Goal: Transaction & Acquisition: Book appointment/travel/reservation

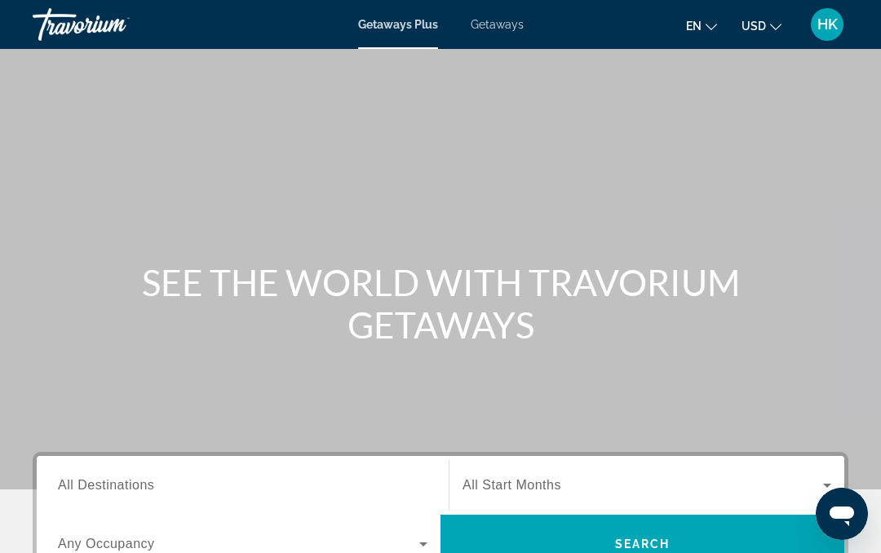
click at [822, 16] on span "HK" at bounding box center [827, 24] width 20 height 16
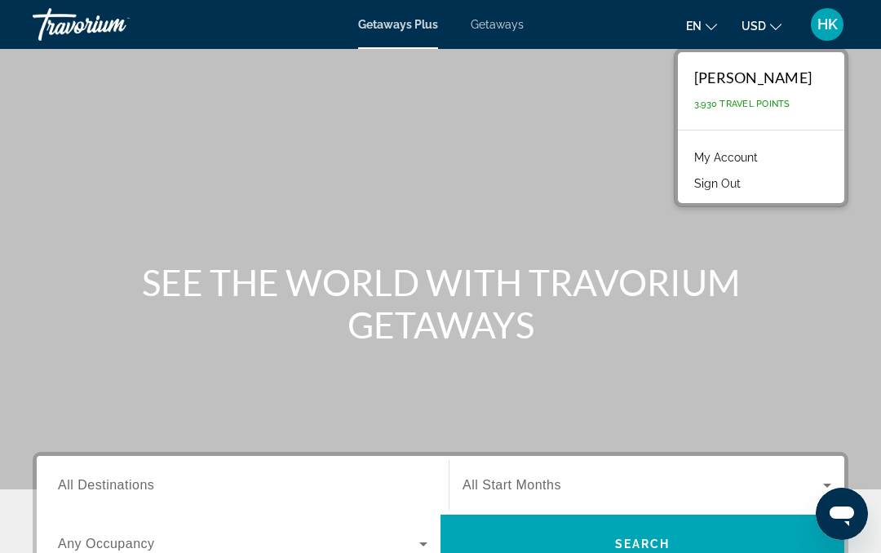
click at [765, 162] on link "My Account" at bounding box center [726, 157] width 80 height 21
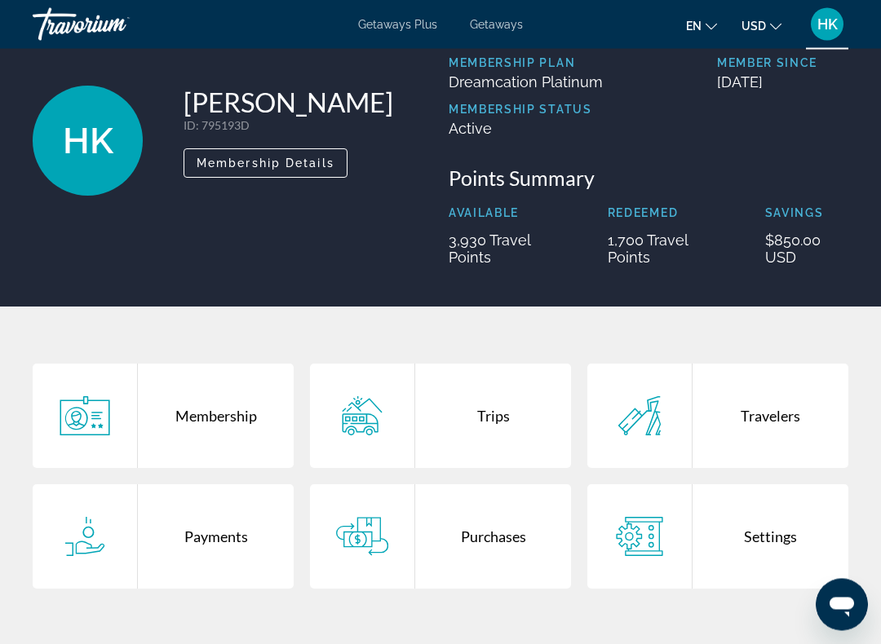
click at [488, 432] on div "Trips" at bounding box center [493, 417] width 156 height 104
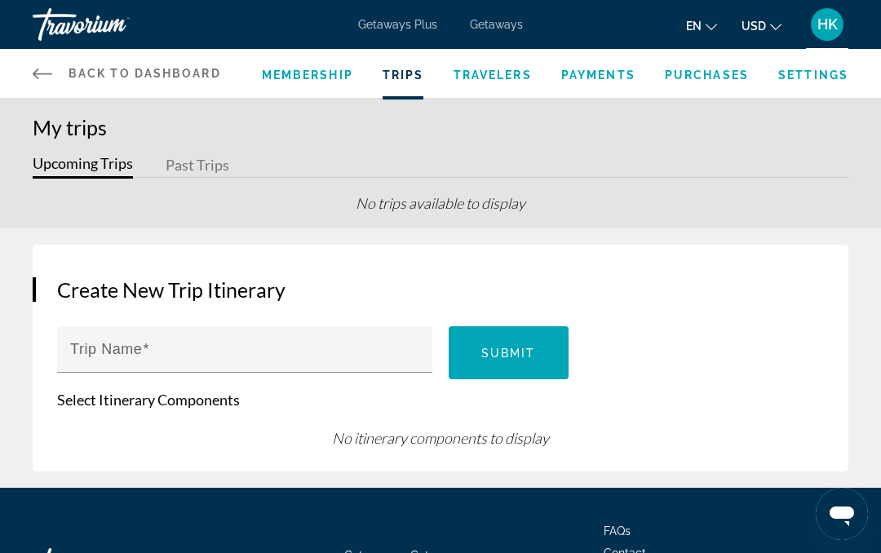
click at [28, 71] on div "Back to Dashboard Dashboard Membership Trips Travelers Payments Purchases Setti…" at bounding box center [440, 73] width 881 height 49
click at [45, 77] on icon "Main content" at bounding box center [43, 74] width 20 height 20
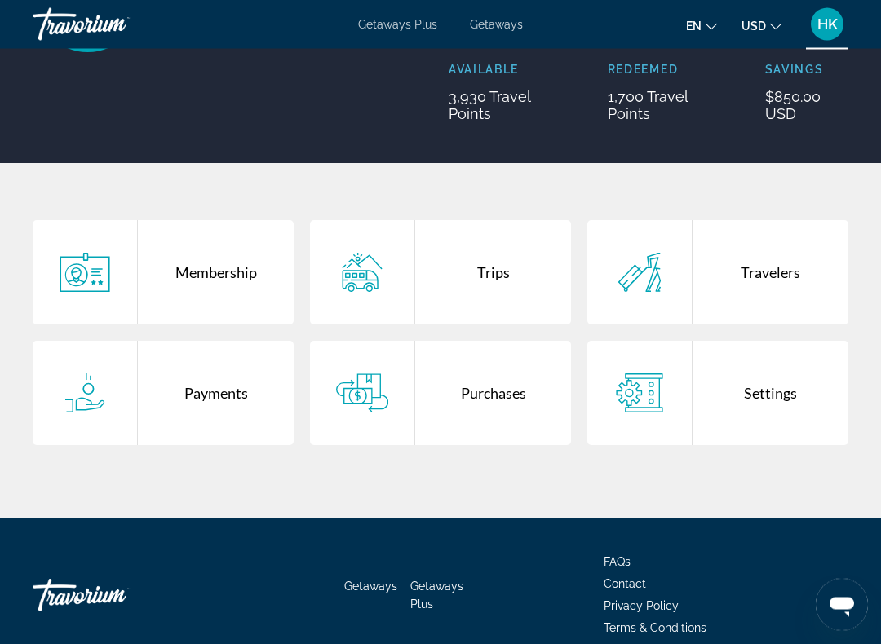
scroll to position [233, 0]
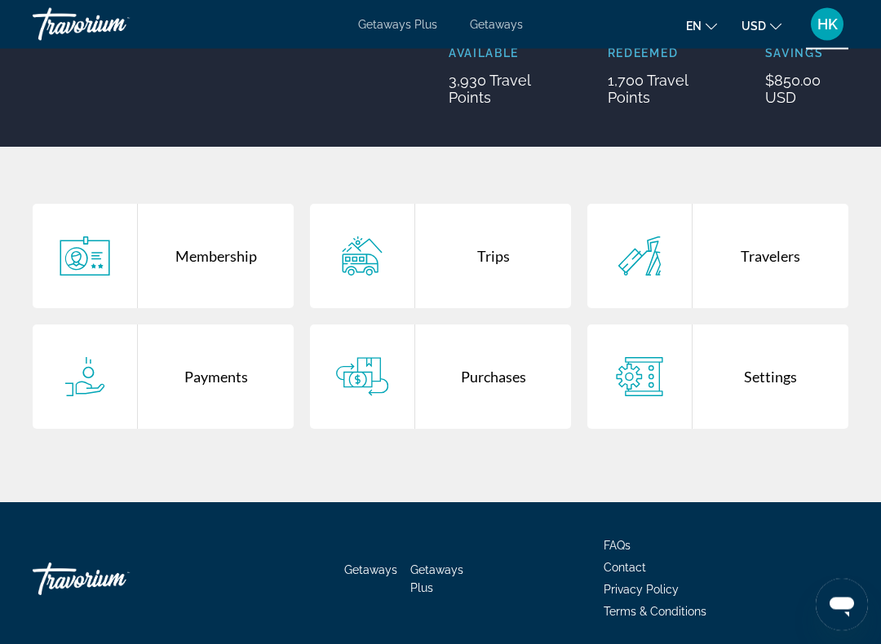
click at [217, 380] on div "Payments" at bounding box center [216, 378] width 156 height 104
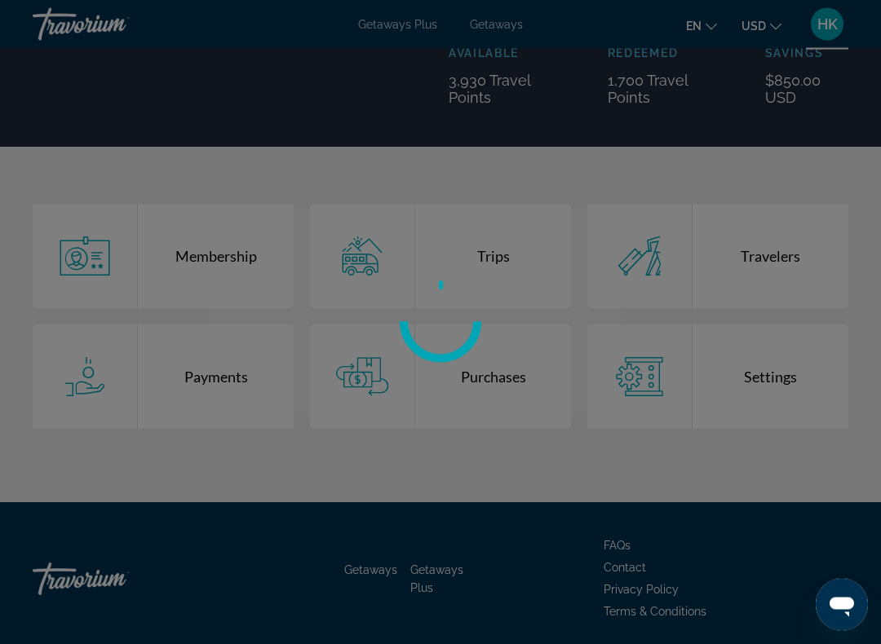
scroll to position [234, 0]
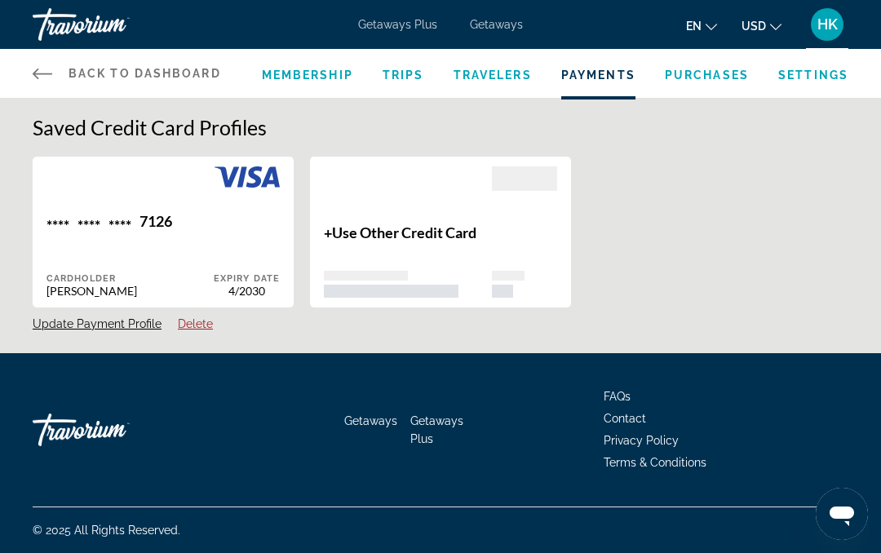
click at [33, 76] on link "Back to Dashboard Dashboard" at bounding box center [127, 73] width 188 height 49
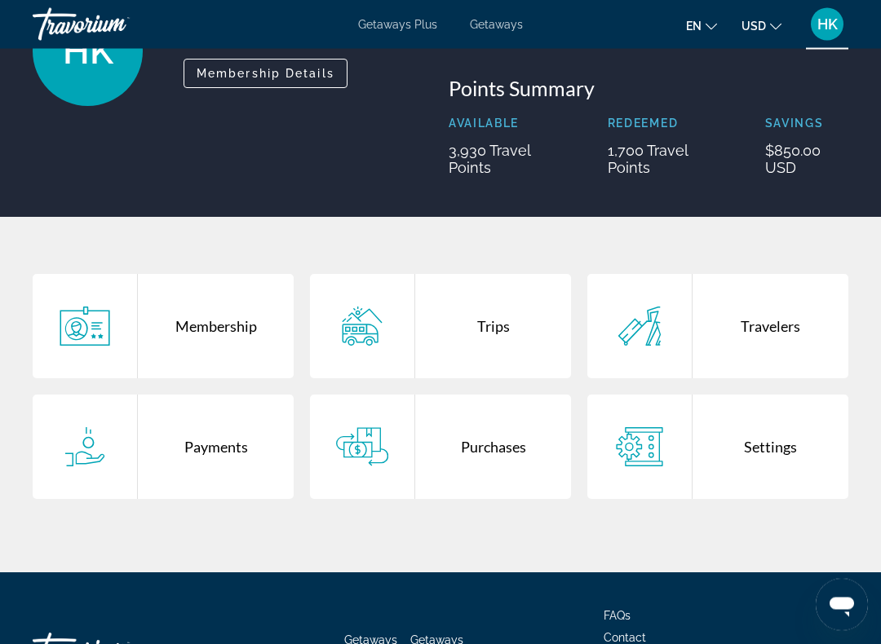
scroll to position [165, 0]
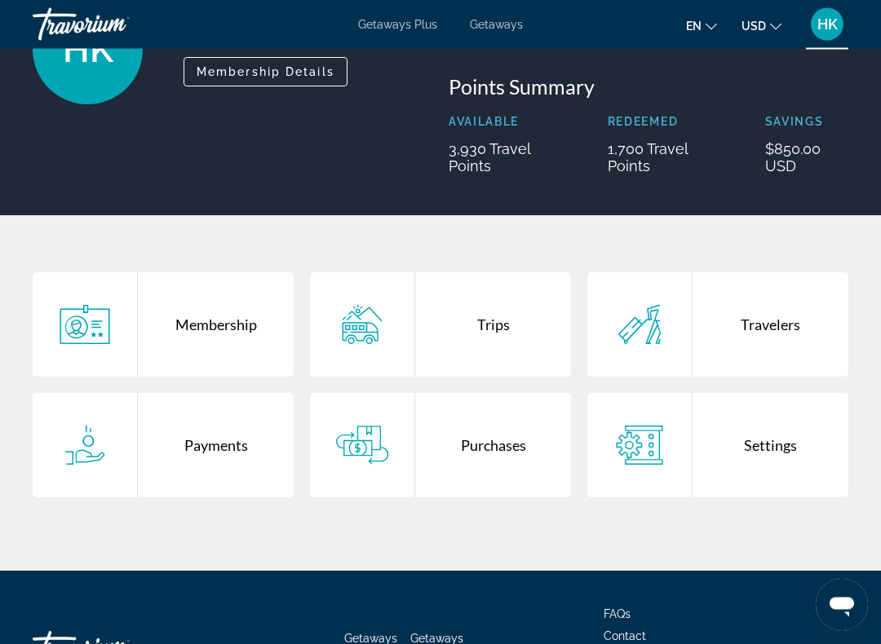
click at [370, 429] on icon "Main content" at bounding box center [362, 446] width 52 height 39
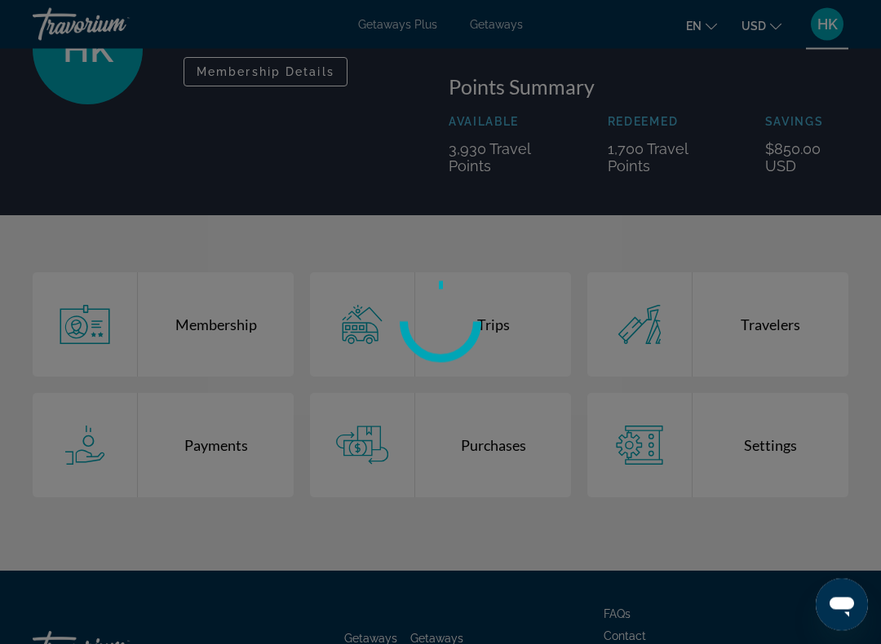
scroll to position [166, 0]
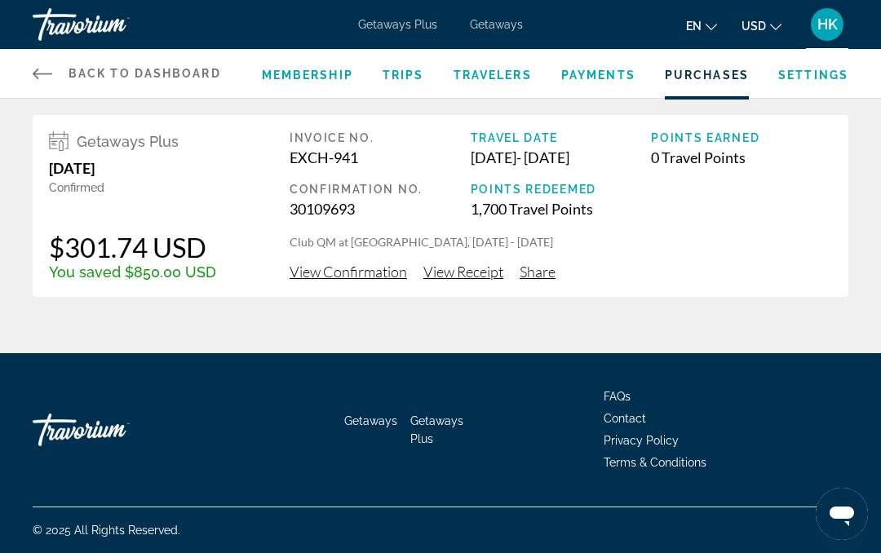
click at [374, 275] on span "View Confirmation" at bounding box center [348, 272] width 117 height 18
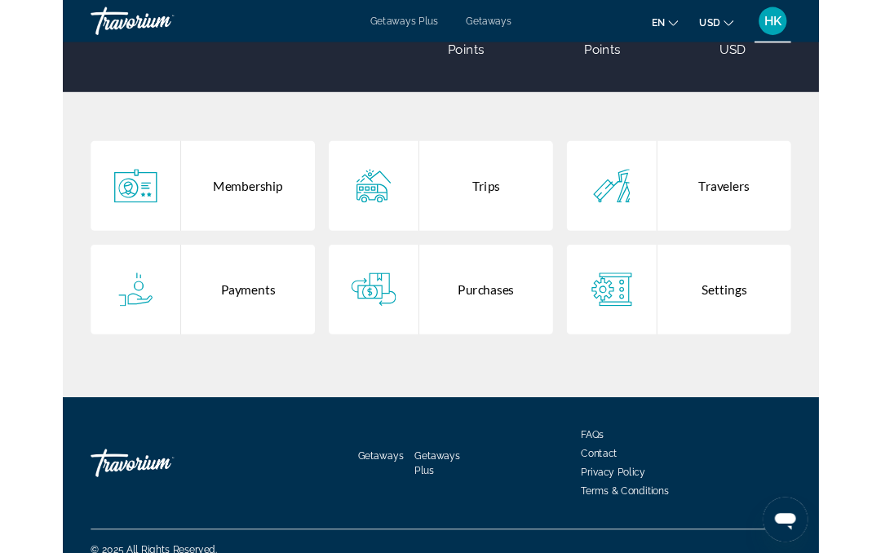
scroll to position [383, 0]
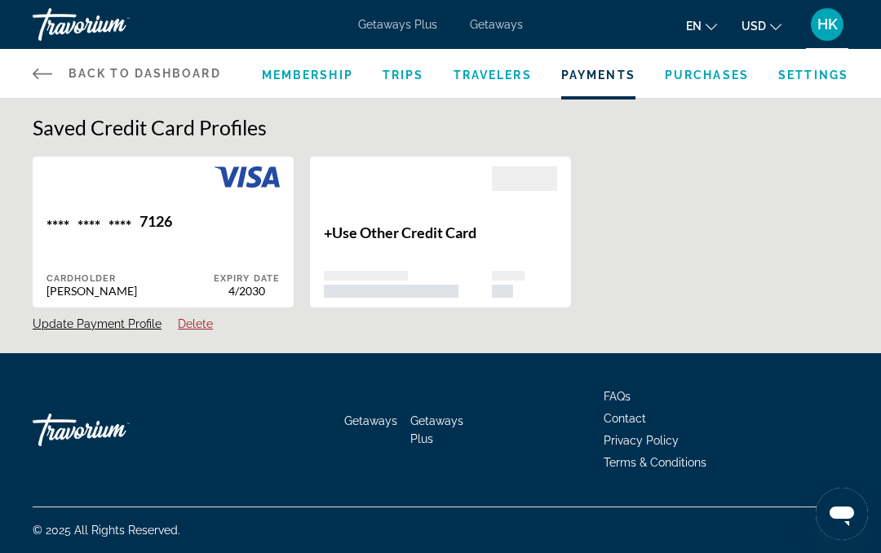
click at [407, 30] on span "Getaways Plus" at bounding box center [397, 24] width 79 height 13
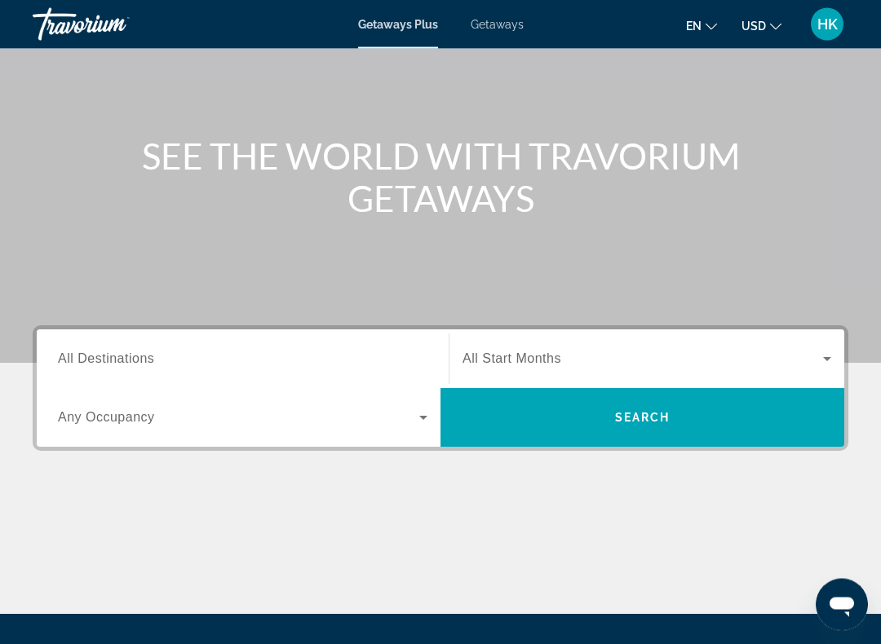
click at [390, 361] on input "Destination All Destinations" at bounding box center [243, 361] width 370 height 20
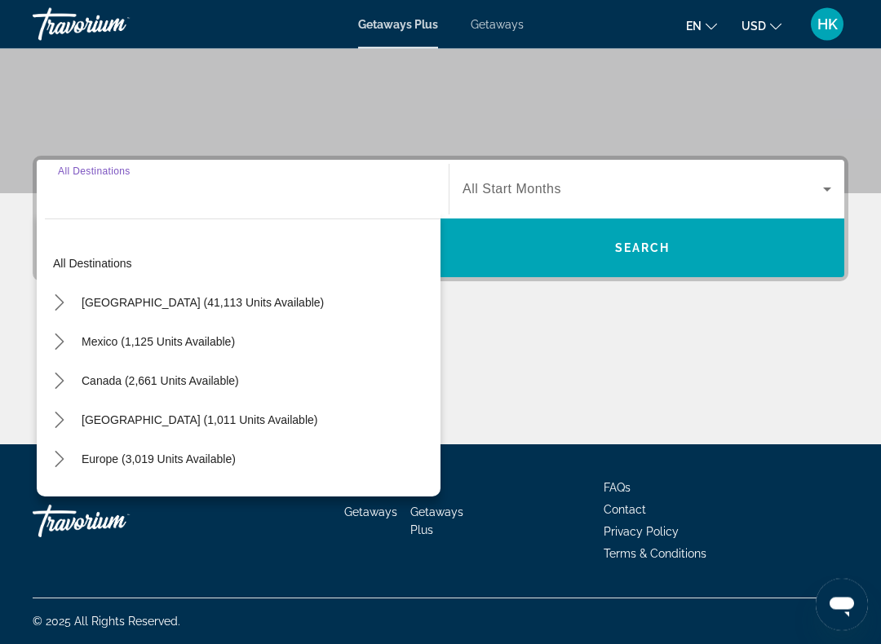
click at [236, 298] on span "[GEOGRAPHIC_DATA] (41,113 units available)" at bounding box center [203, 303] width 242 height 13
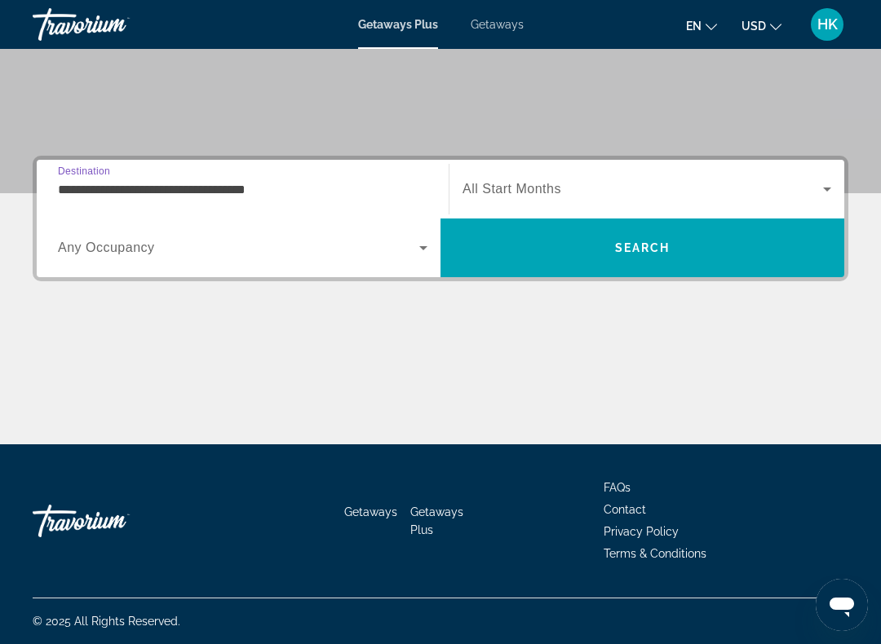
click at [255, 244] on span "Search widget" at bounding box center [238, 248] width 361 height 20
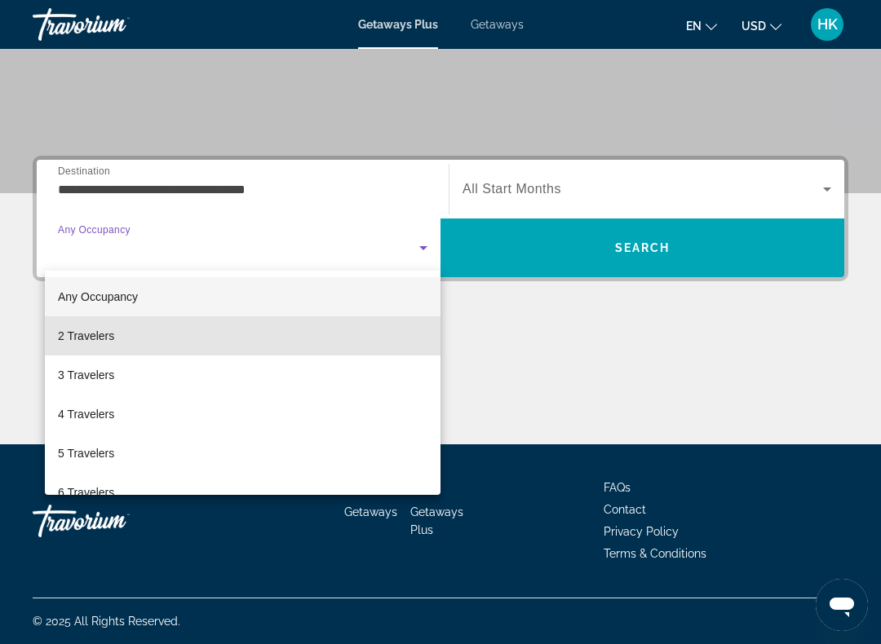
click at [113, 337] on span "2 Travelers" at bounding box center [86, 336] width 56 height 20
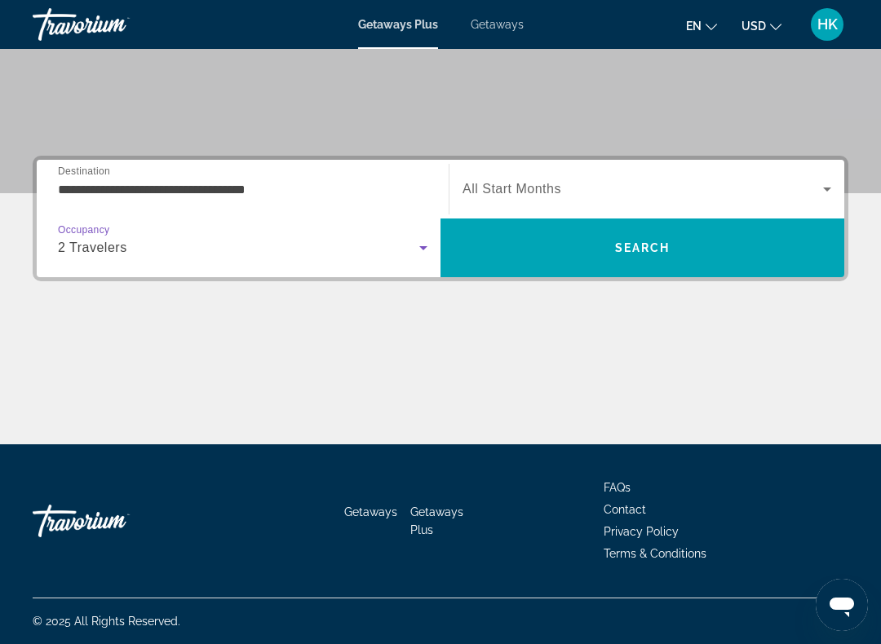
click at [311, 188] on input "**********" at bounding box center [243, 190] width 370 height 20
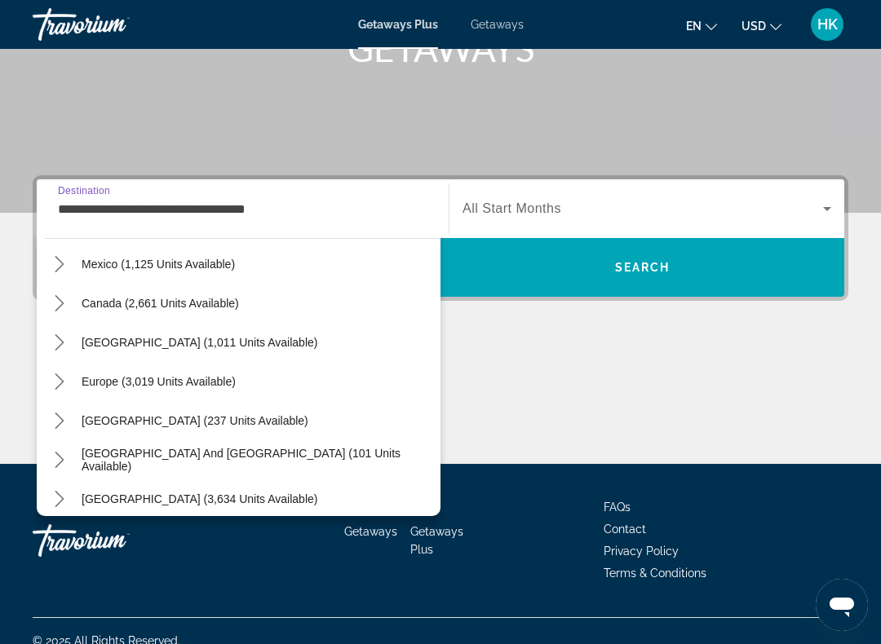
scroll to position [1576, 0]
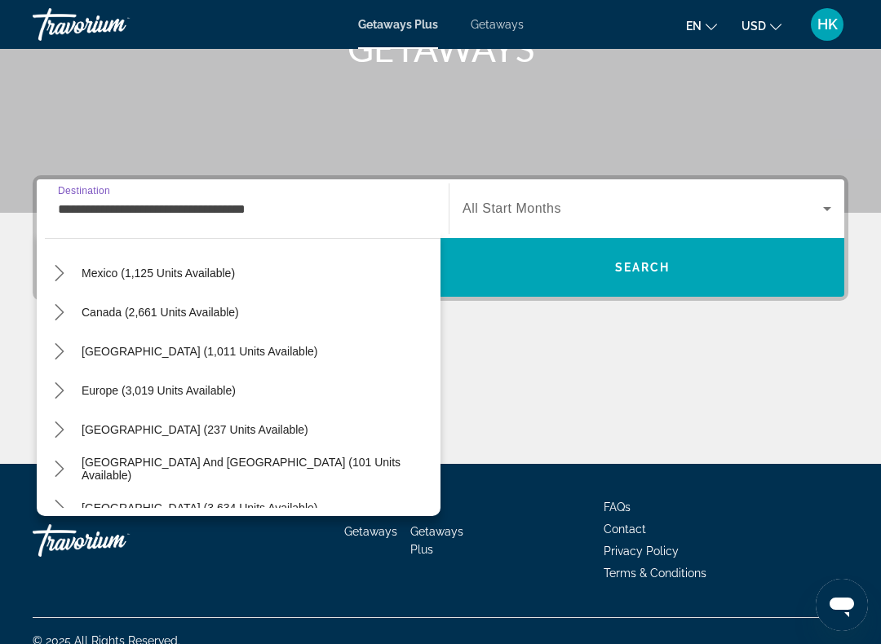
click at [262, 345] on span "[GEOGRAPHIC_DATA] (1,011 units available)" at bounding box center [200, 351] width 236 height 13
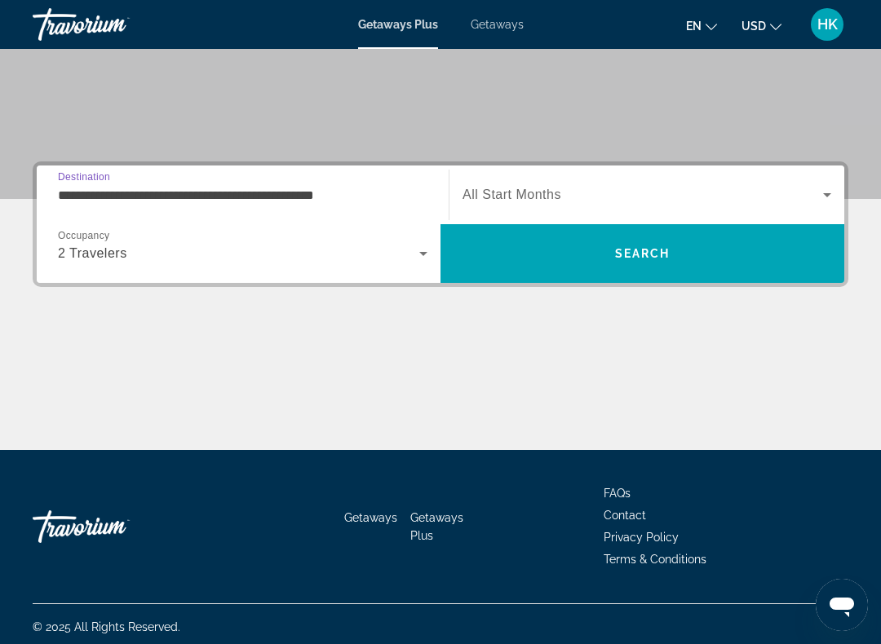
scroll to position [295, 0]
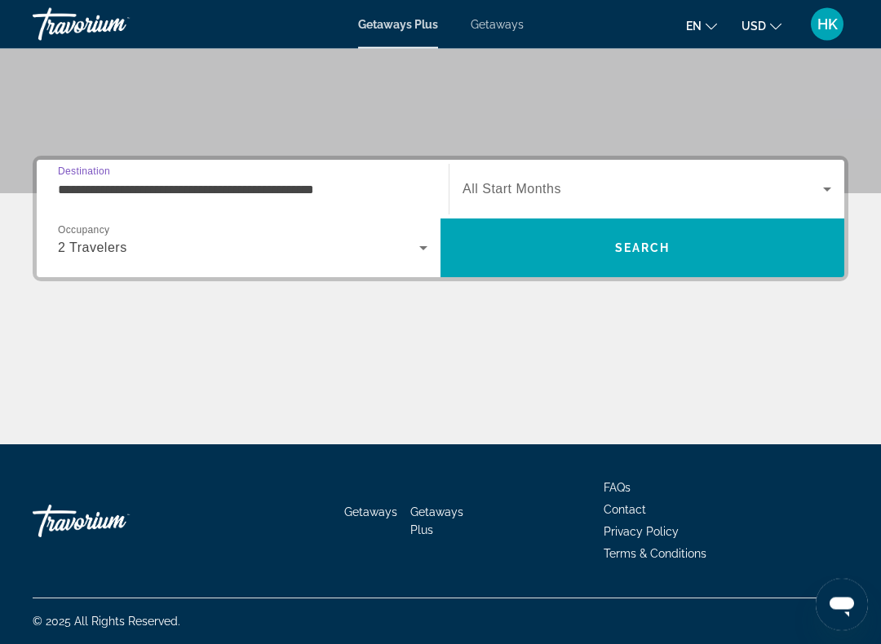
click at [260, 183] on input "**********" at bounding box center [243, 191] width 370 height 20
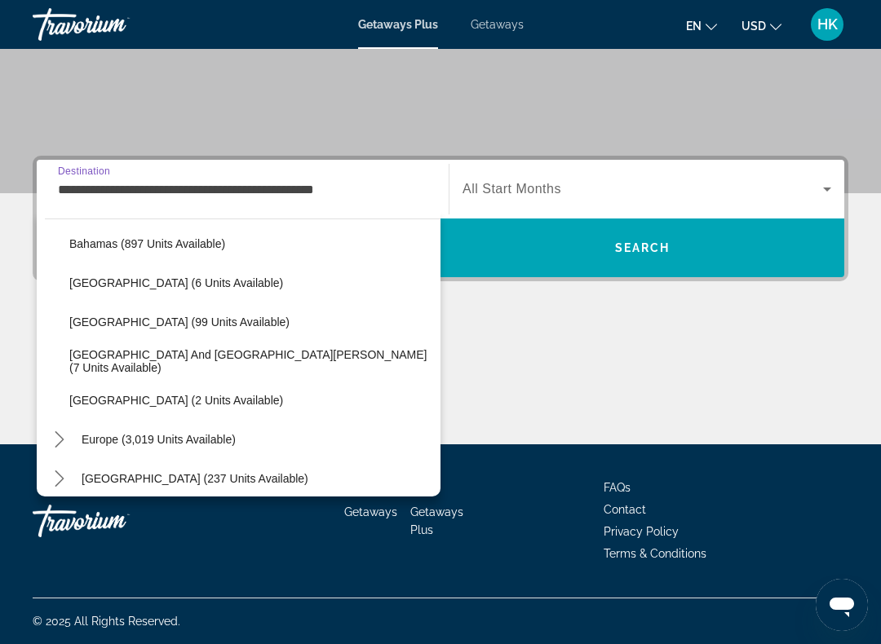
scroll to position [1704, 0]
click at [198, 403] on span "[GEOGRAPHIC_DATA] (2 units available)" at bounding box center [176, 399] width 214 height 13
type input "**********"
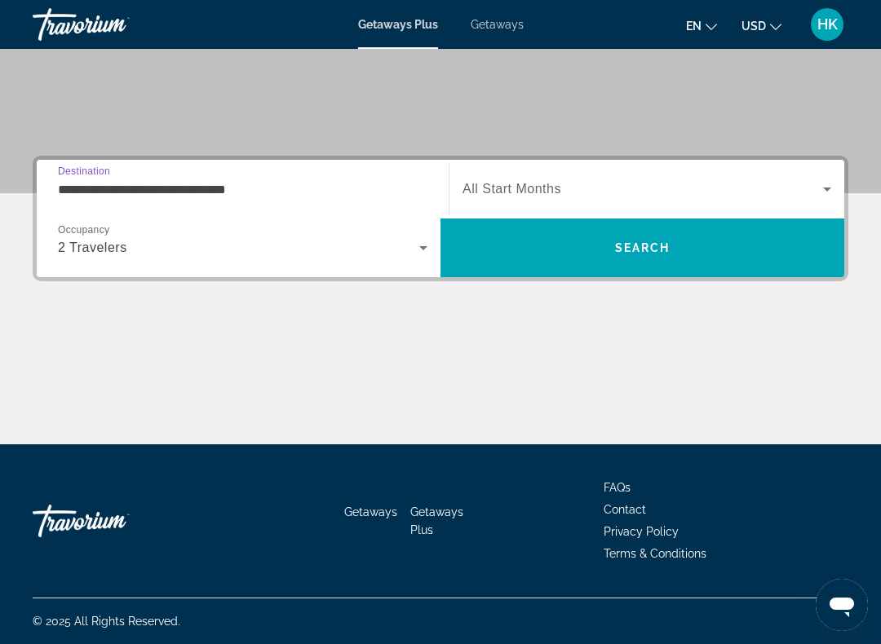
click at [592, 179] on span "Search widget" at bounding box center [643, 189] width 361 height 20
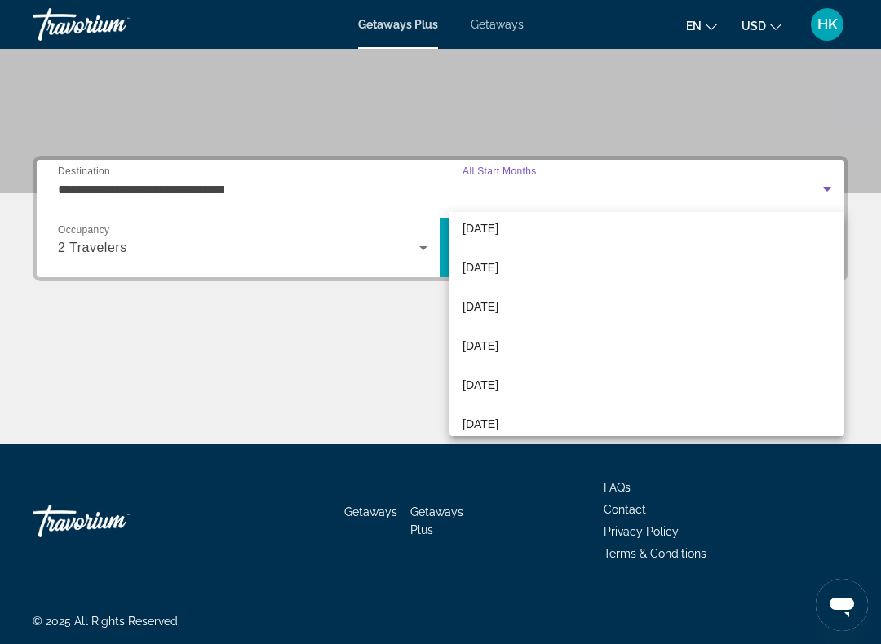
scroll to position [216, 0]
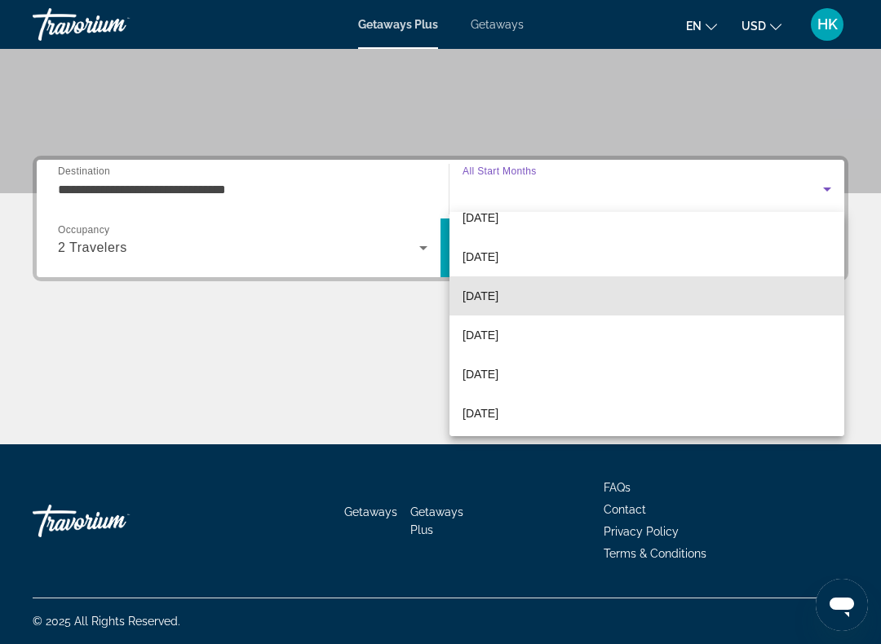
click at [498, 286] on span "[DATE]" at bounding box center [481, 296] width 36 height 20
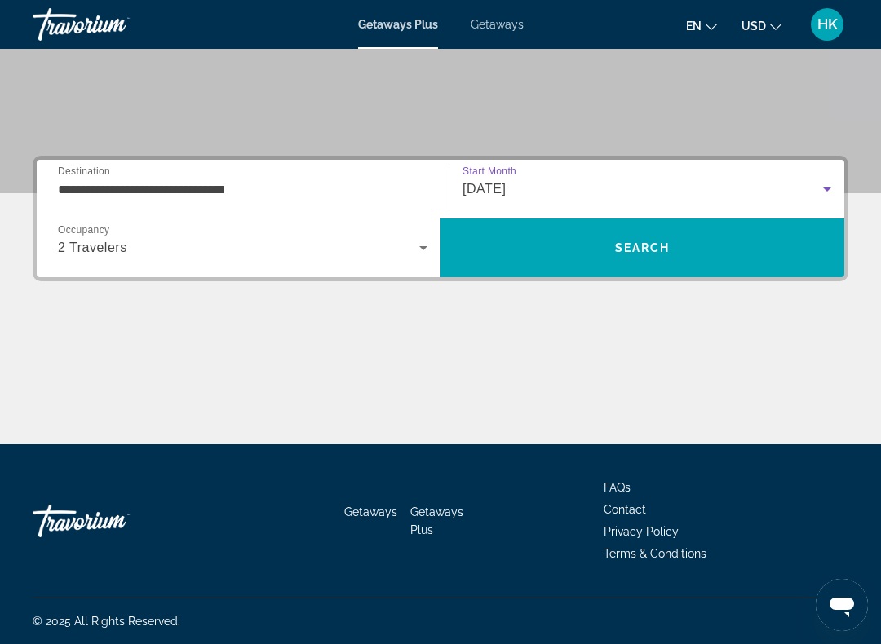
click at [639, 250] on span "Search" at bounding box center [642, 247] width 55 height 13
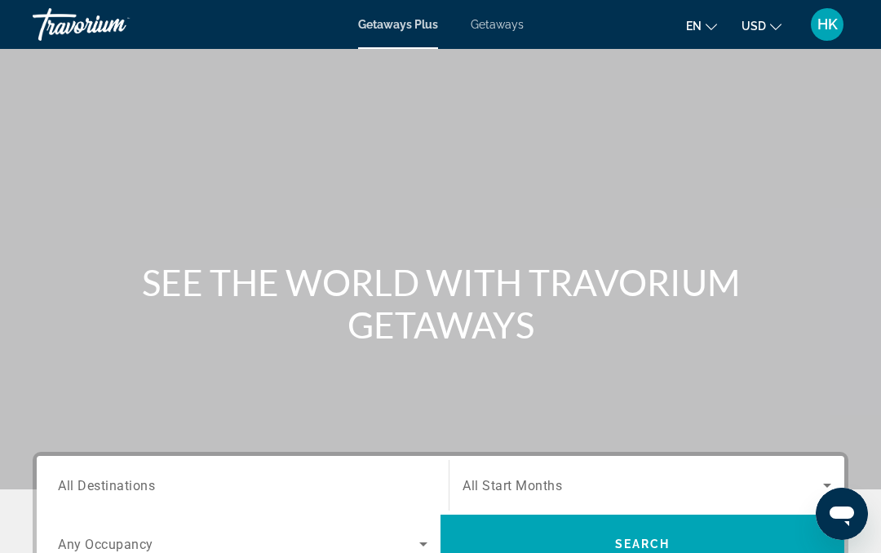
click at [267, 480] on input "Destination All Destinations" at bounding box center [243, 486] width 370 height 20
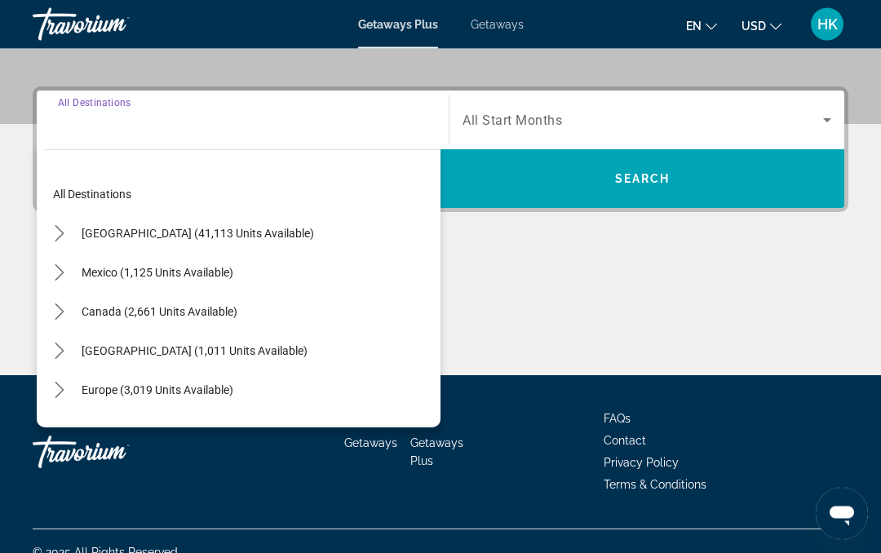
scroll to position [388, 0]
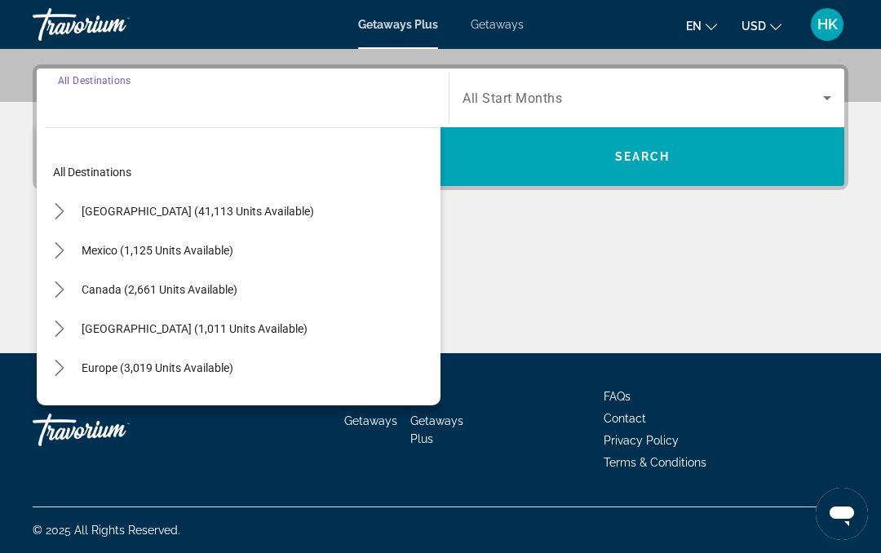
click at [219, 202] on span "Select destination: United States (41,113 units available)" at bounding box center [197, 211] width 249 height 39
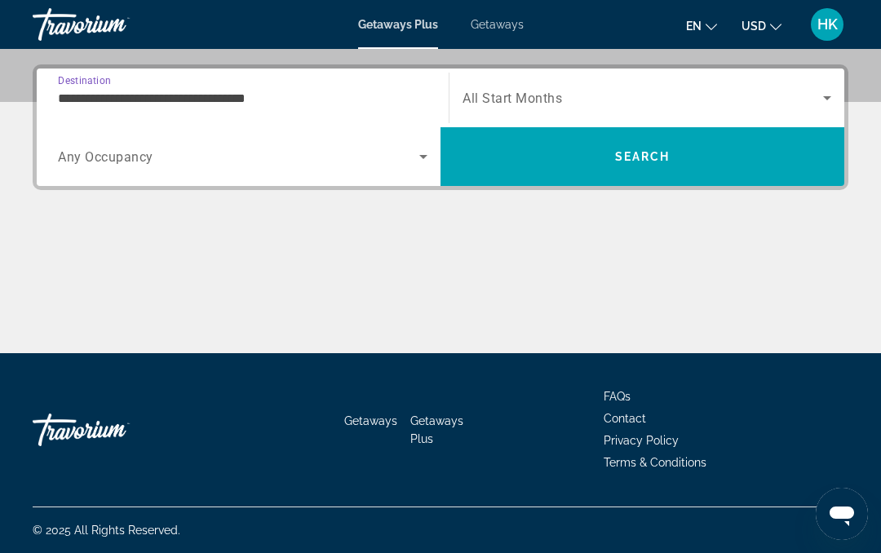
click at [246, 105] on input "**********" at bounding box center [243, 99] width 370 height 20
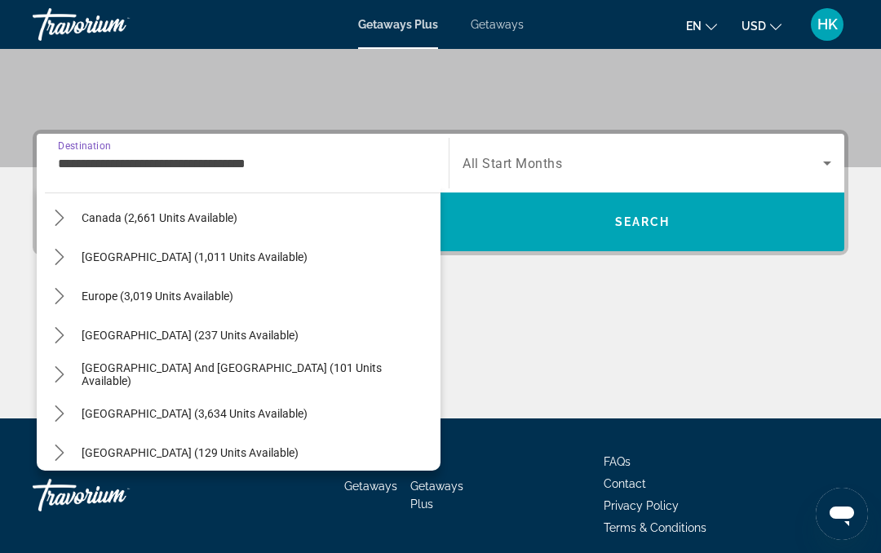
scroll to position [1629, 0]
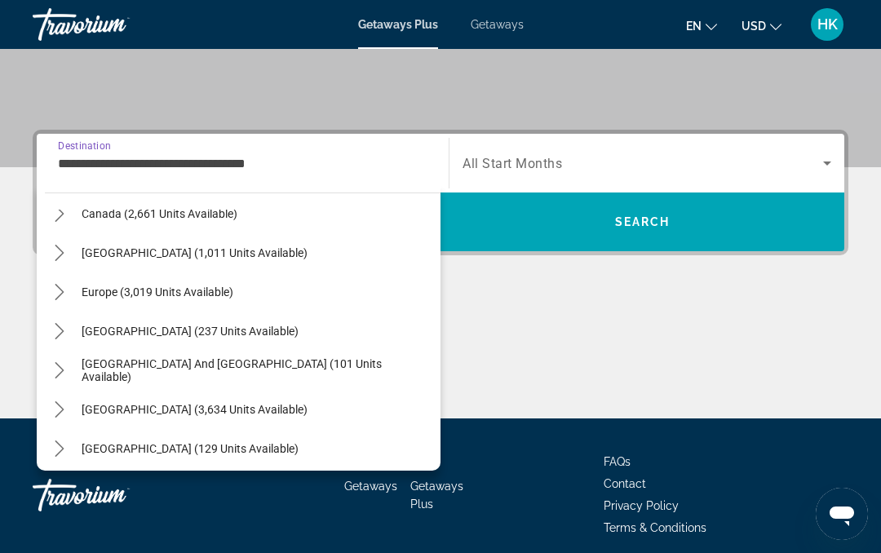
click at [270, 377] on span "Select destination: South Pacific and Oceania (101 units available)" at bounding box center [256, 370] width 367 height 39
type input "**********"
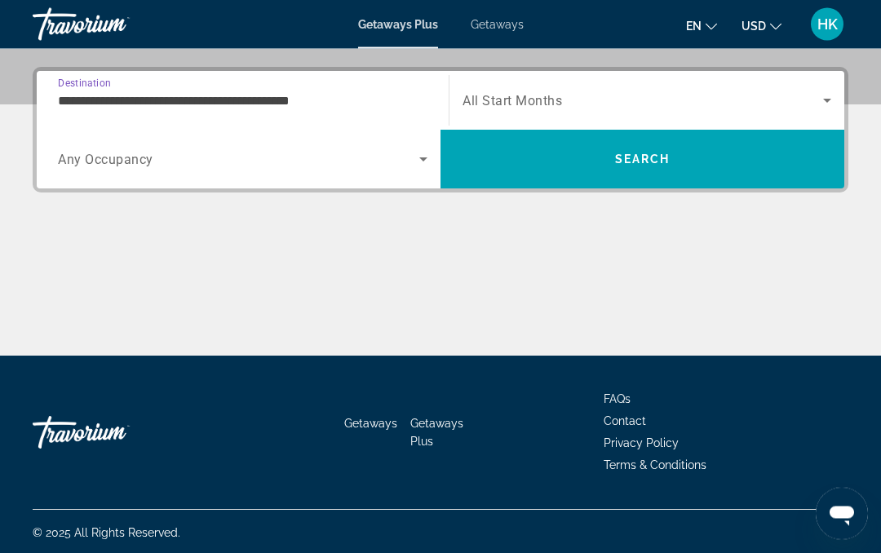
scroll to position [388, 0]
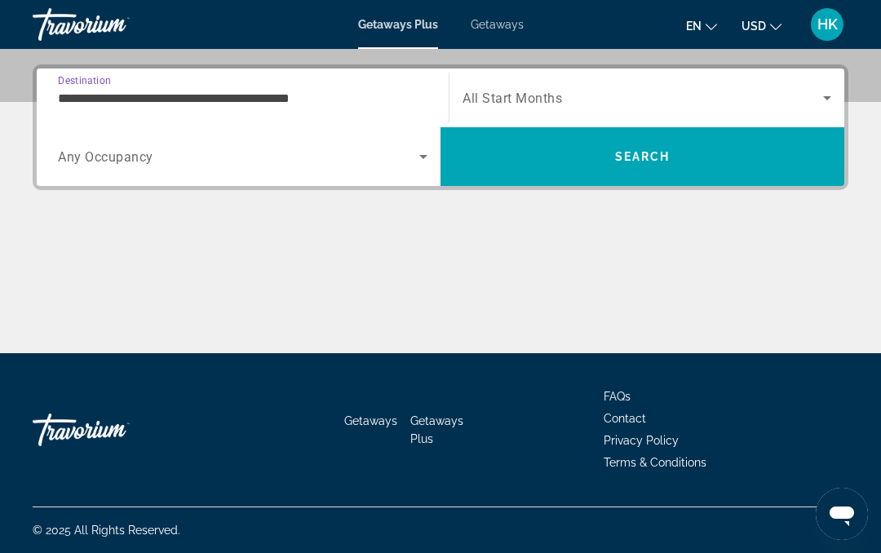
click at [314, 75] on div "**********" at bounding box center [243, 98] width 370 height 47
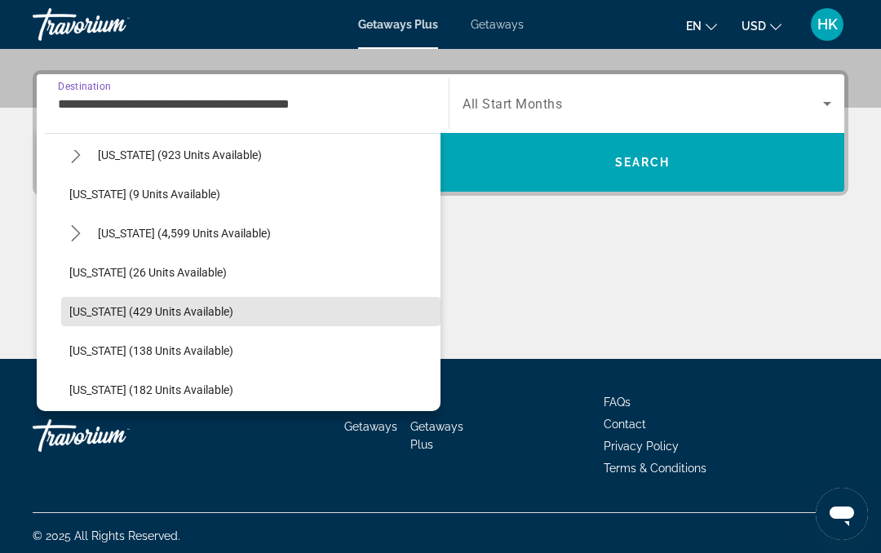
scroll to position [218, 0]
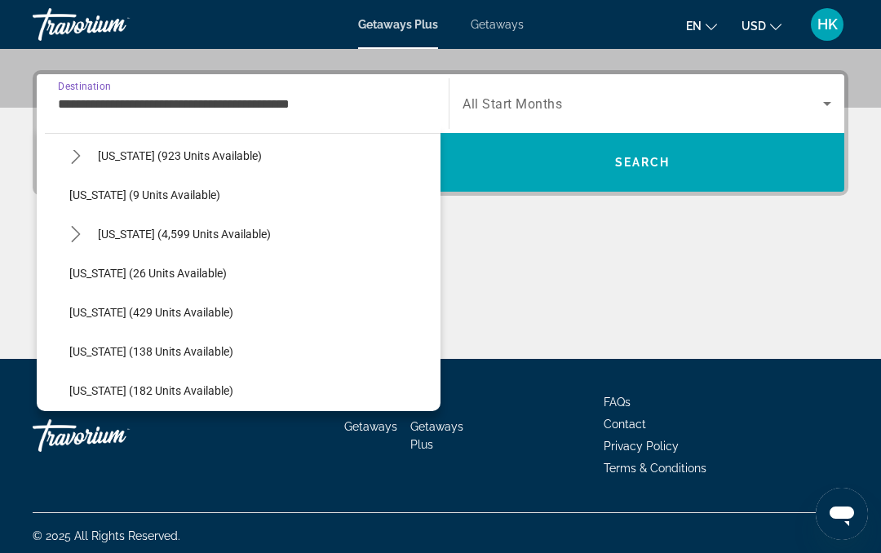
click at [515, 423] on div "Getaways Getaways Plus FAQs Contact Privacy Policy Terms & Conditions" at bounding box center [441, 435] width 816 height 153
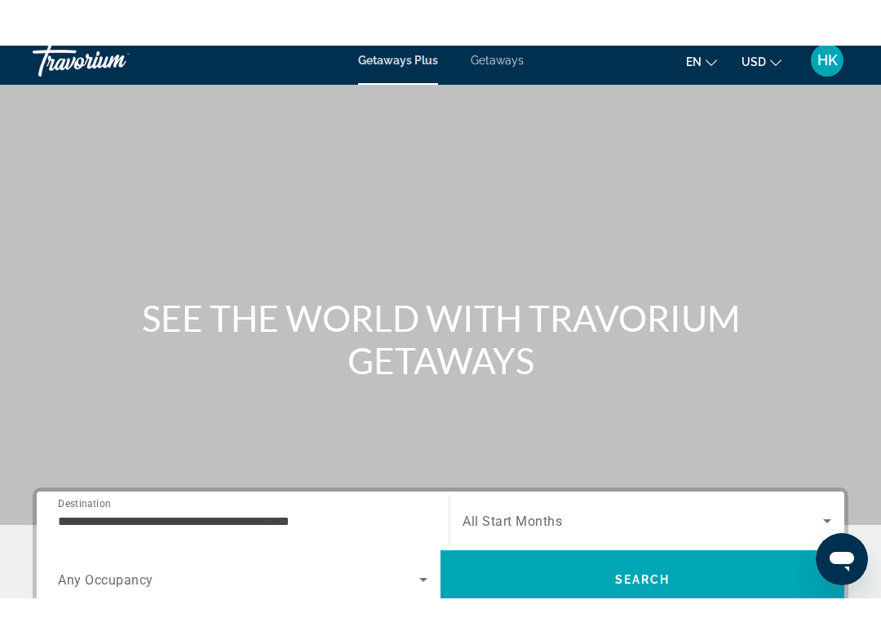
scroll to position [0, 0]
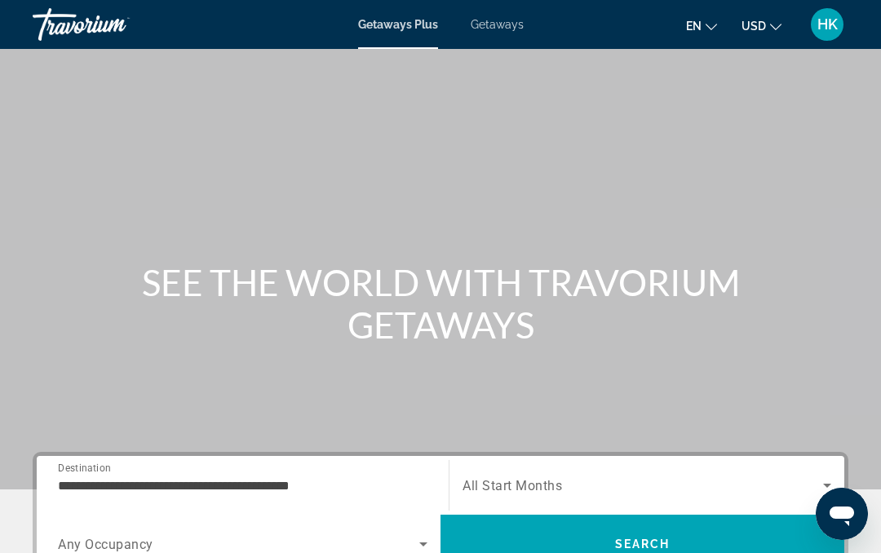
click at [512, 19] on span "Getaways" at bounding box center [497, 24] width 53 height 13
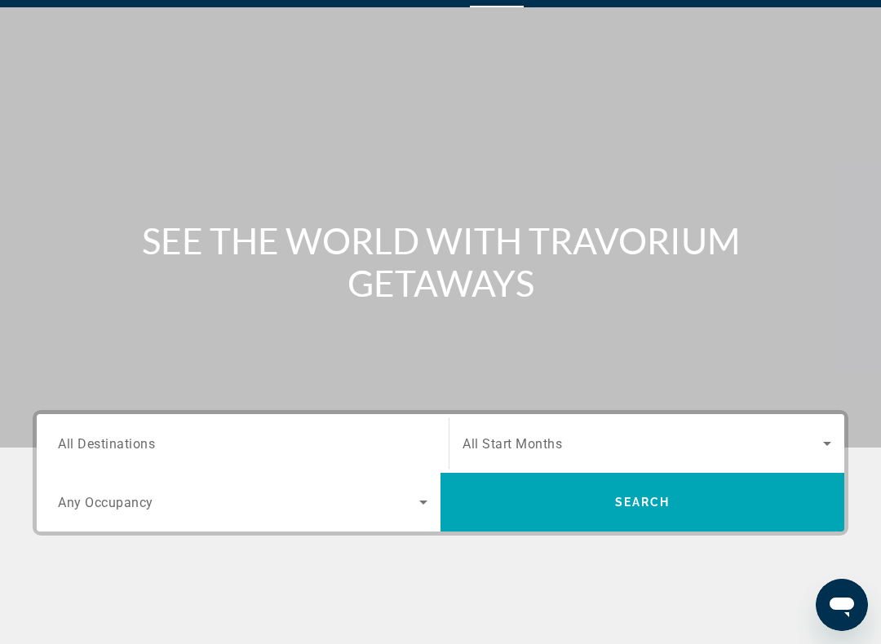
click at [339, 450] on input "Destination All Destinations" at bounding box center [243, 445] width 370 height 20
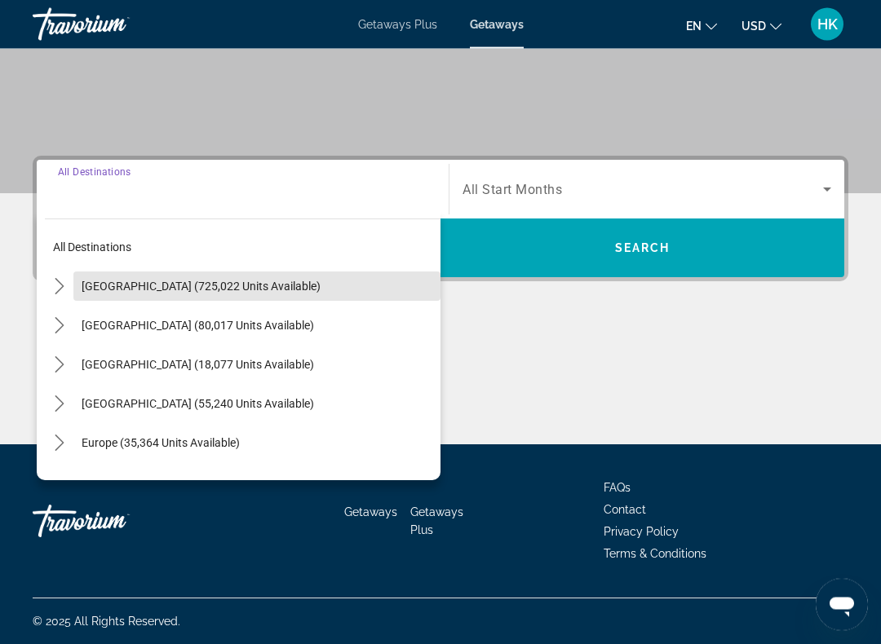
click at [261, 286] on span "[GEOGRAPHIC_DATA] (725,022 units available)" at bounding box center [201, 287] width 239 height 13
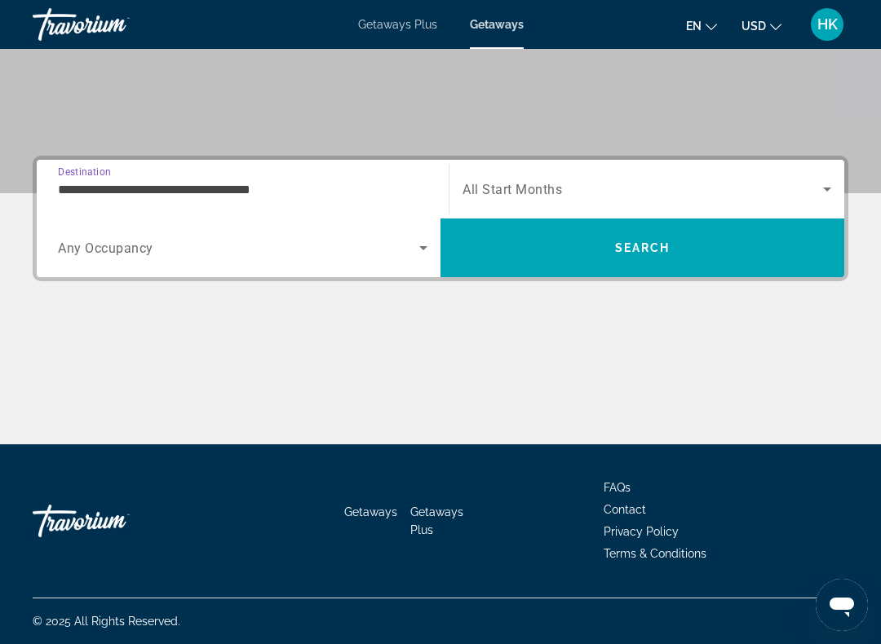
click at [368, 253] on span "Search widget" at bounding box center [238, 248] width 361 height 20
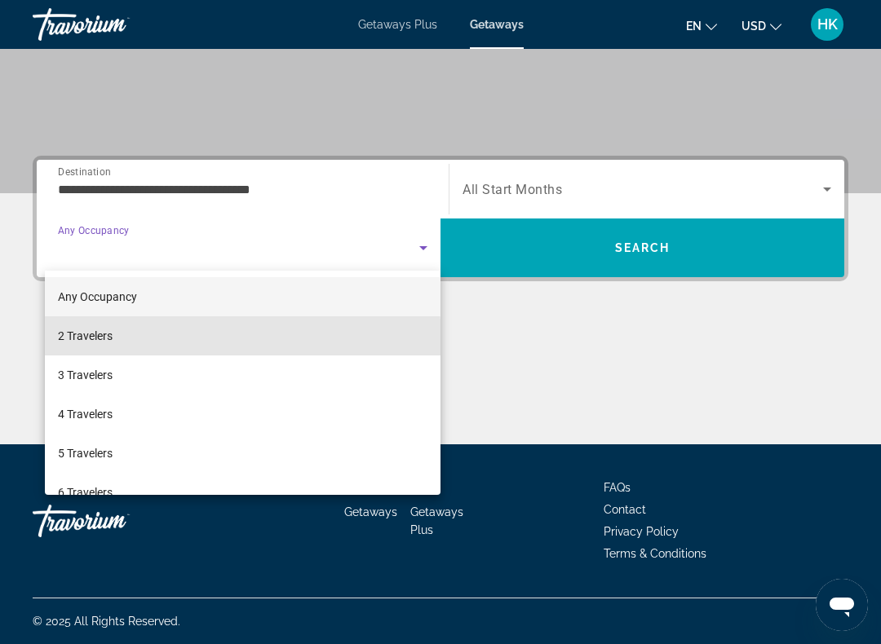
click at [225, 338] on mat-option "2 Travelers" at bounding box center [243, 336] width 396 height 39
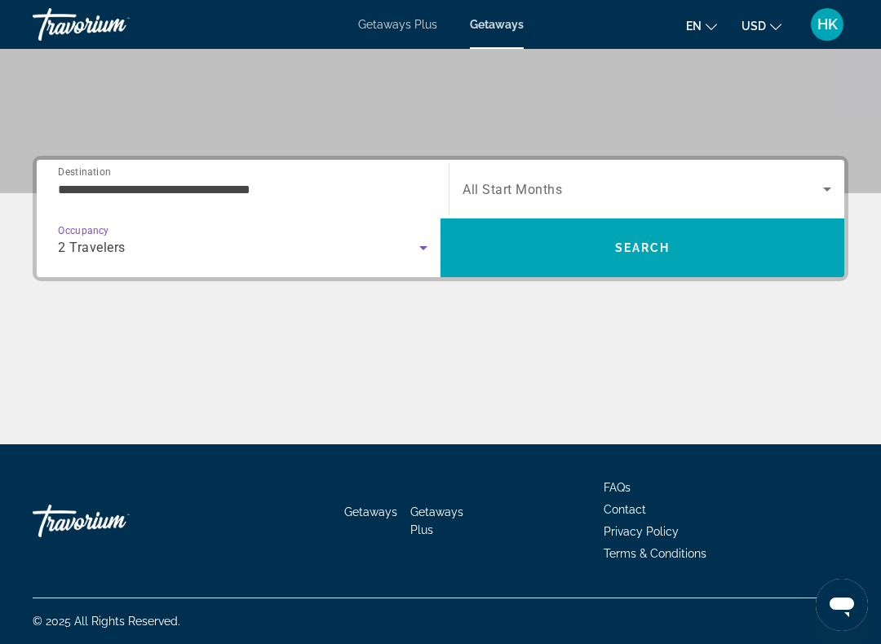
click at [325, 190] on input "**********" at bounding box center [243, 190] width 370 height 20
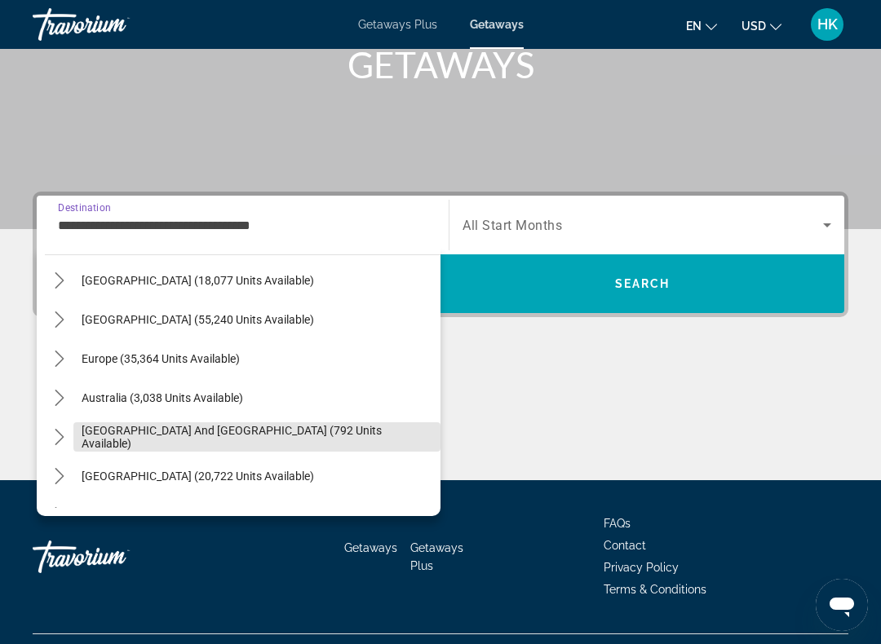
scroll to position [1842, 0]
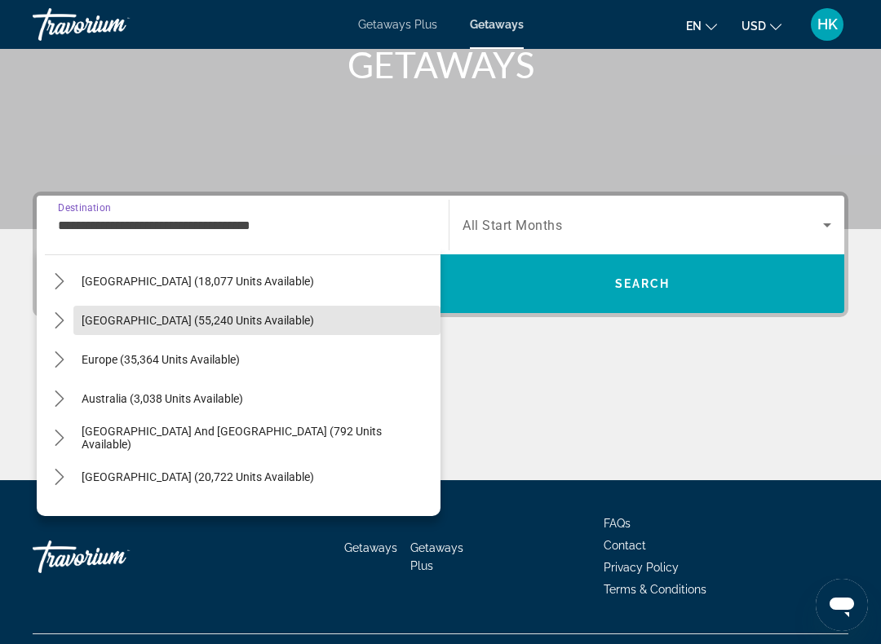
click at [290, 317] on span "[GEOGRAPHIC_DATA] (55,240 units available)" at bounding box center [198, 320] width 233 height 13
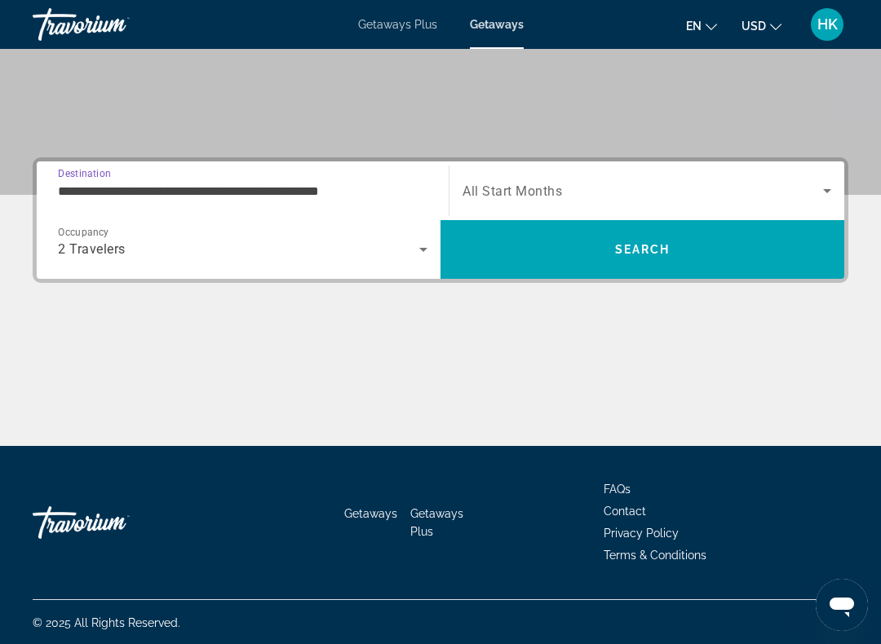
scroll to position [296, 0]
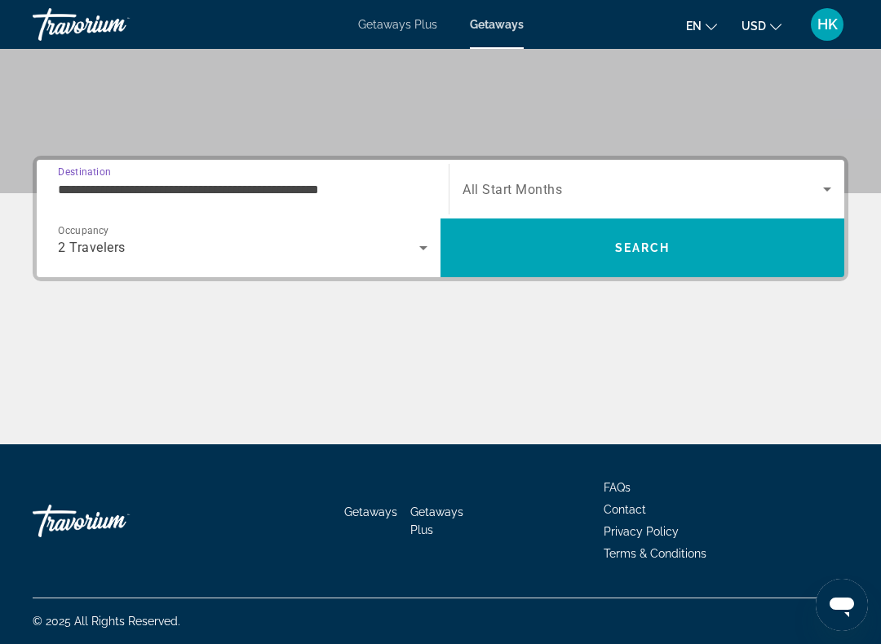
click at [324, 193] on input "**********" at bounding box center [243, 190] width 370 height 20
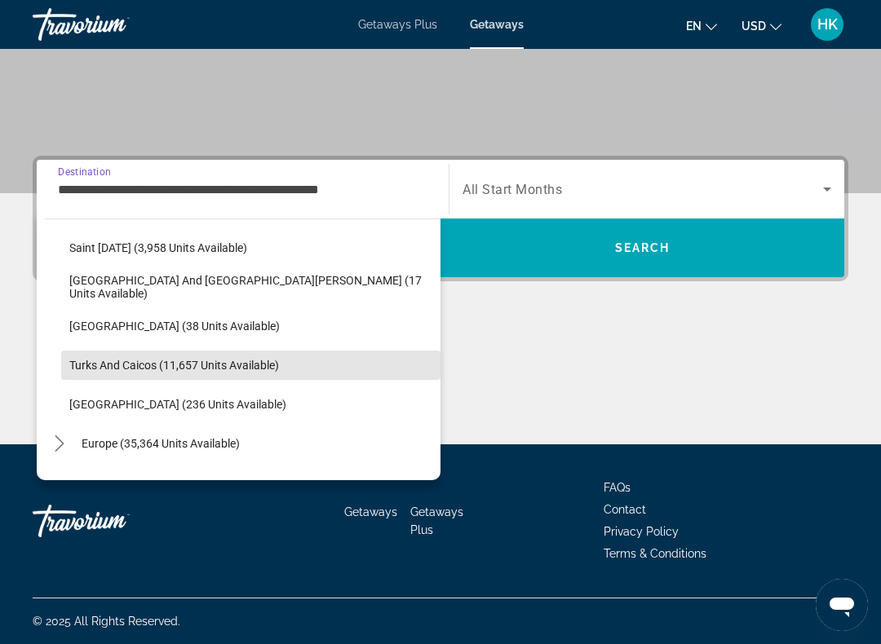
scroll to position [2281, 0]
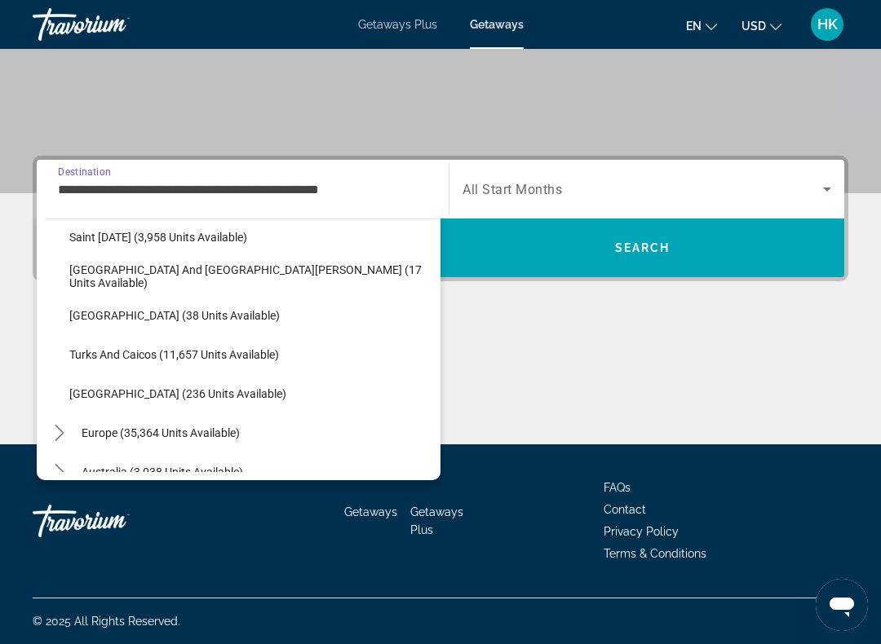
click at [229, 389] on span "[GEOGRAPHIC_DATA] (236 units available)" at bounding box center [177, 394] width 217 height 13
type input "**********"
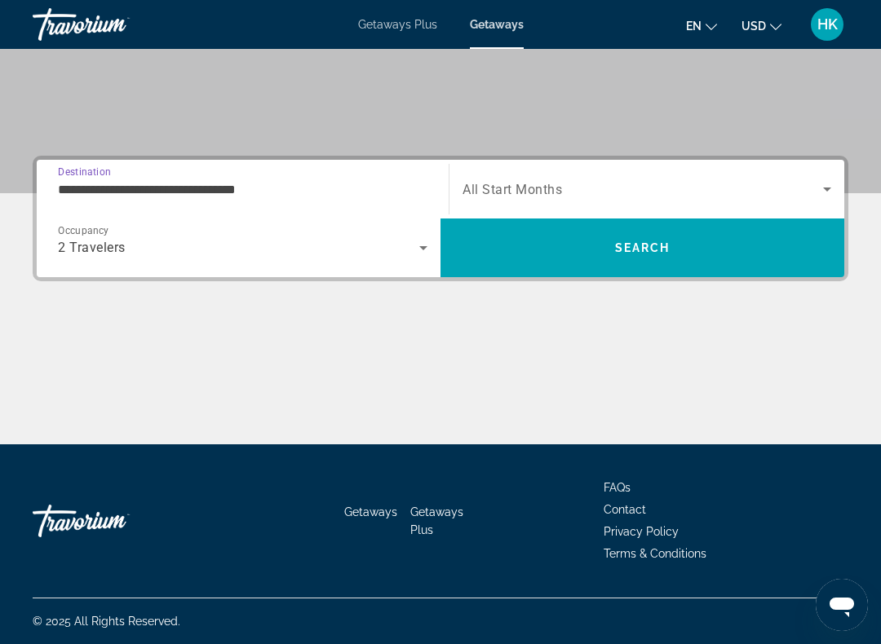
click at [562, 173] on div "Search widget" at bounding box center [647, 189] width 369 height 46
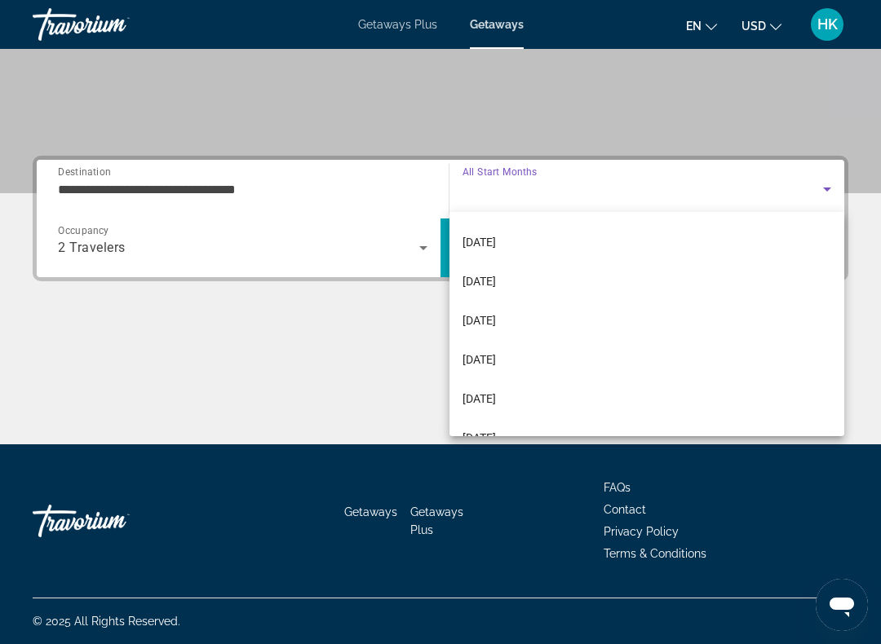
scroll to position [205, 0]
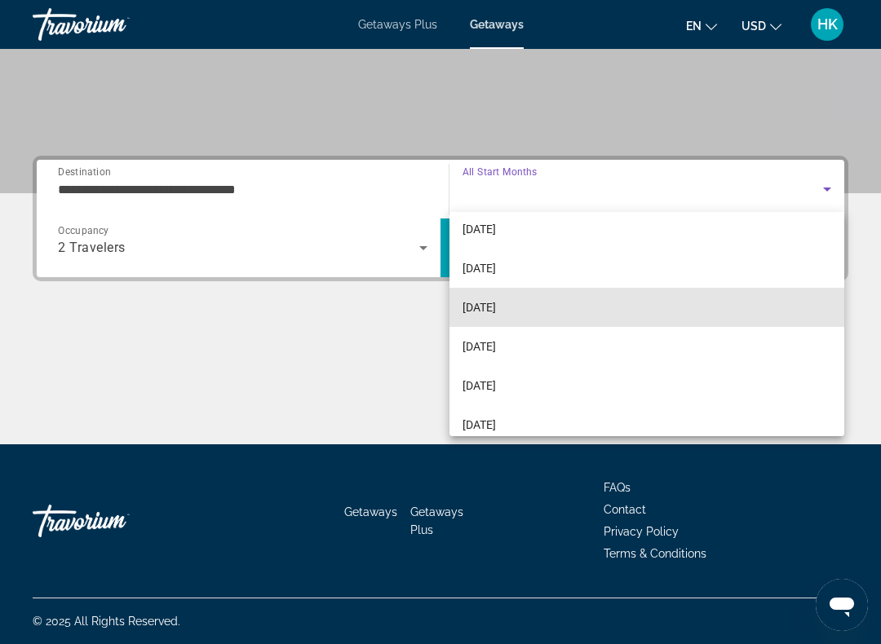
click at [496, 303] on span "[DATE]" at bounding box center [479, 308] width 33 height 20
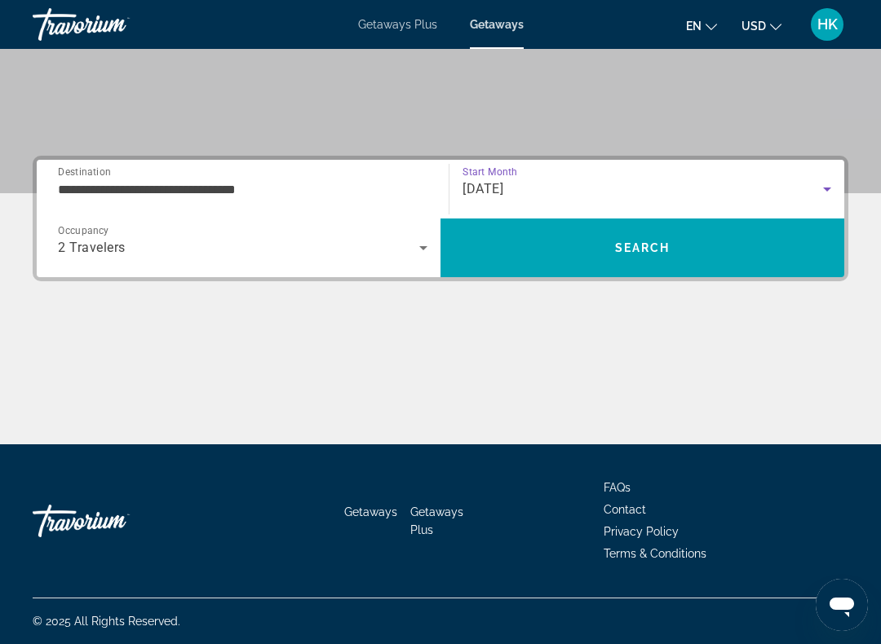
click at [677, 244] on span "Search" at bounding box center [643, 247] width 404 height 39
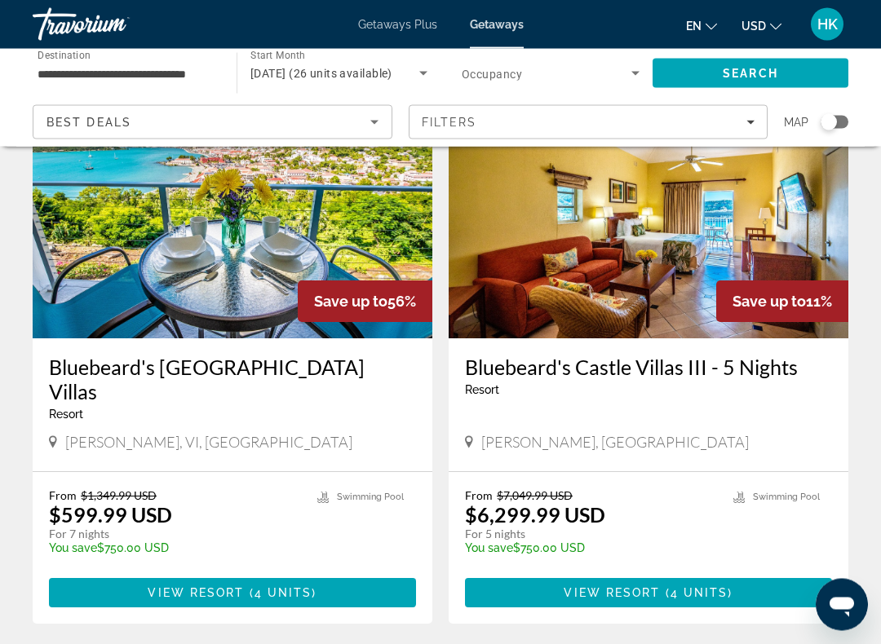
scroll to position [681, 0]
click at [276, 552] on span "Main content" at bounding box center [232, 593] width 367 height 39
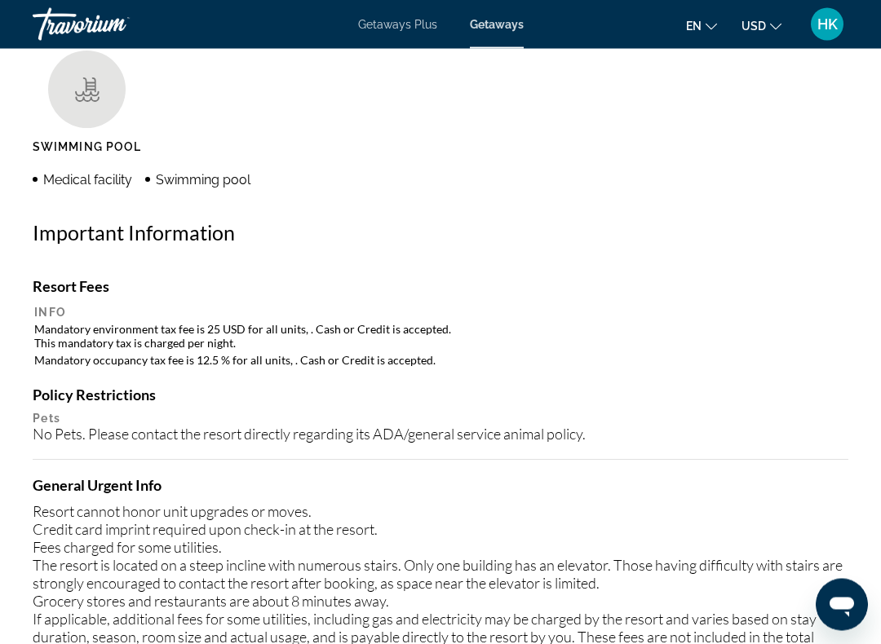
scroll to position [1557, 0]
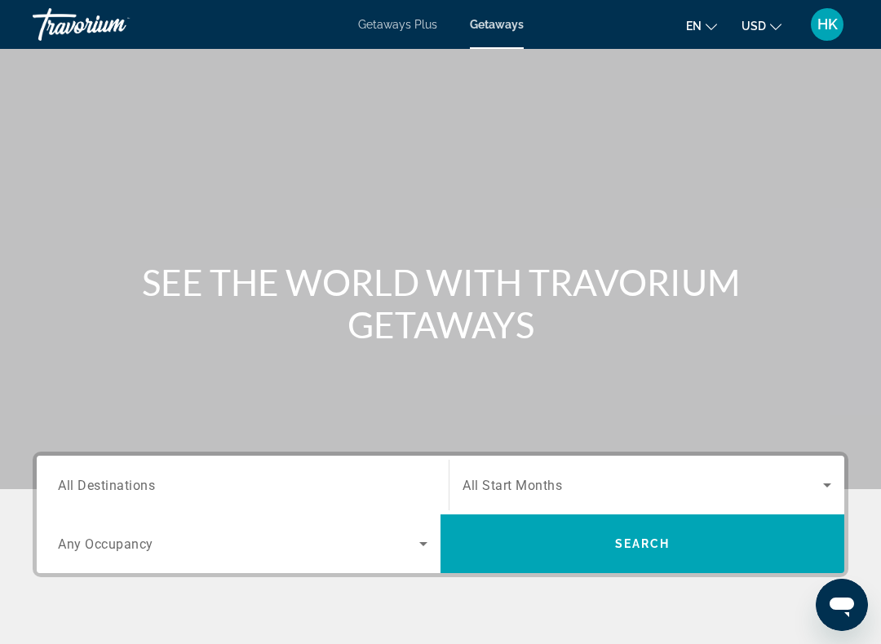
click at [250, 481] on input "Destination All Destinations" at bounding box center [243, 486] width 370 height 20
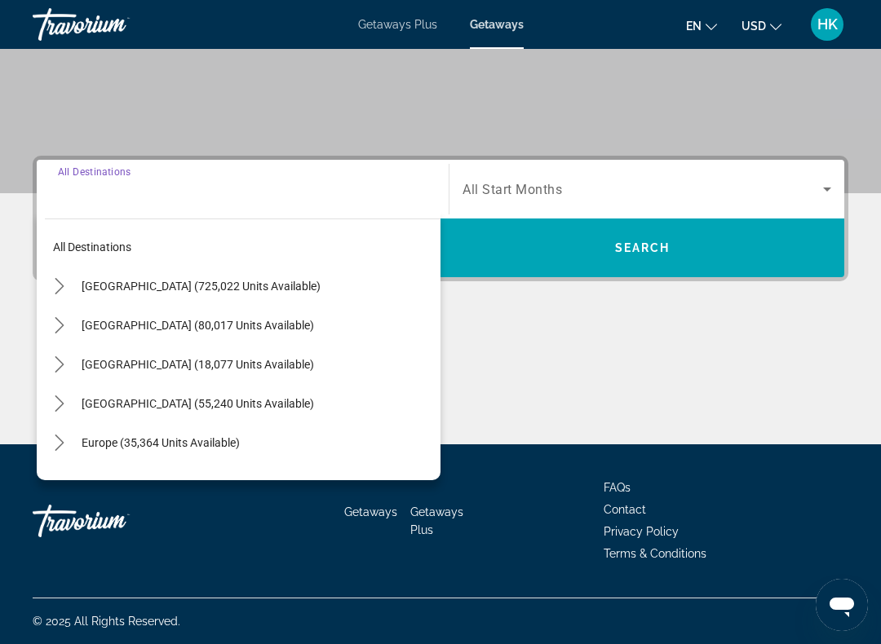
scroll to position [12, 0]
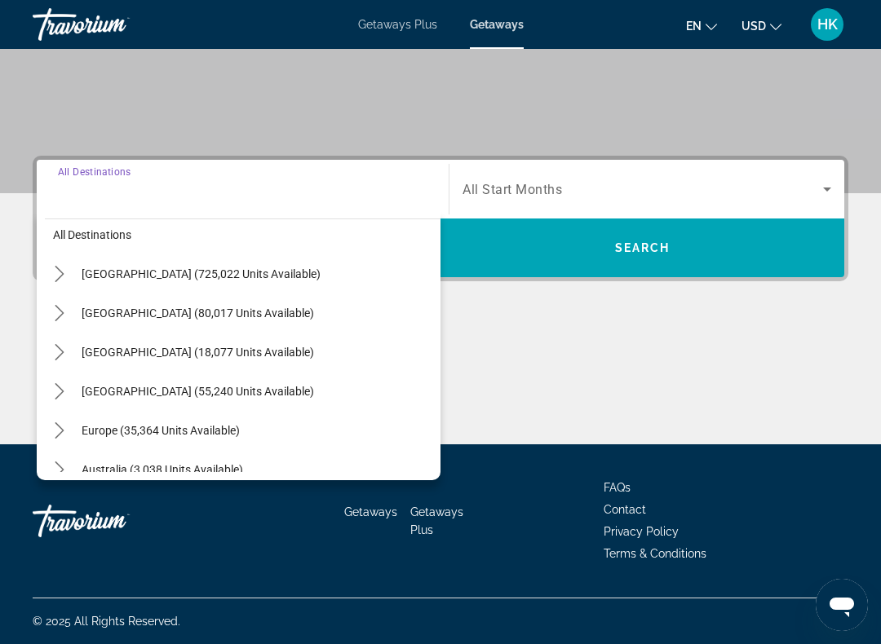
click at [218, 263] on span "Select destination: United States (725,022 units available)" at bounding box center [256, 274] width 367 height 39
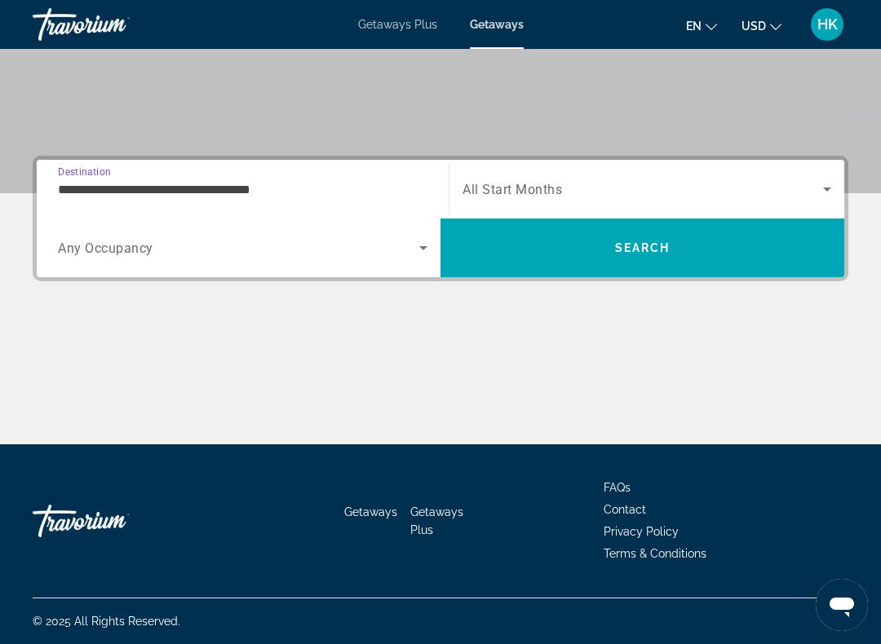
click at [286, 188] on input "**********" at bounding box center [243, 190] width 370 height 20
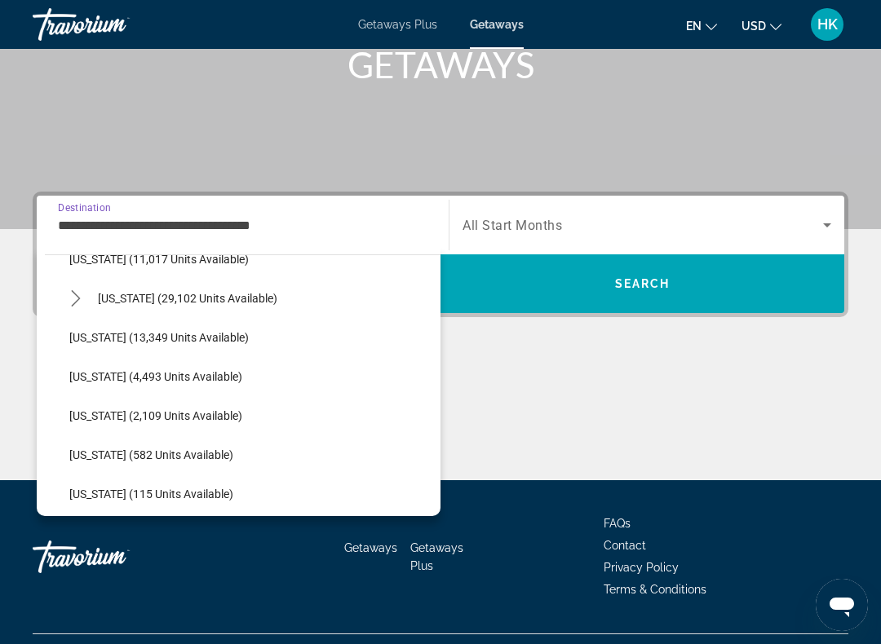
scroll to position [325, 0]
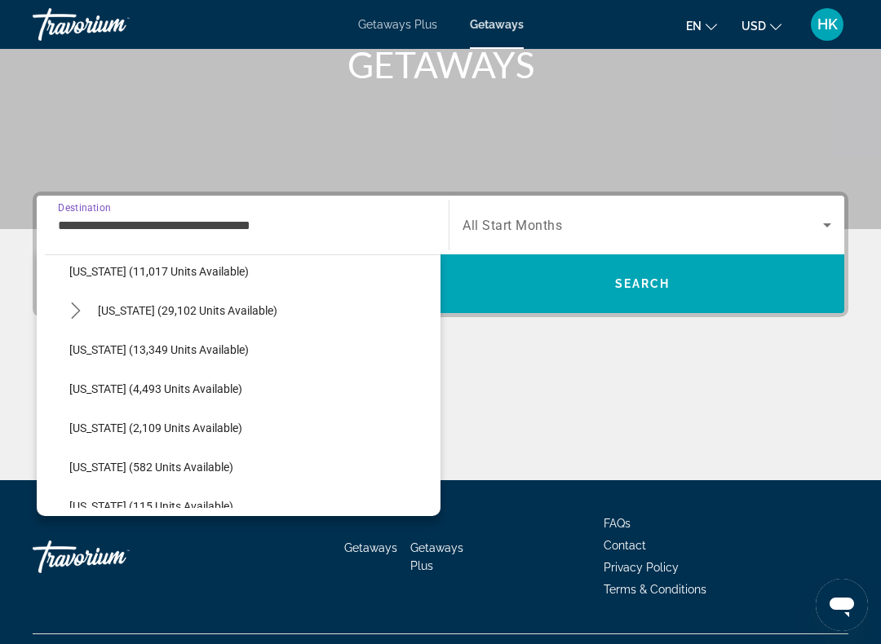
click at [216, 307] on span "[US_STATE] (29,102 units available)" at bounding box center [187, 310] width 179 height 13
type input "**********"
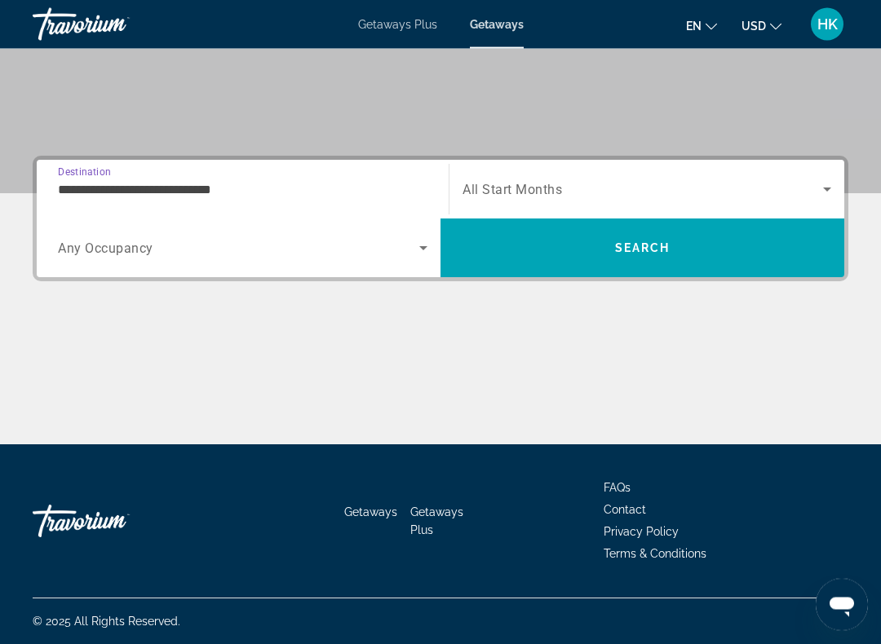
click at [264, 257] on span "Search widget" at bounding box center [238, 249] width 361 height 20
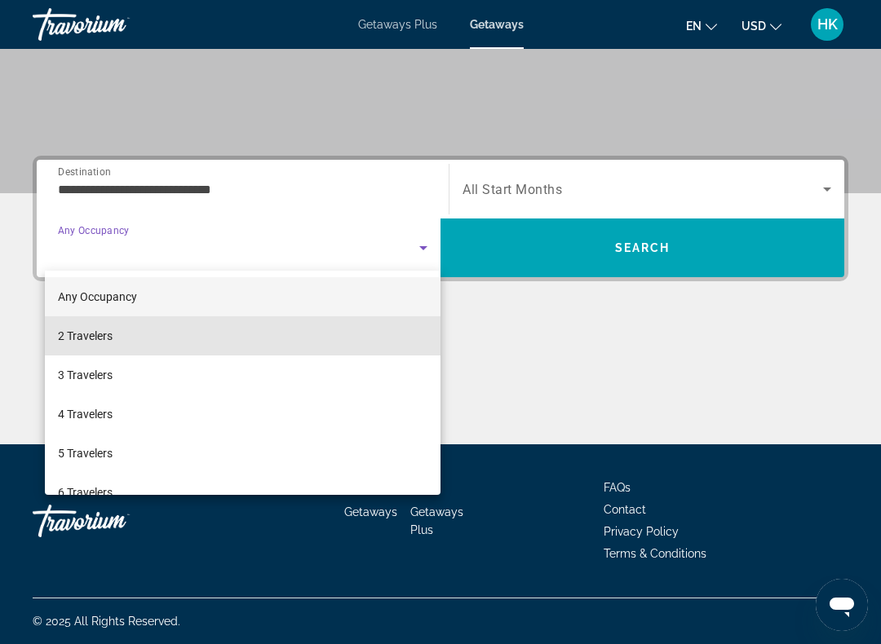
click at [143, 345] on mat-option "2 Travelers" at bounding box center [243, 336] width 396 height 39
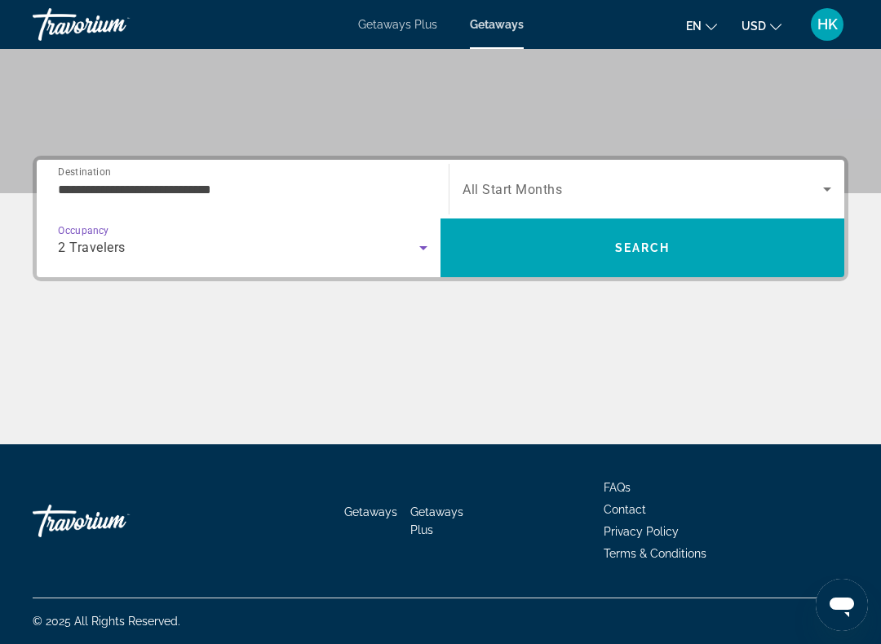
click at [581, 193] on span "Search widget" at bounding box center [643, 189] width 361 height 20
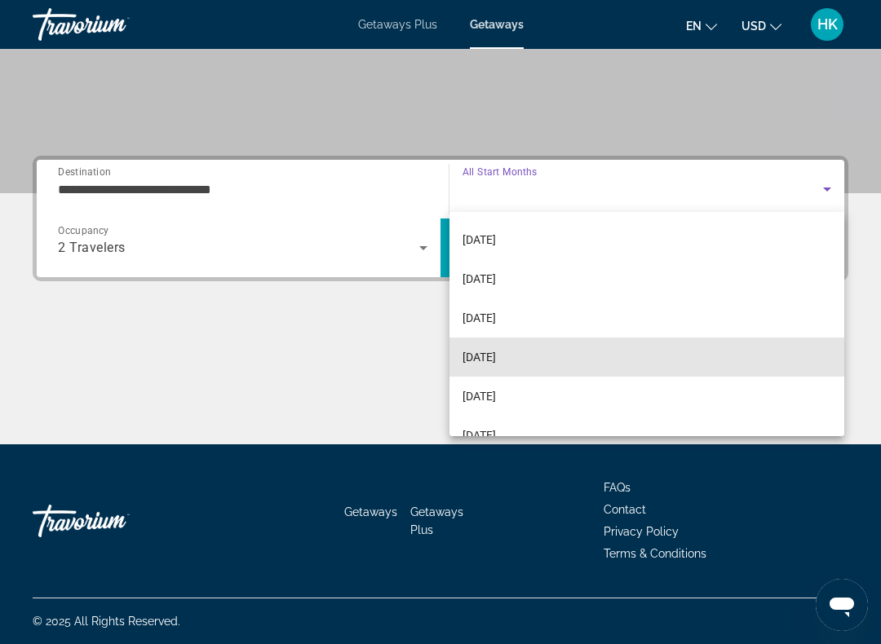
scroll to position [273, 0]
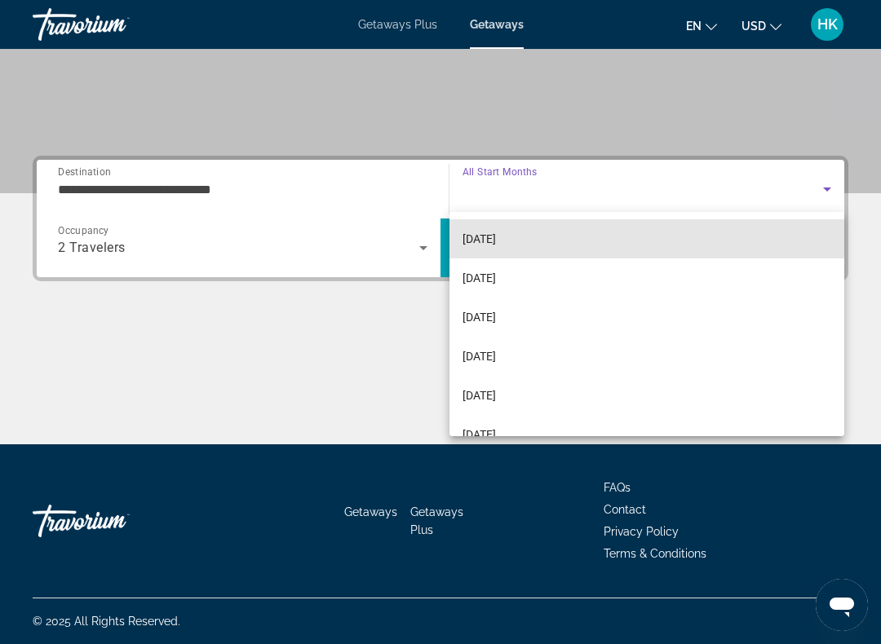
click at [496, 233] on span "[DATE]" at bounding box center [479, 239] width 33 height 20
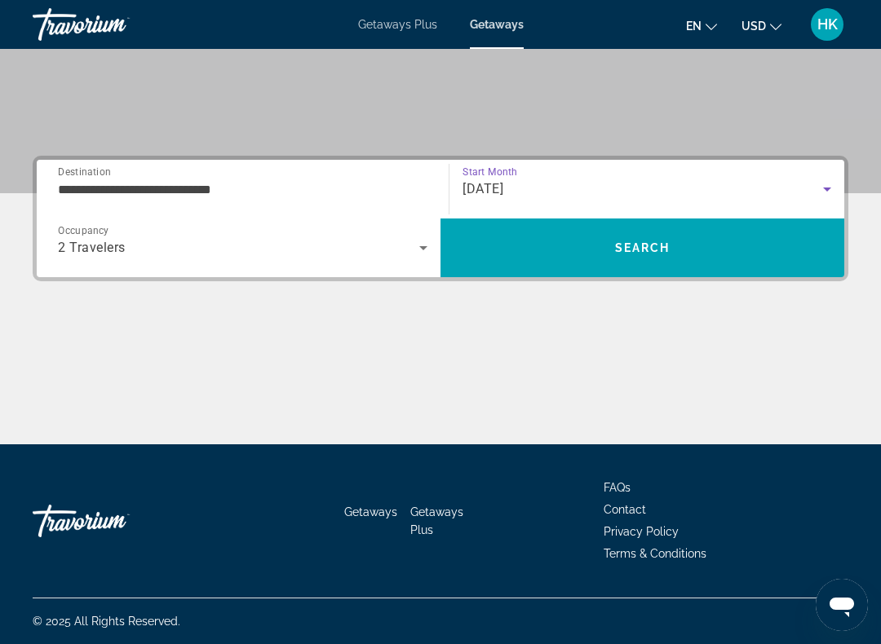
click at [659, 249] on span "Search" at bounding box center [642, 247] width 55 height 13
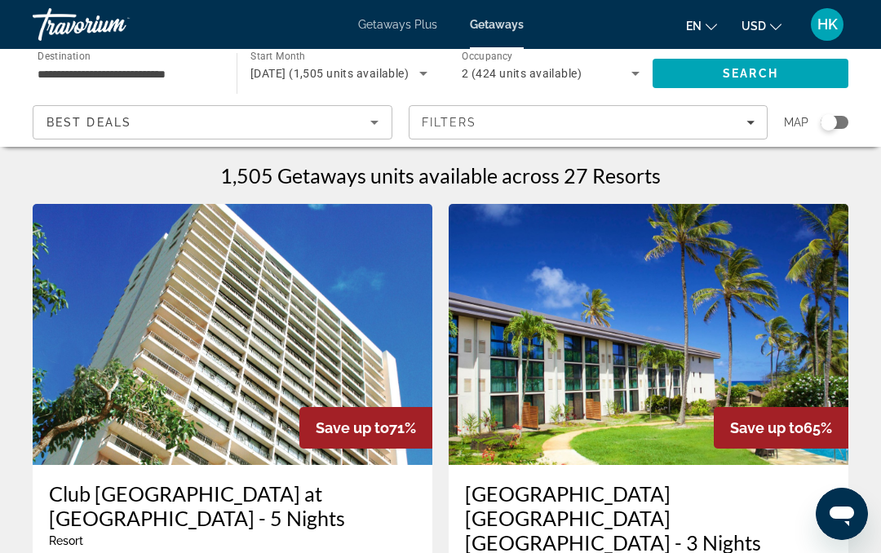
click at [739, 113] on span "Filters" at bounding box center [589, 122] width 358 height 39
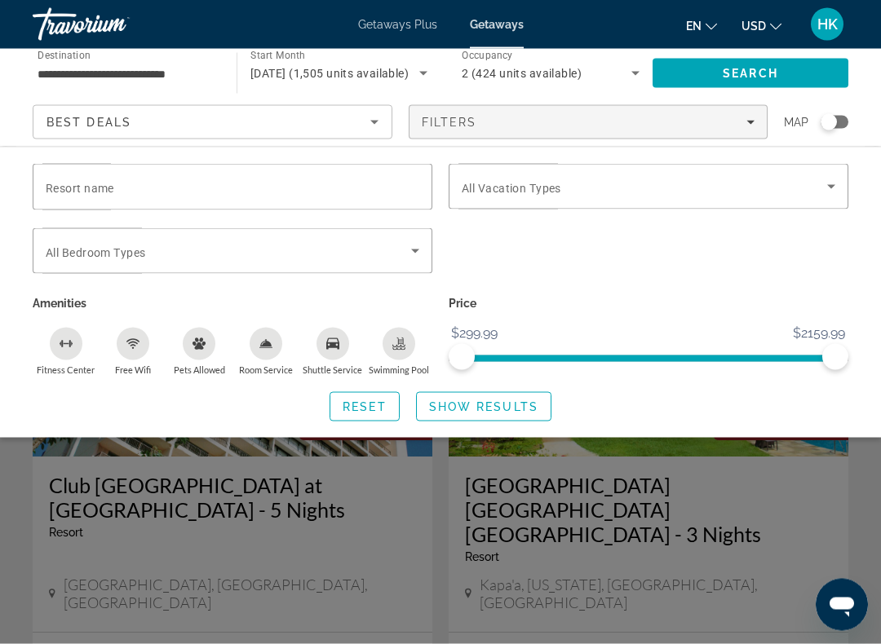
scroll to position [2, 0]
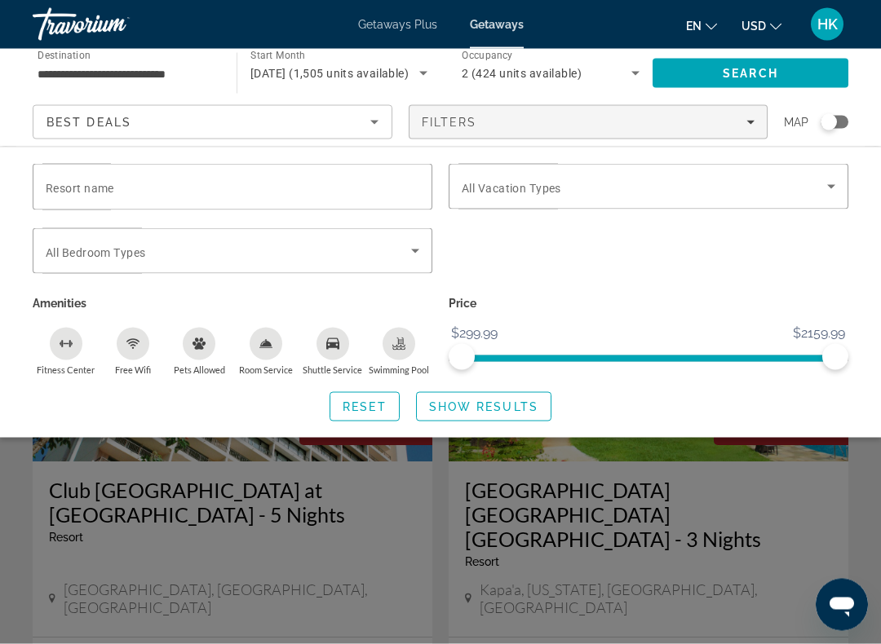
click at [699, 536] on div "Search widget" at bounding box center [440, 445] width 881 height 400
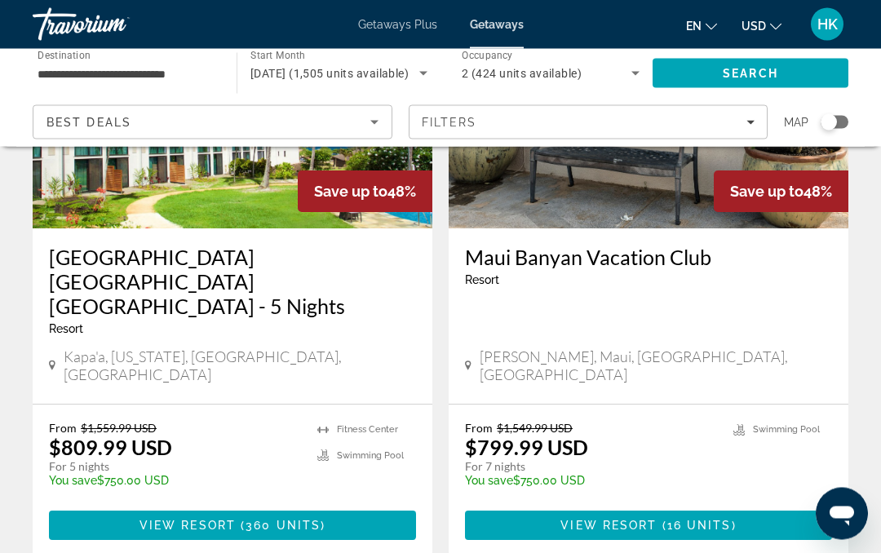
scroll to position [3174, 0]
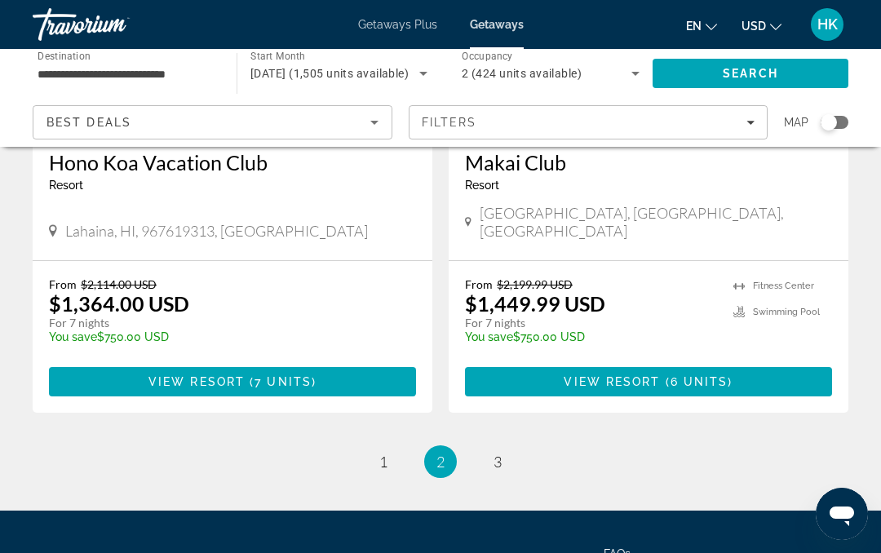
scroll to position [3246, 0]
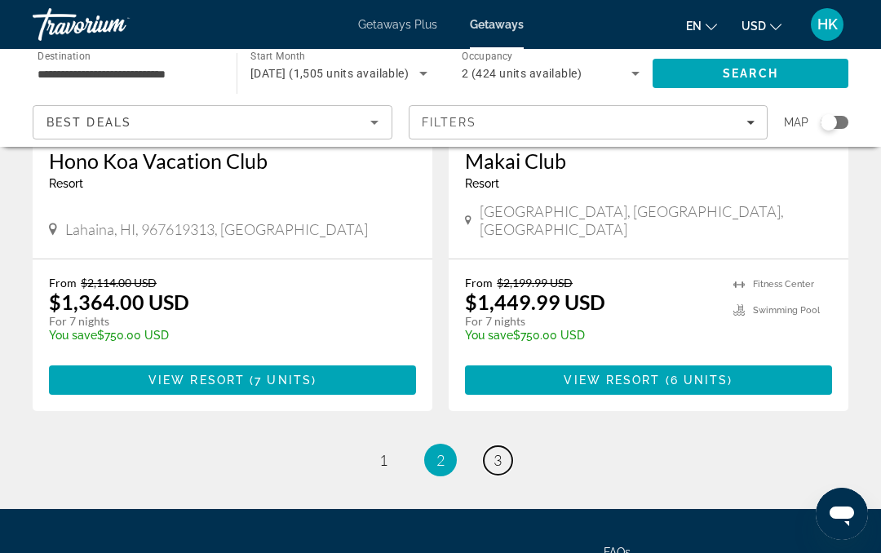
click at [496, 451] on span "3" at bounding box center [498, 460] width 8 height 18
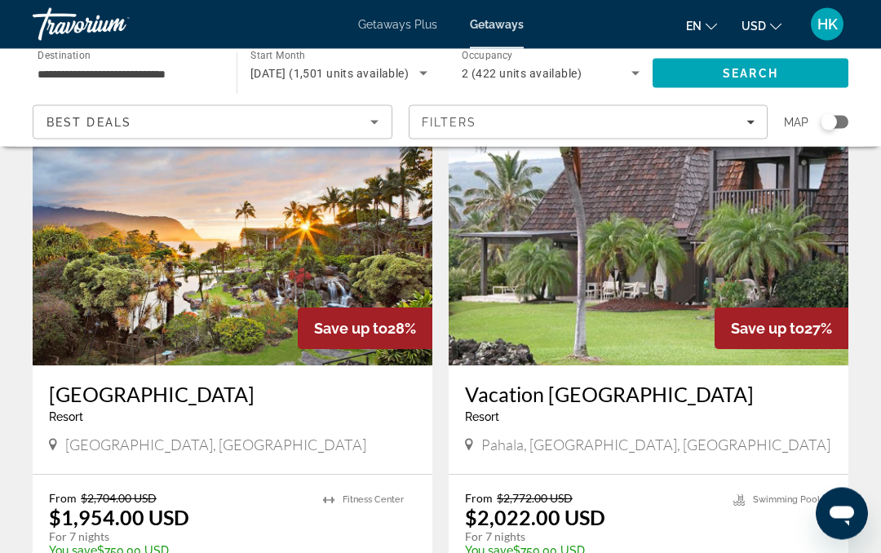
scroll to position [94, 0]
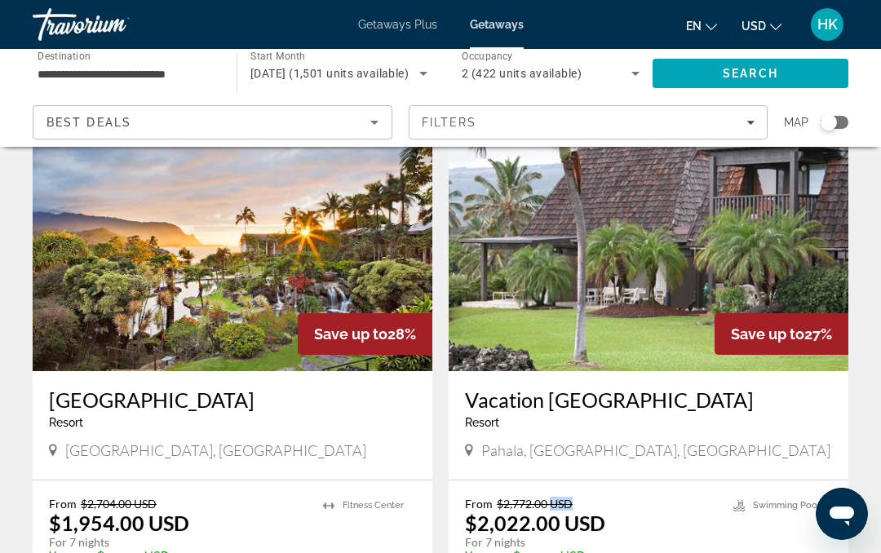
click at [658, 501] on p "From $2,772.00 USD" at bounding box center [591, 504] width 252 height 14
click at [332, 269] on img "Main content" at bounding box center [233, 240] width 400 height 261
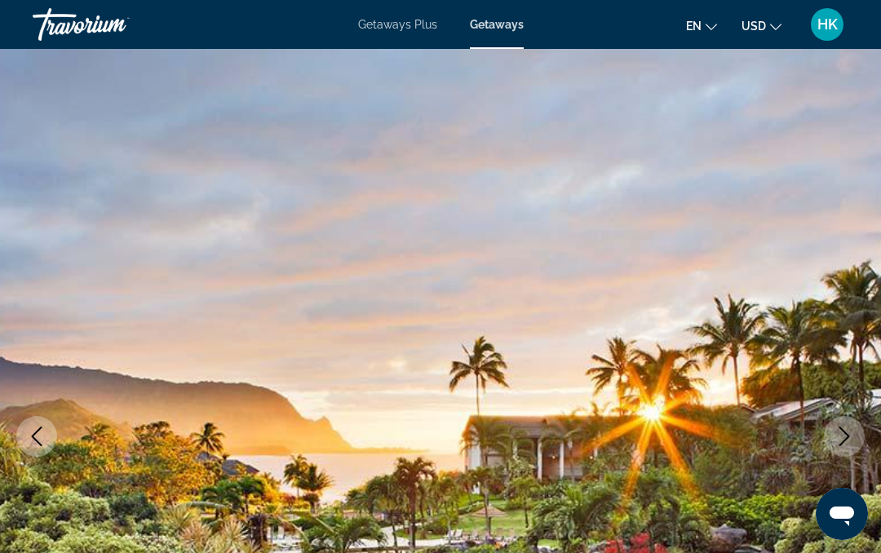
click at [826, 444] on button "Next image" at bounding box center [844, 436] width 41 height 41
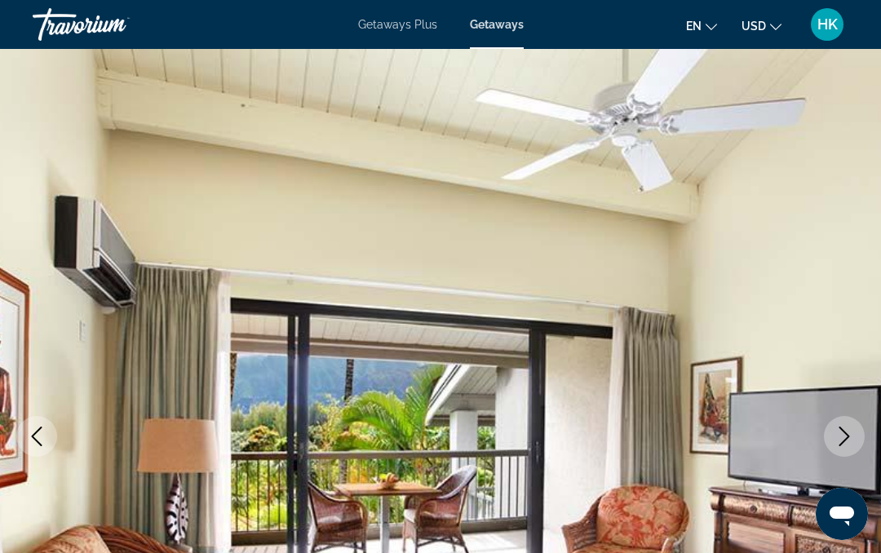
click at [827, 439] on button "Next image" at bounding box center [844, 436] width 41 height 41
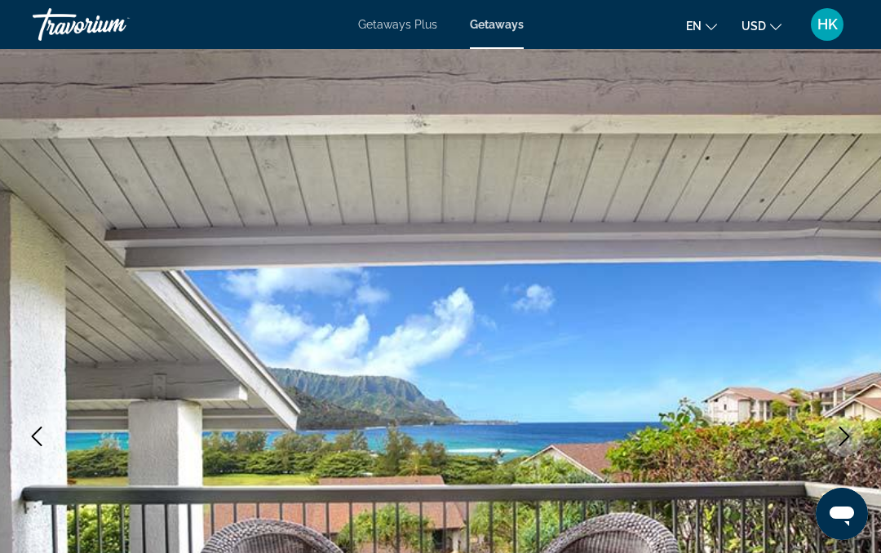
click at [827, 444] on button "Next image" at bounding box center [844, 436] width 41 height 41
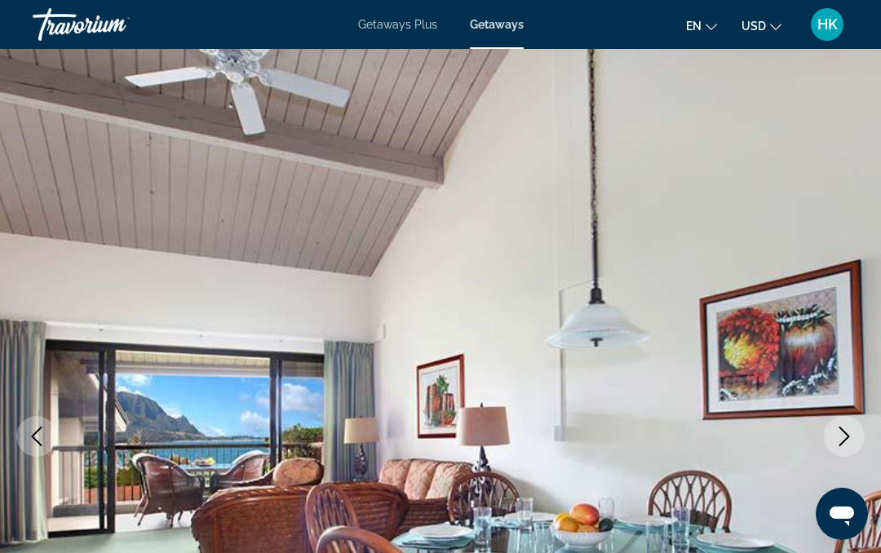
click at [833, 442] on button "Next image" at bounding box center [844, 436] width 41 height 41
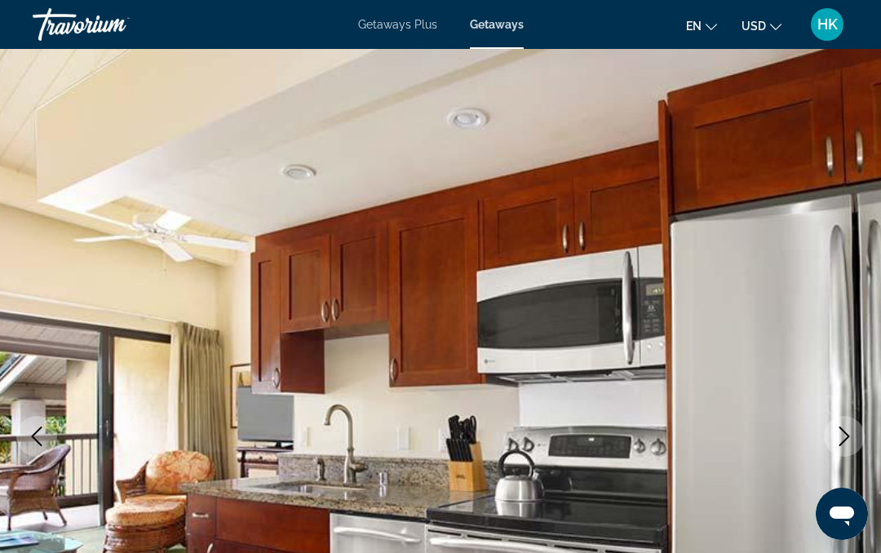
click at [831, 440] on button "Next image" at bounding box center [844, 436] width 41 height 41
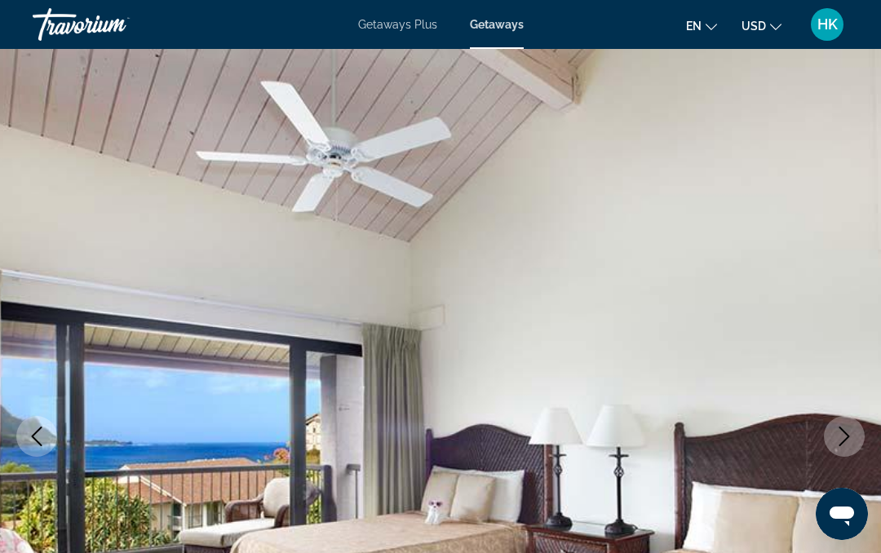
click at [834, 451] on button "Next image" at bounding box center [844, 436] width 41 height 41
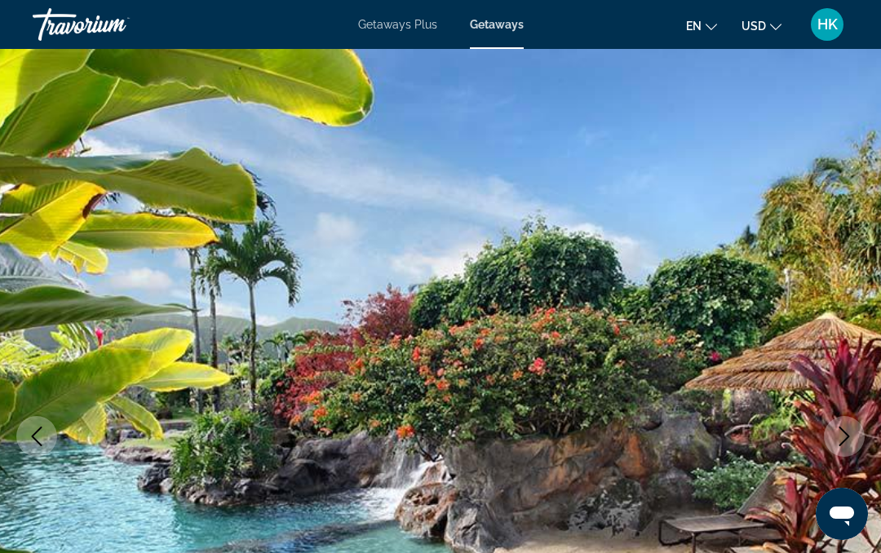
click at [840, 440] on icon "Next image" at bounding box center [845, 437] width 20 height 20
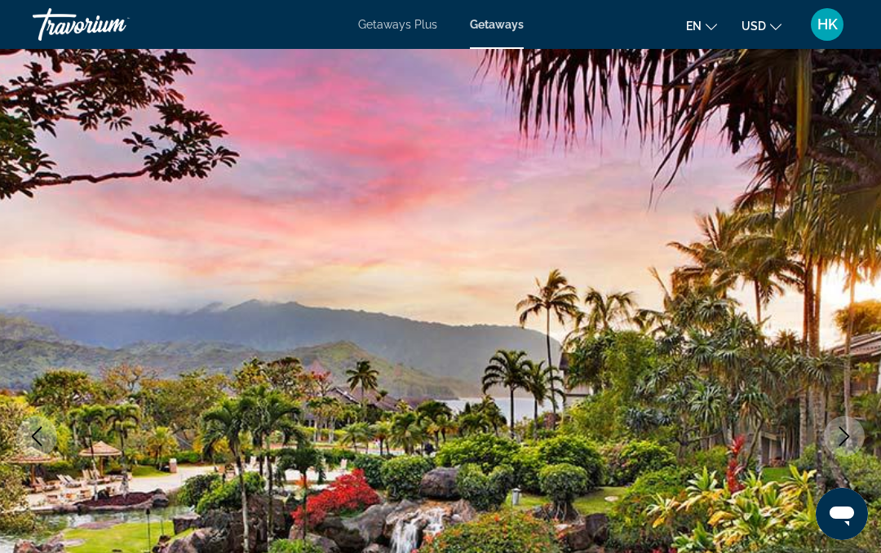
click at [844, 446] on button "Next image" at bounding box center [844, 436] width 41 height 41
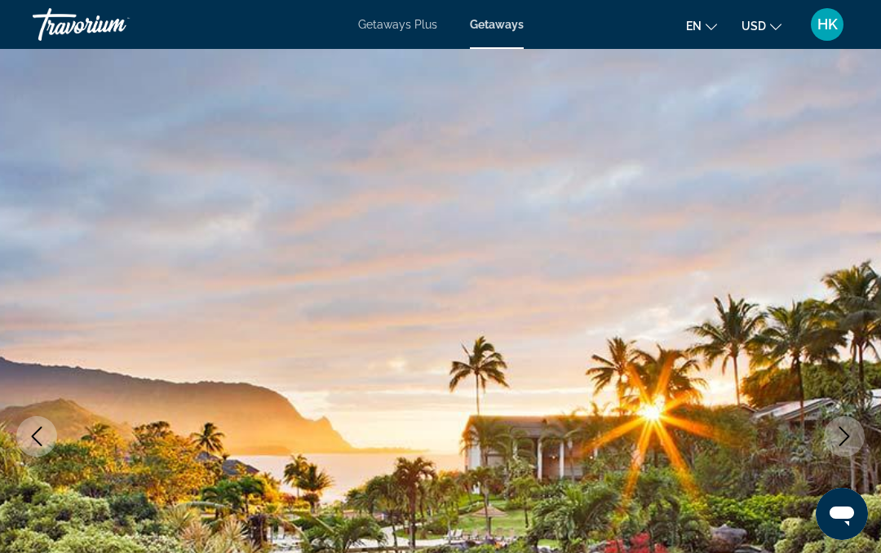
click at [844, 431] on icon "Next image" at bounding box center [844, 437] width 11 height 20
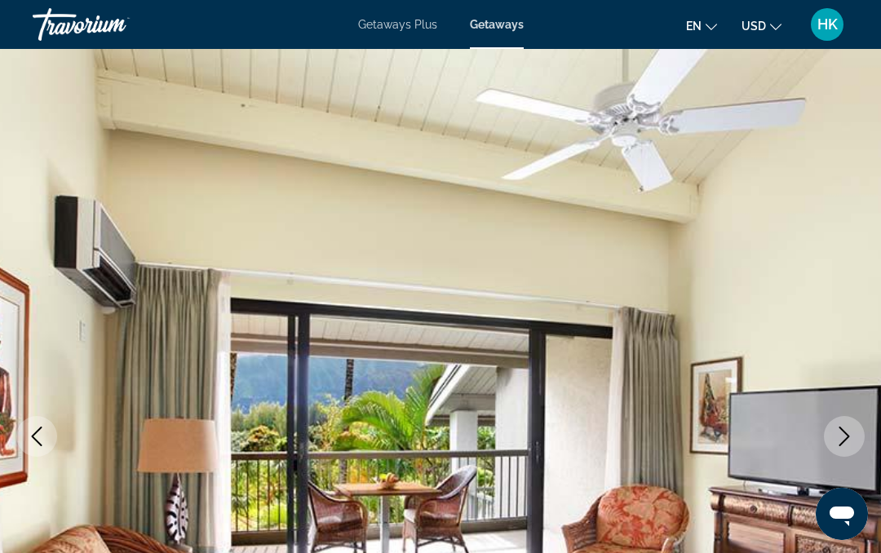
click at [845, 436] on icon "Next image" at bounding box center [845, 437] width 20 height 20
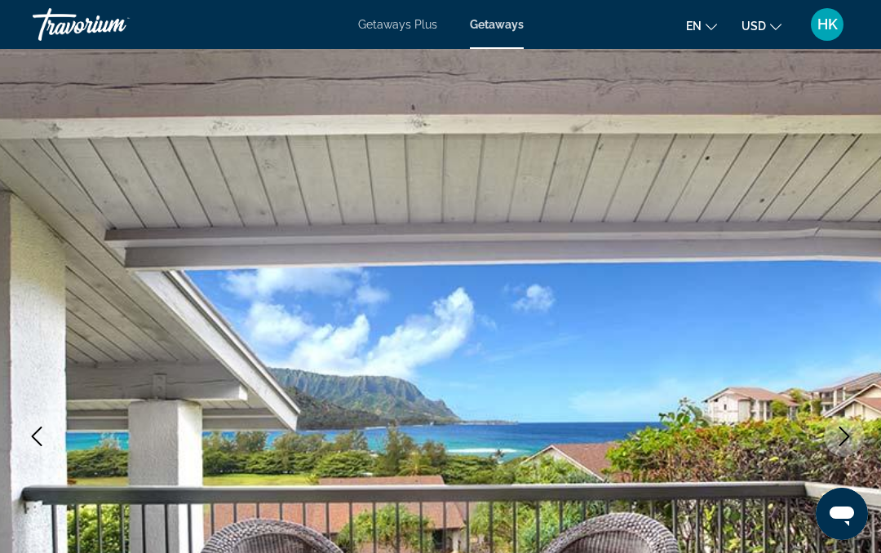
click at [840, 442] on icon "Next image" at bounding box center [845, 437] width 20 height 20
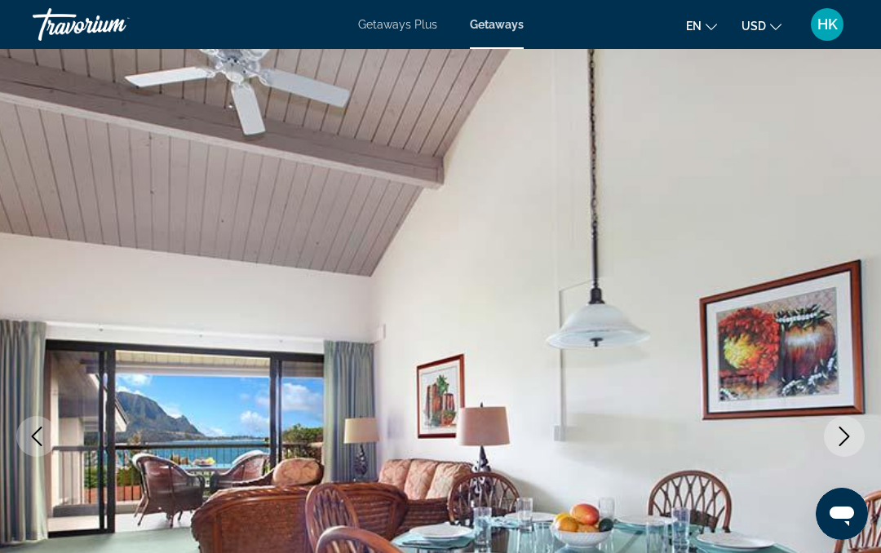
click at [844, 442] on icon "Next image" at bounding box center [845, 437] width 20 height 20
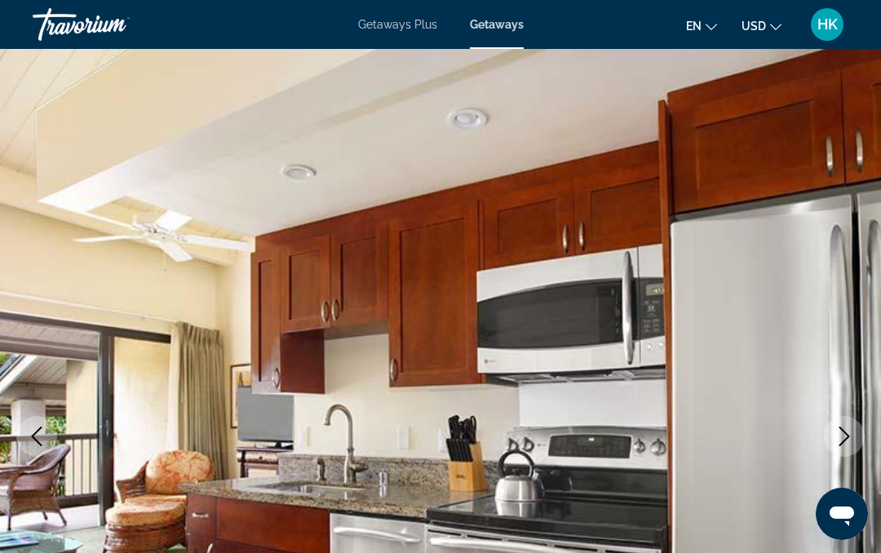
click at [849, 432] on icon "Next image" at bounding box center [845, 437] width 20 height 20
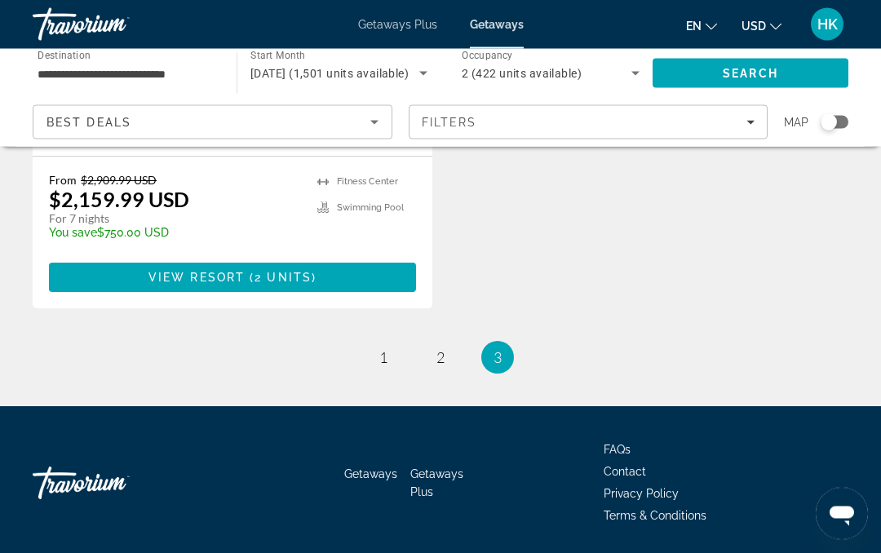
scroll to position [1026, 0]
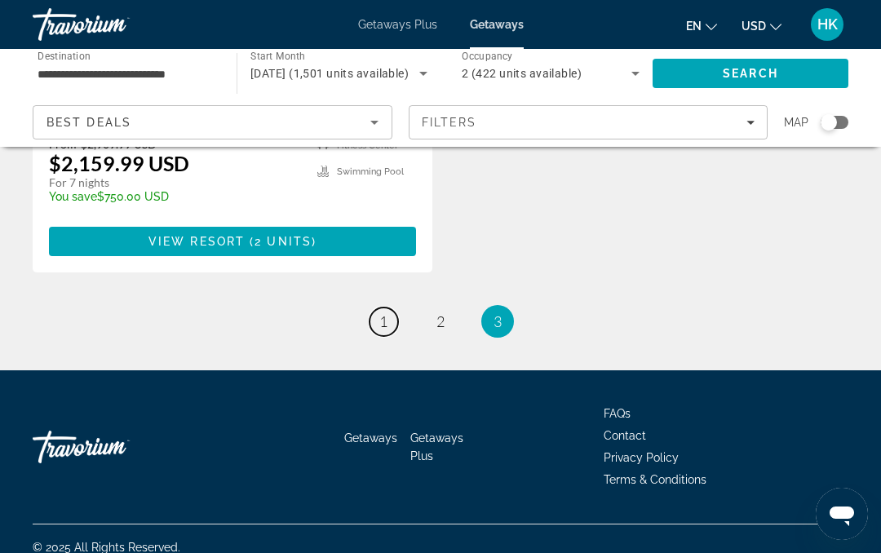
click at [383, 312] on span "1" at bounding box center [383, 321] width 8 height 18
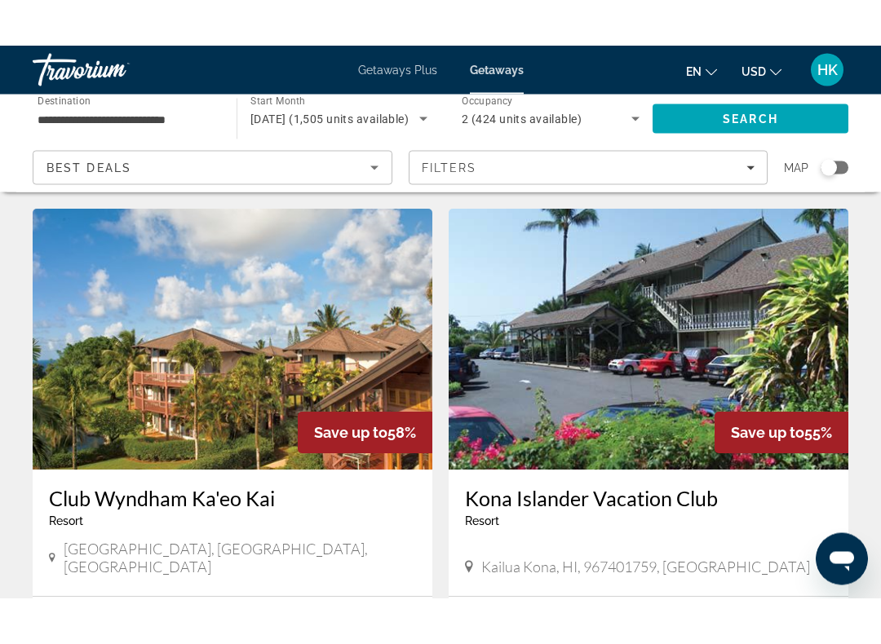
scroll to position [658, 0]
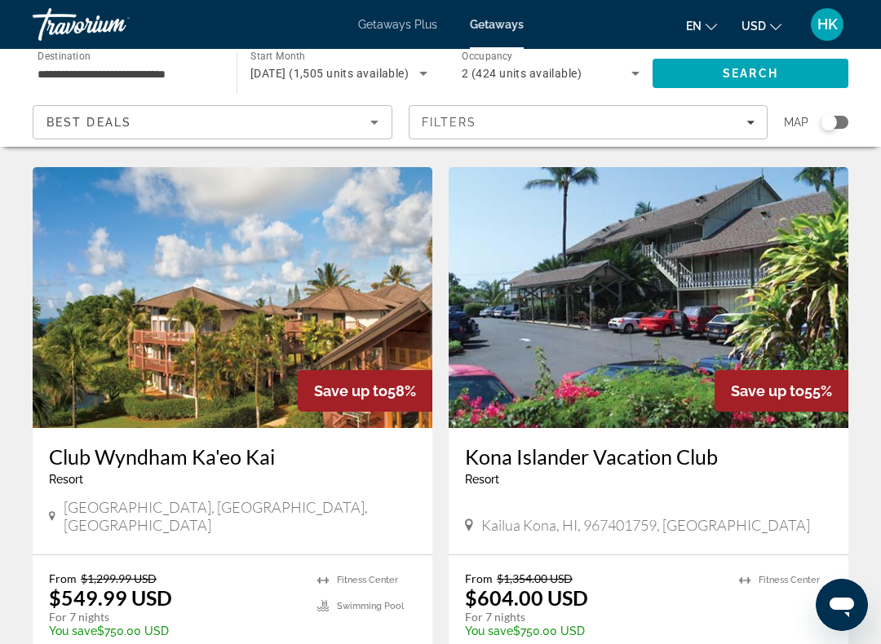
click at [316, 308] on img "Main content" at bounding box center [233, 297] width 400 height 261
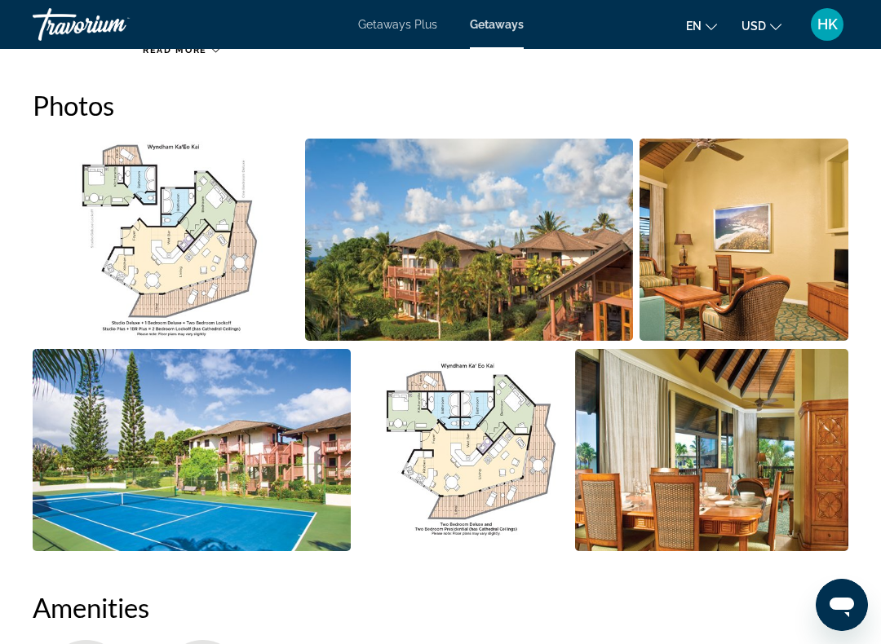
scroll to position [1053, 0]
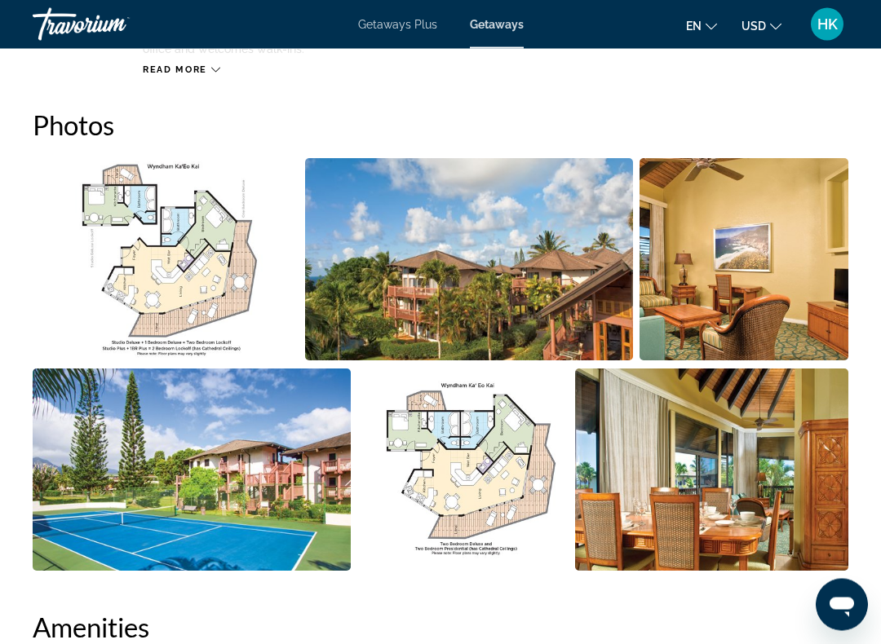
click at [174, 241] on img "Open full-screen image slider" at bounding box center [166, 260] width 266 height 202
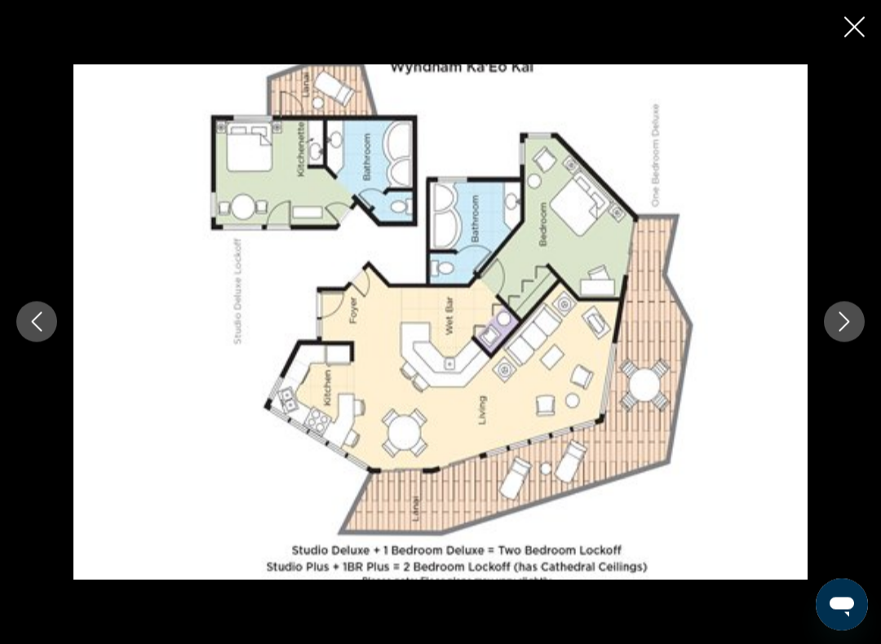
scroll to position [1054, 0]
click at [829, 321] on button "Next image" at bounding box center [844, 322] width 41 height 41
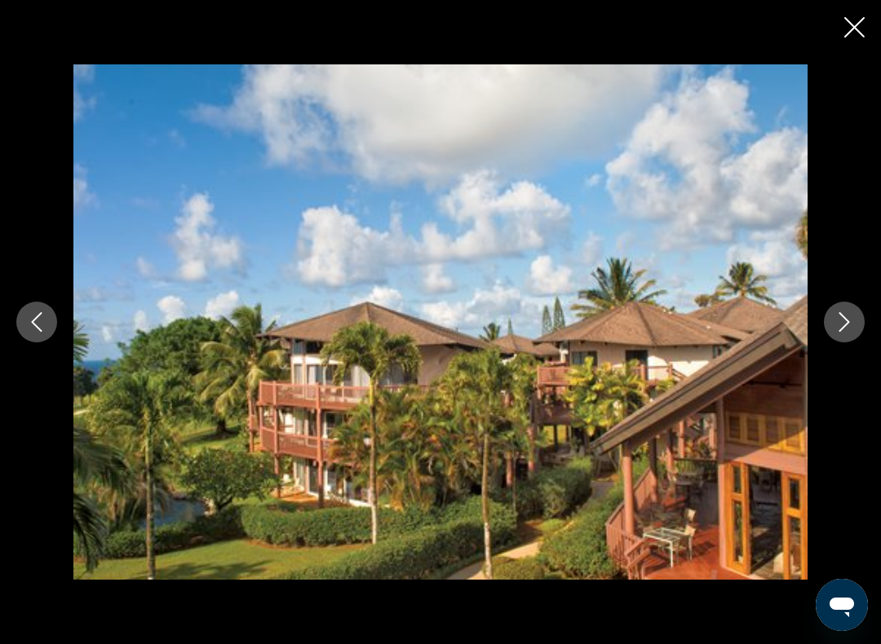
click at [29, 328] on icon "Previous image" at bounding box center [37, 322] width 20 height 20
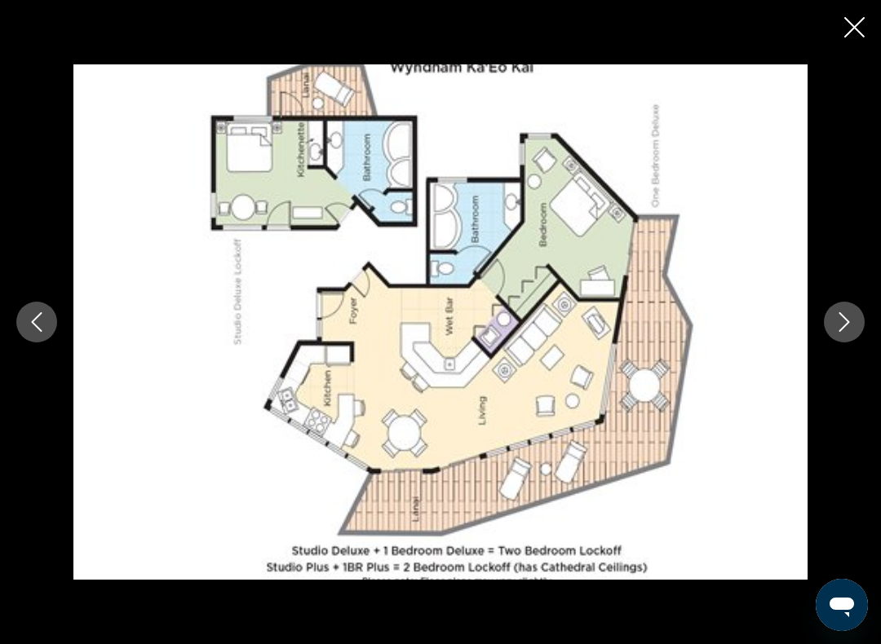
click at [835, 332] on button "Next image" at bounding box center [844, 322] width 41 height 41
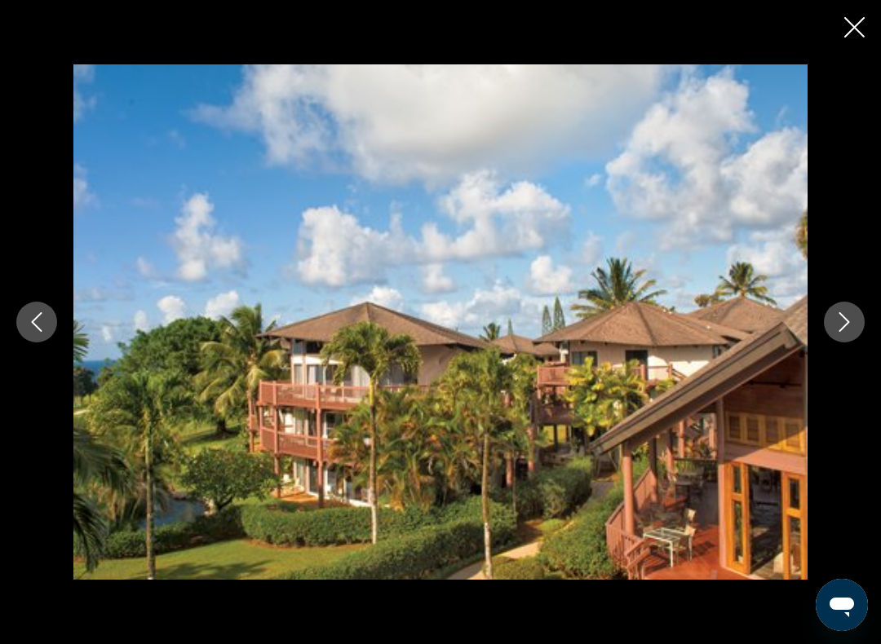
click at [839, 334] on button "Next image" at bounding box center [844, 322] width 41 height 41
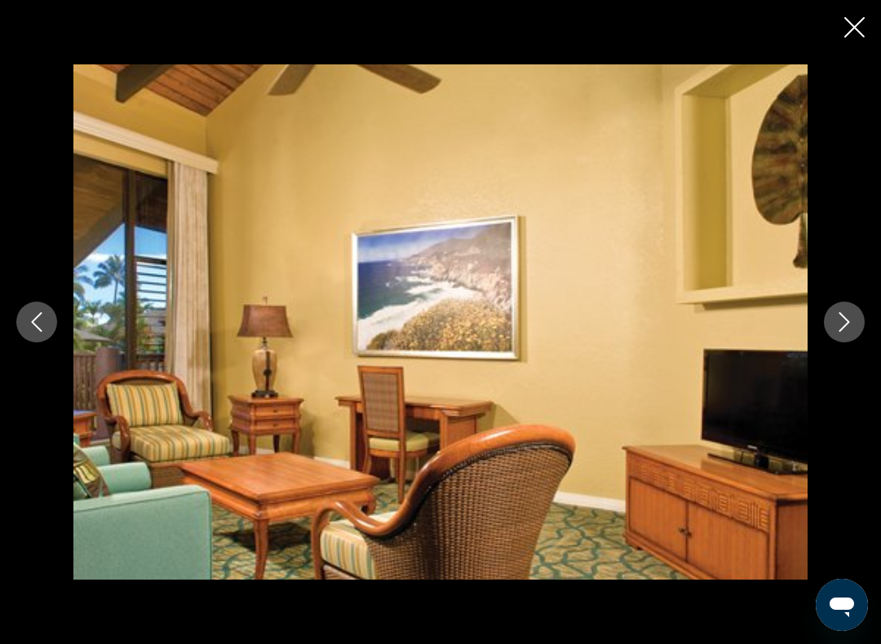
click at [835, 330] on icon "Next image" at bounding box center [845, 322] width 20 height 20
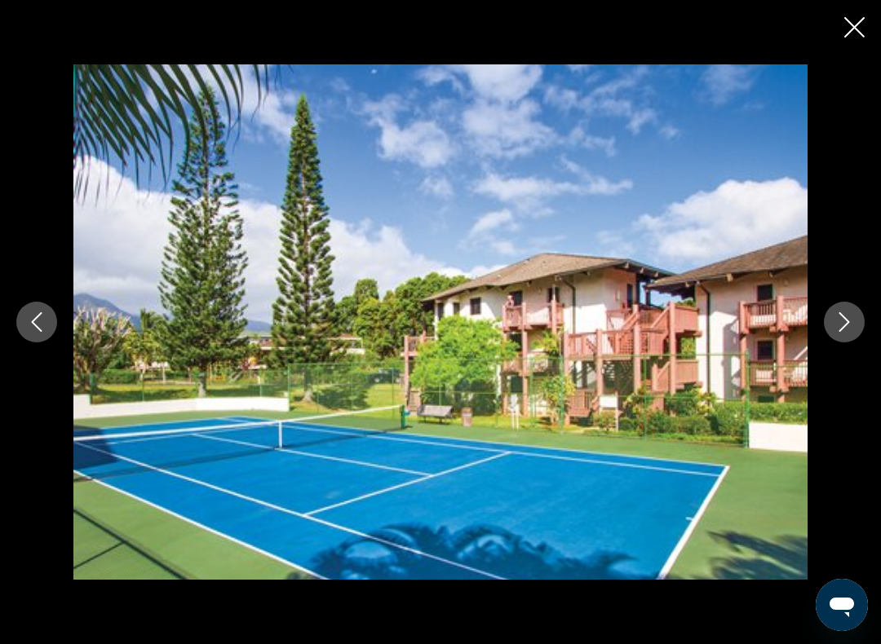
click at [835, 329] on icon "Next image" at bounding box center [845, 322] width 20 height 20
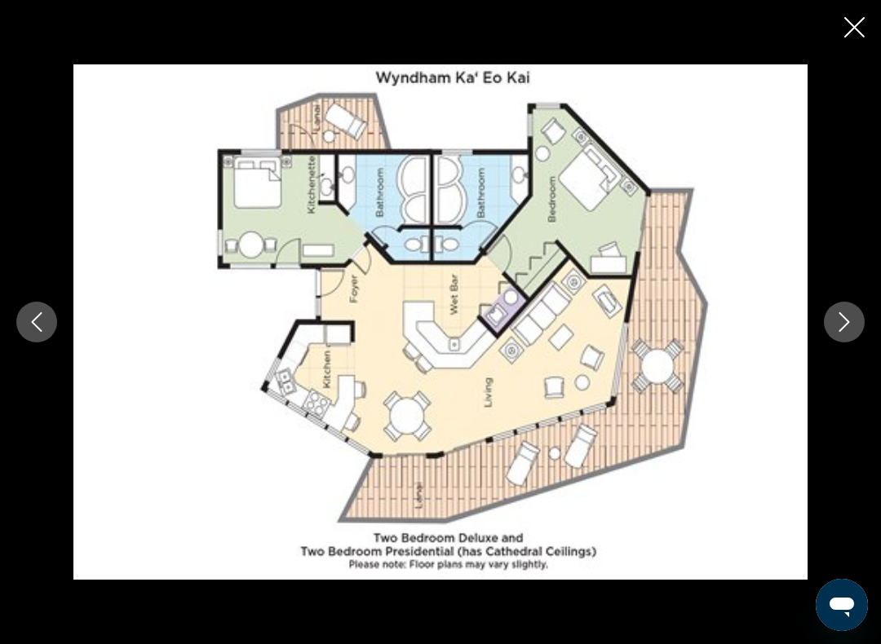
click at [835, 334] on button "Next image" at bounding box center [844, 322] width 41 height 41
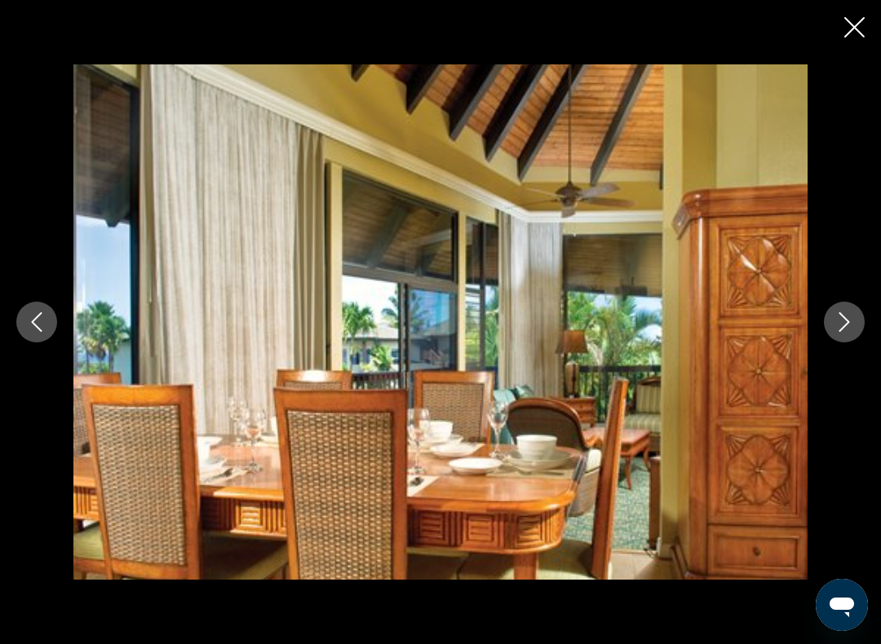
click at [835, 338] on button "Next image" at bounding box center [844, 322] width 41 height 41
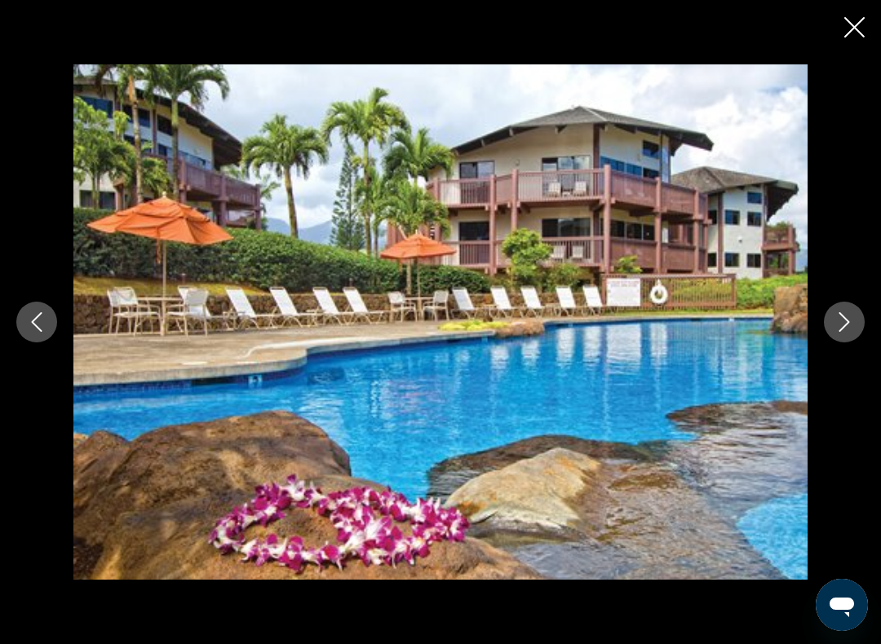
click at [833, 335] on button "Next image" at bounding box center [844, 322] width 41 height 41
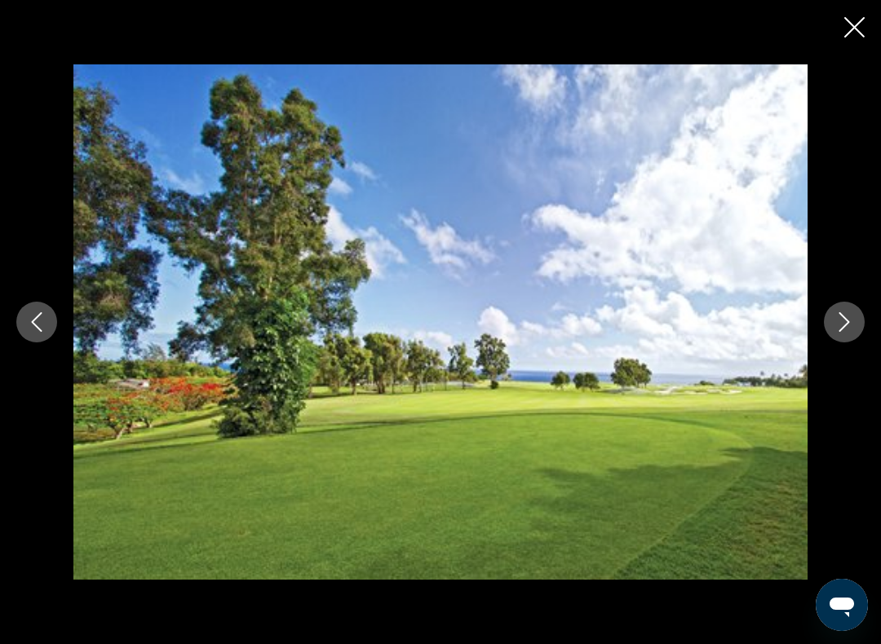
click at [834, 337] on button "Next image" at bounding box center [844, 322] width 41 height 41
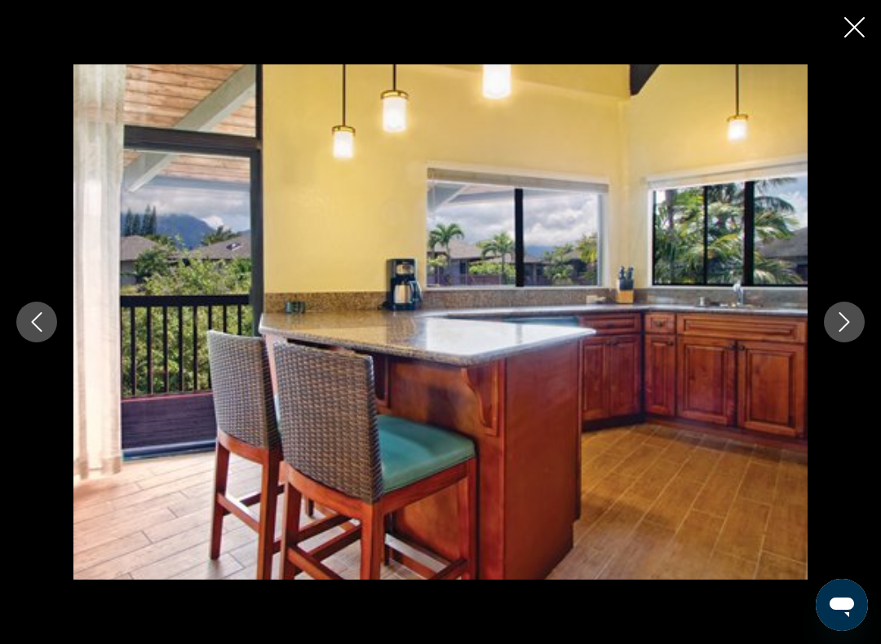
click at [835, 330] on icon "Next image" at bounding box center [845, 322] width 20 height 20
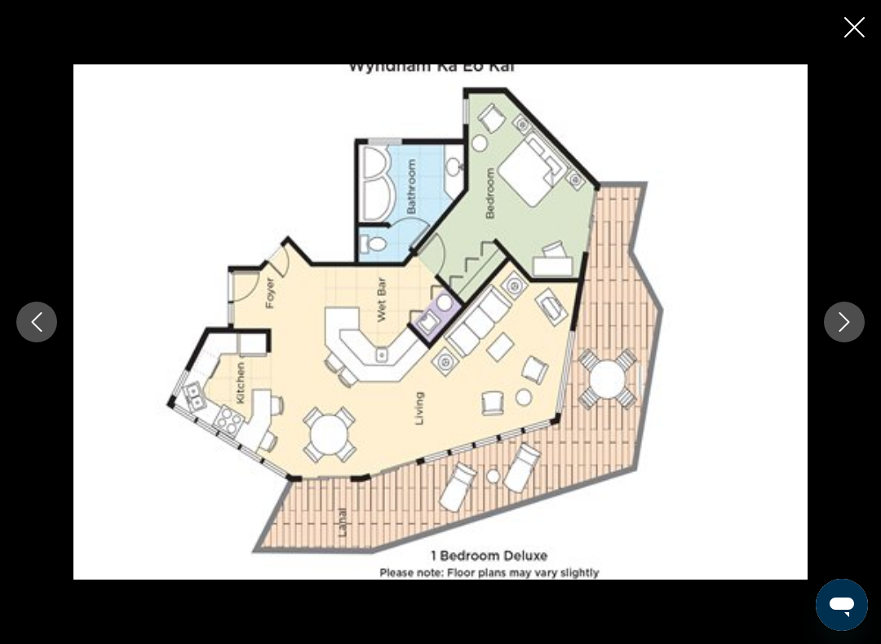
click at [830, 340] on div "prev next" at bounding box center [440, 322] width 881 height 516
click at [838, 330] on icon "Next image" at bounding box center [845, 322] width 20 height 20
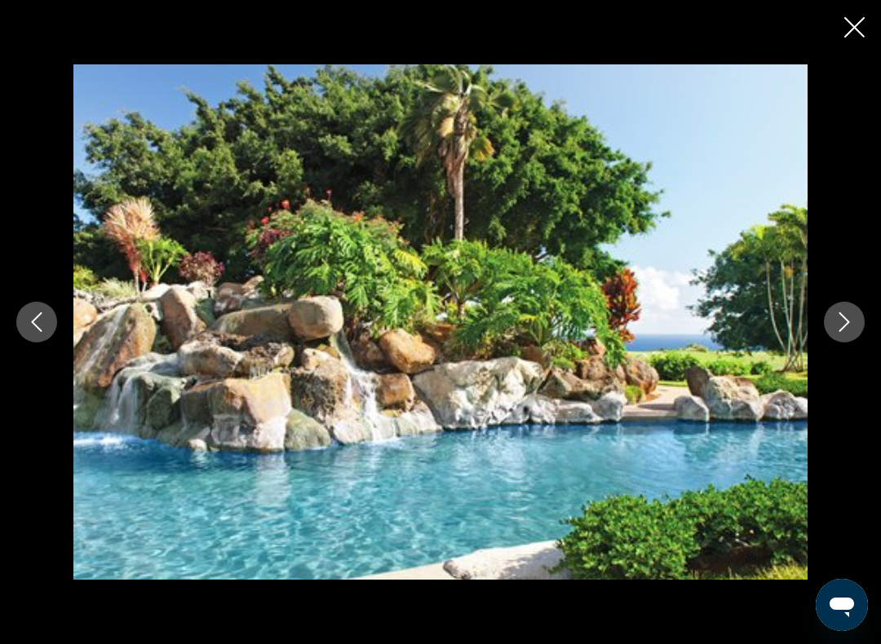
click at [843, 329] on icon "Next image" at bounding box center [844, 322] width 11 height 20
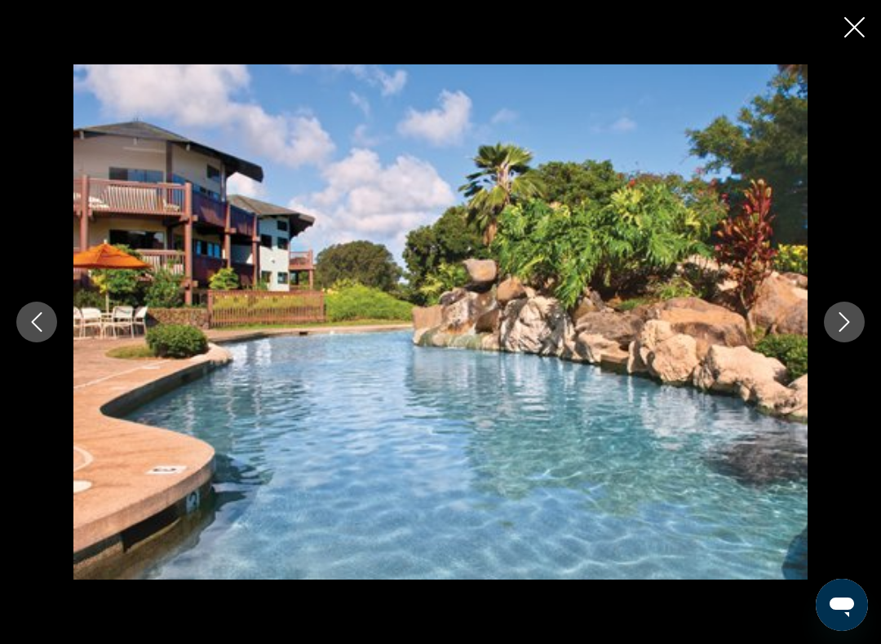
click at [841, 326] on icon "Next image" at bounding box center [845, 322] width 20 height 20
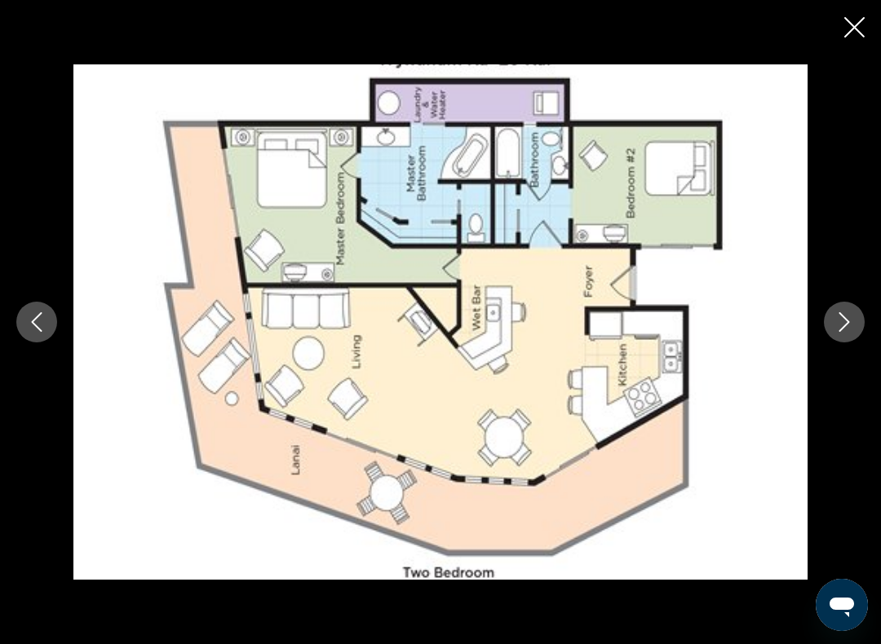
click at [835, 331] on icon "Next image" at bounding box center [845, 322] width 20 height 20
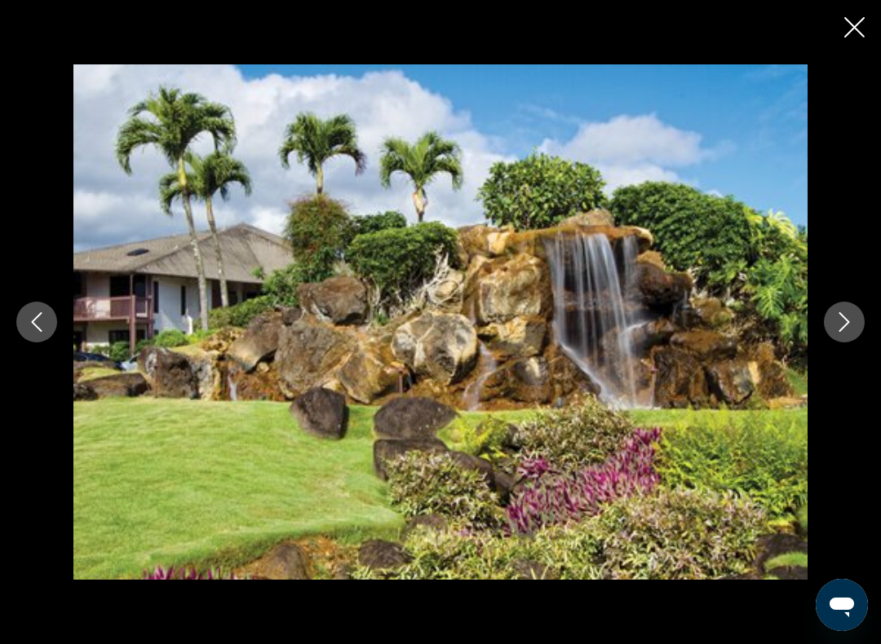
click at [832, 342] on div "prev next" at bounding box center [440, 322] width 881 height 516
click at [833, 335] on button "Next image" at bounding box center [844, 322] width 41 height 41
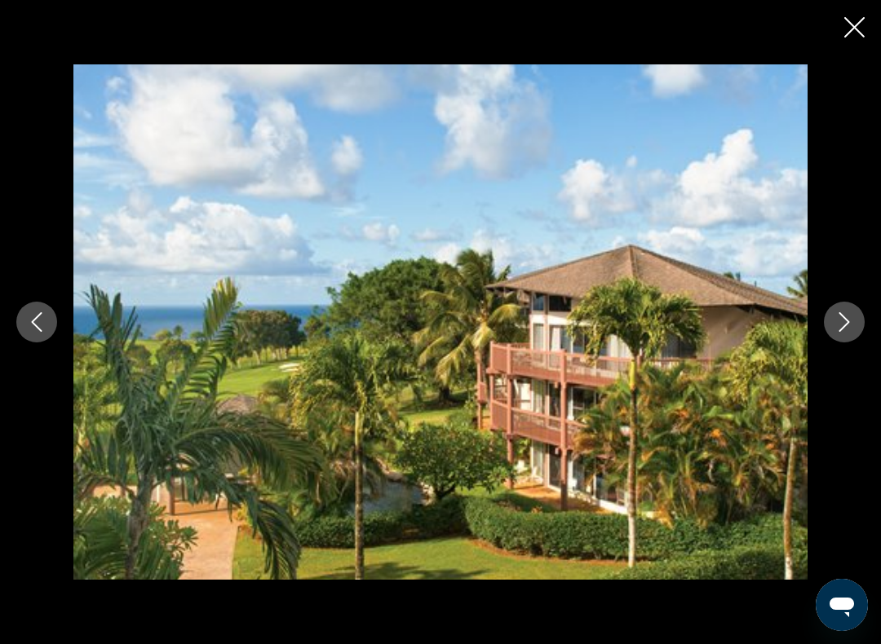
click at [838, 321] on icon "Next image" at bounding box center [845, 322] width 20 height 20
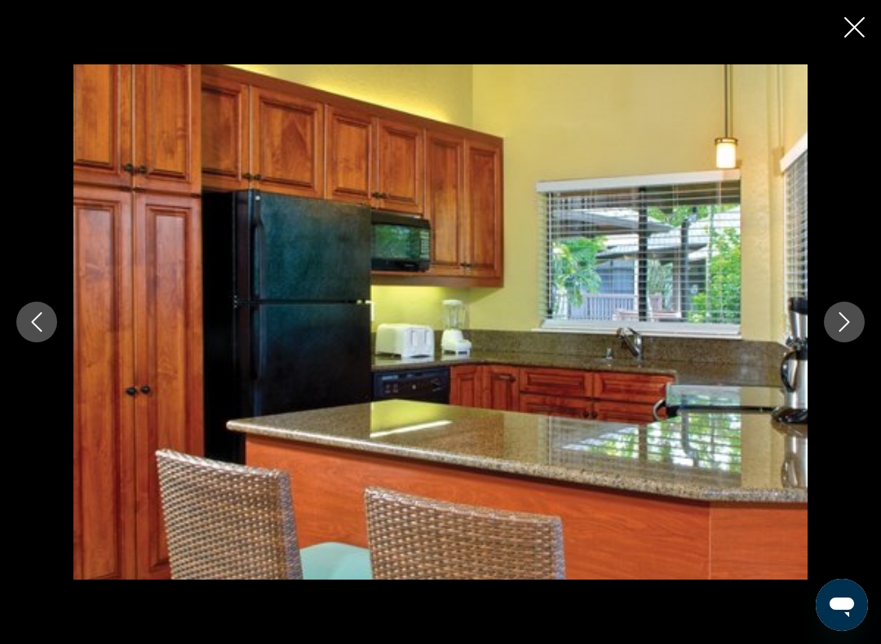
click at [833, 331] on button "Next image" at bounding box center [844, 322] width 41 height 41
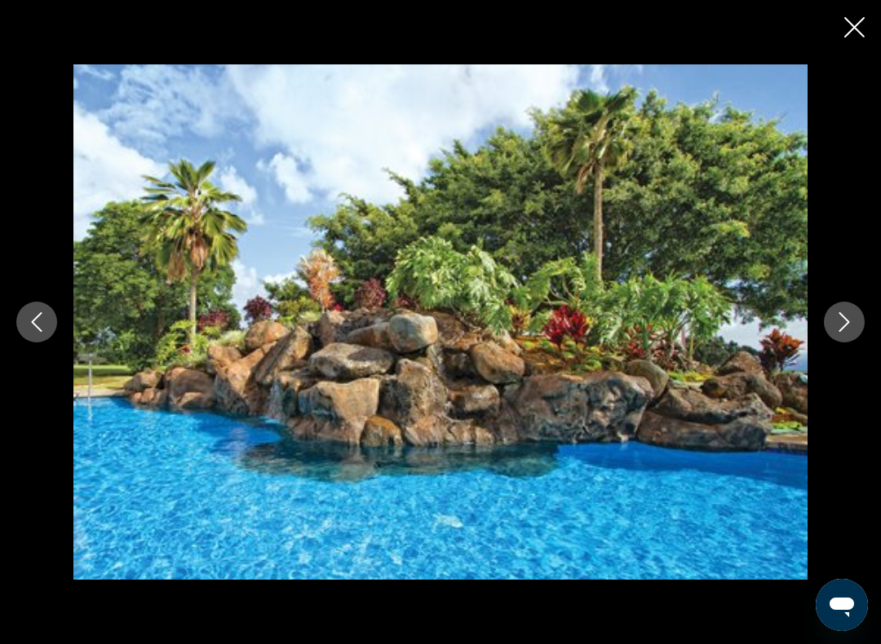
click at [807, 327] on img "Main content" at bounding box center [440, 322] width 734 height 516
click at [823, 339] on div "prev next" at bounding box center [440, 322] width 881 height 516
click at [834, 326] on button "Next image" at bounding box center [844, 322] width 41 height 41
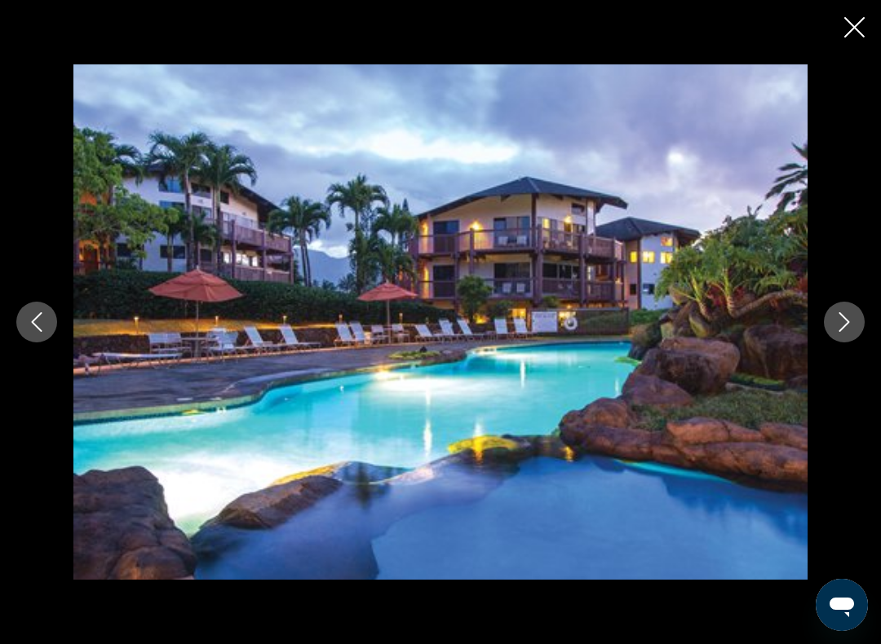
click at [829, 331] on button "Next image" at bounding box center [844, 322] width 41 height 41
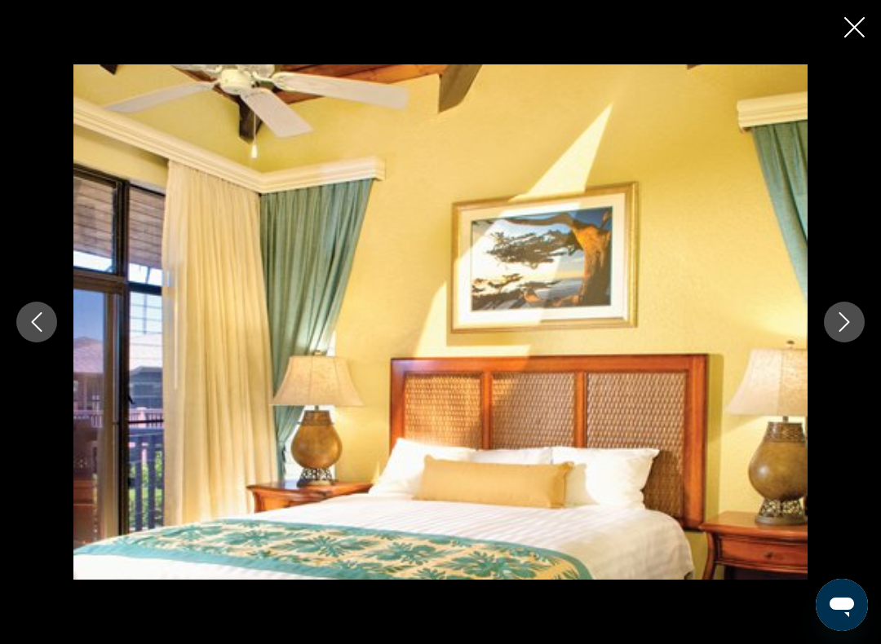
click at [824, 339] on div "prev next" at bounding box center [440, 322] width 881 height 516
click at [824, 331] on div "prev next" at bounding box center [440, 322] width 881 height 516
click at [834, 325] on button "Next image" at bounding box center [844, 322] width 41 height 41
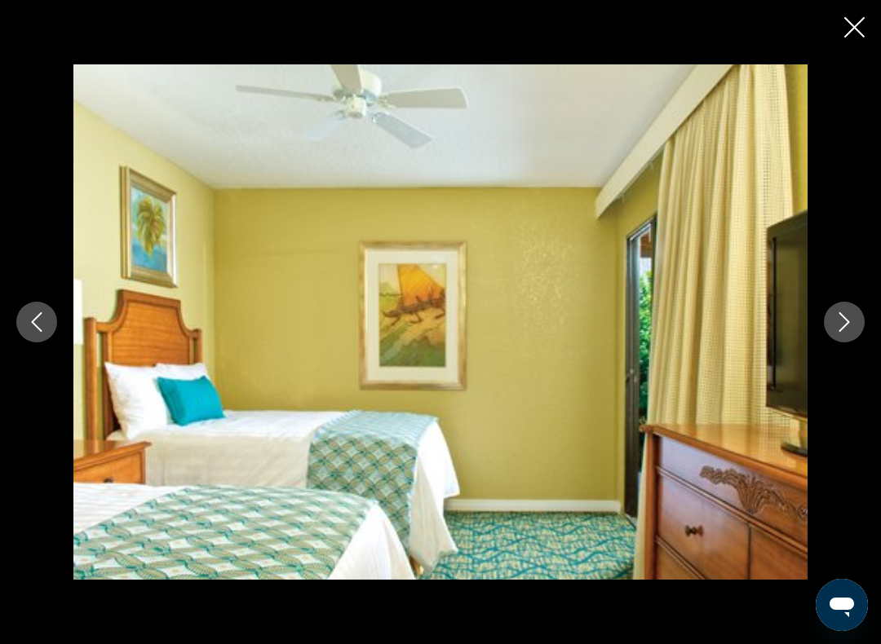
click at [831, 338] on button "Next image" at bounding box center [844, 322] width 41 height 41
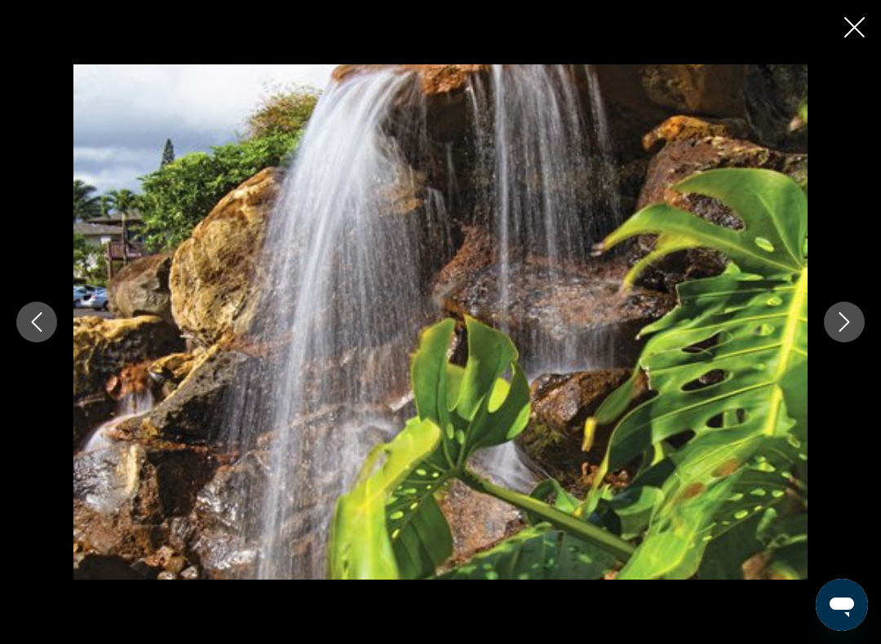
click at [847, 331] on icon "Next image" at bounding box center [845, 322] width 20 height 20
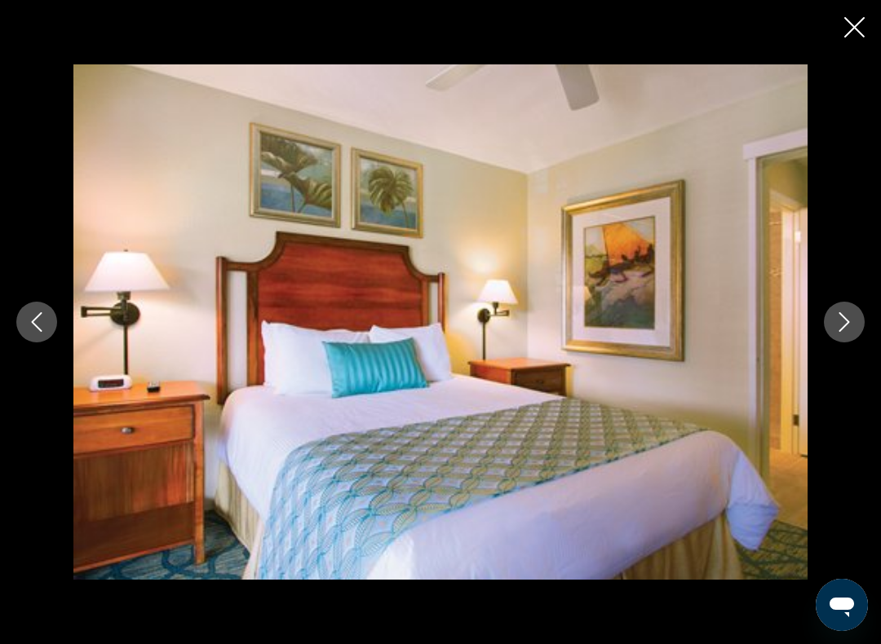
click at [822, 348] on div "prev next" at bounding box center [440, 322] width 881 height 516
click at [830, 344] on div "prev next" at bounding box center [440, 322] width 881 height 516
click at [829, 336] on button "Next image" at bounding box center [844, 322] width 41 height 41
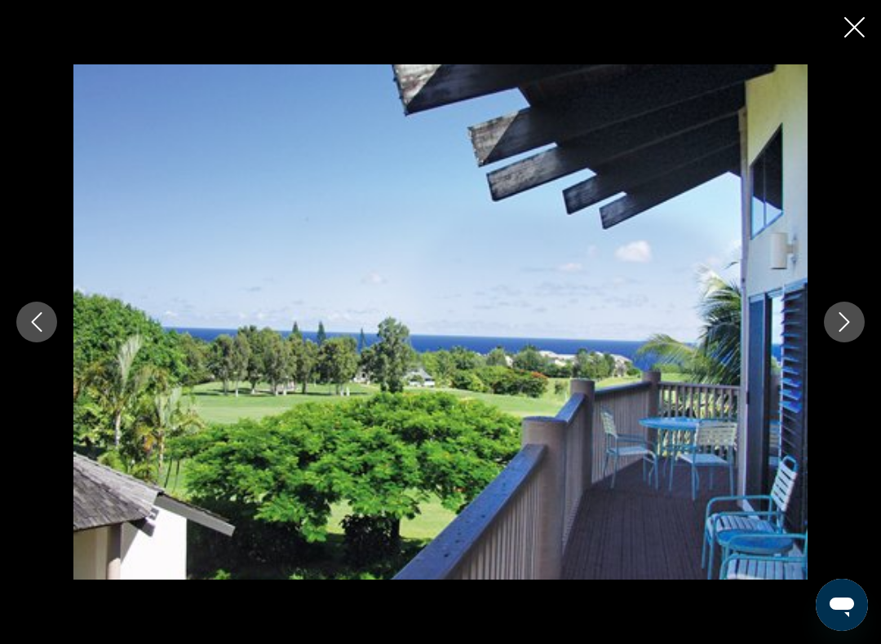
click at [844, 314] on icon "Next image" at bounding box center [845, 322] width 20 height 20
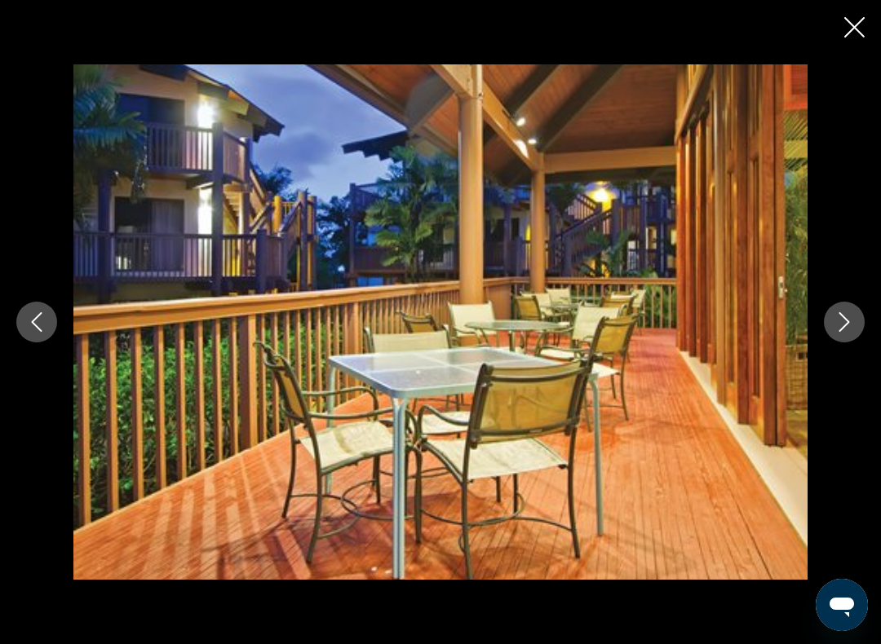
click at [839, 329] on icon "Next image" at bounding box center [845, 322] width 20 height 20
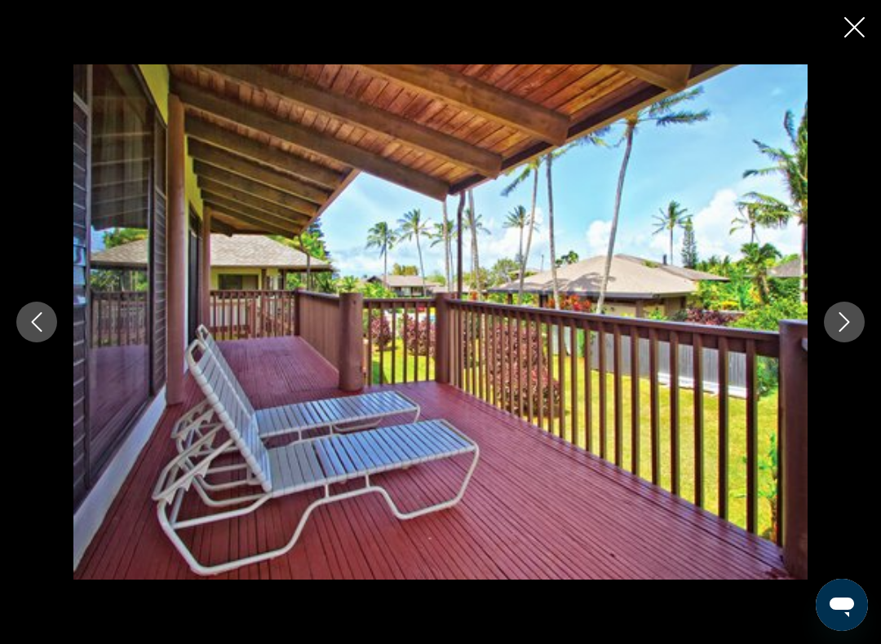
click at [838, 327] on icon "Next image" at bounding box center [845, 322] width 20 height 20
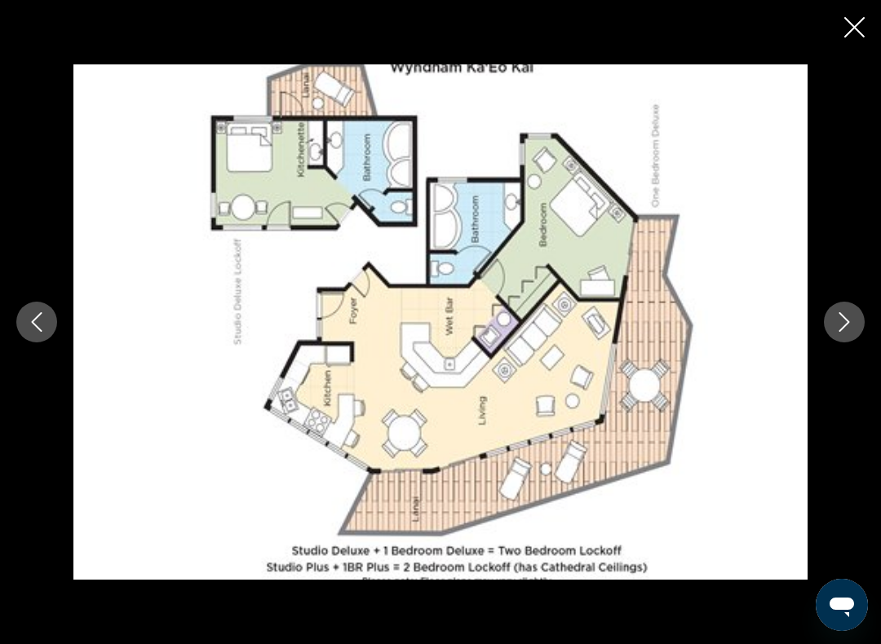
scroll to position [1340, 0]
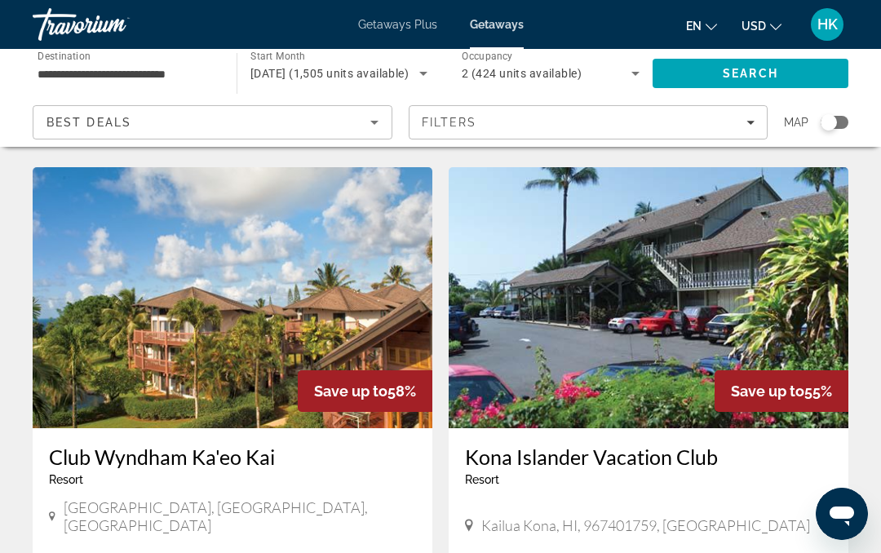
scroll to position [653, 0]
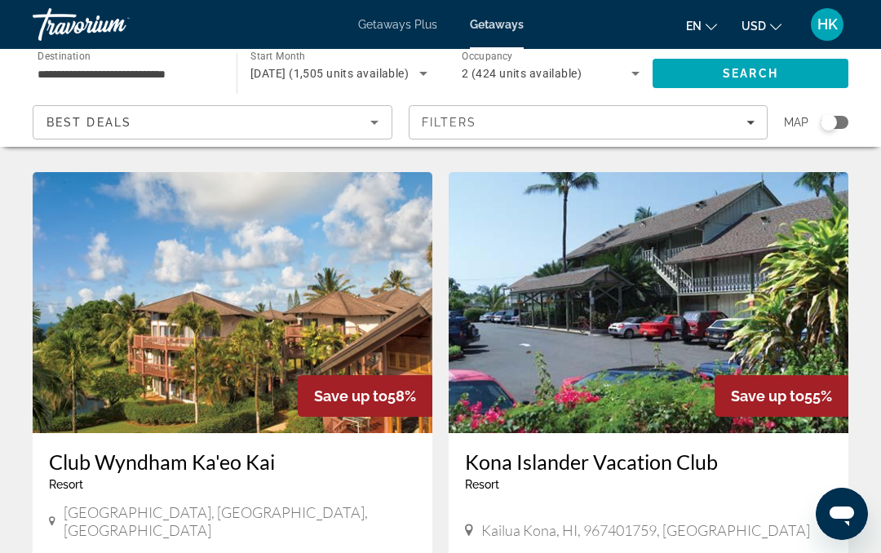
click at [293, 303] on img "Main content" at bounding box center [233, 302] width 400 height 261
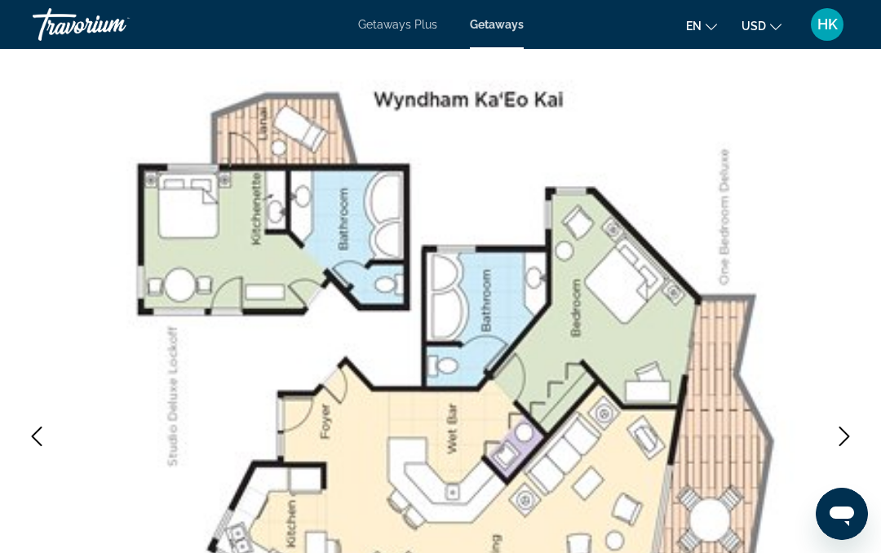
click at [26, 430] on button "Previous image" at bounding box center [36, 436] width 41 height 41
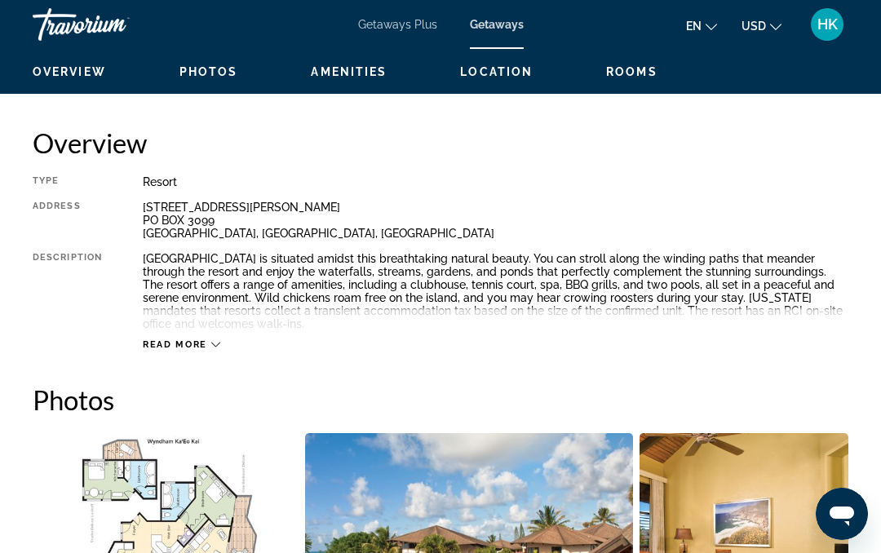
scroll to position [777, 0]
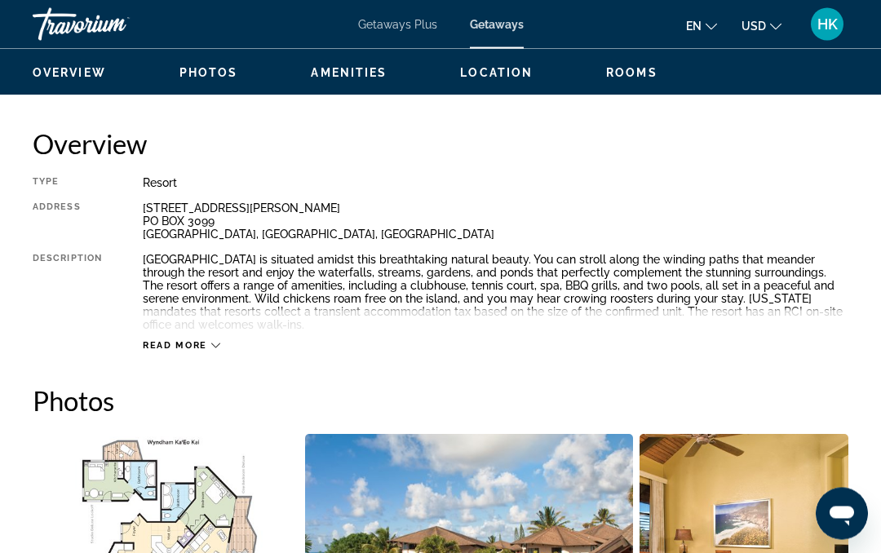
click at [199, 332] on div "Read more" at bounding box center [496, 330] width 706 height 45
click at [196, 350] on span "Read more" at bounding box center [175, 346] width 64 height 11
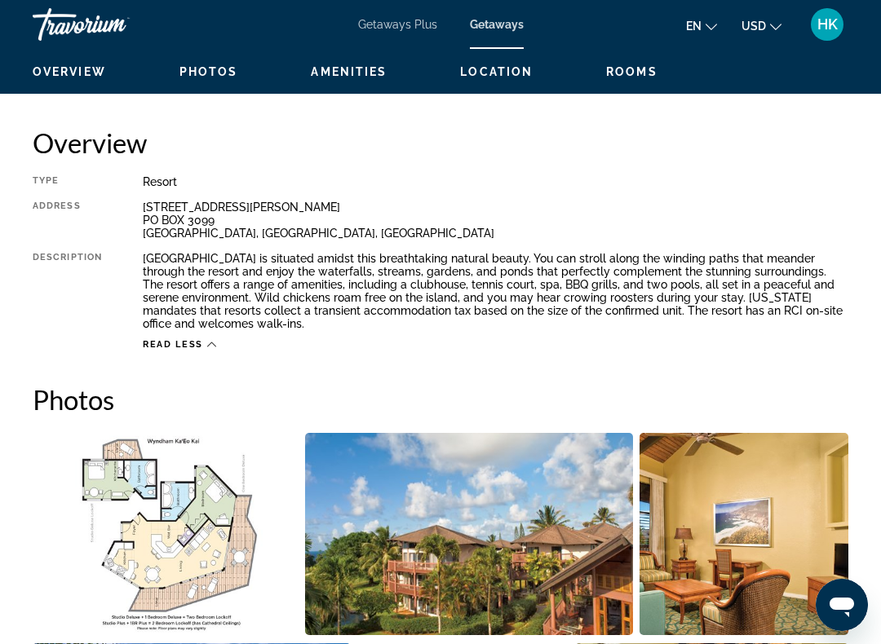
scroll to position [778, 0]
click at [487, 496] on img "Open full-screen image slider" at bounding box center [468, 535] width 327 height 202
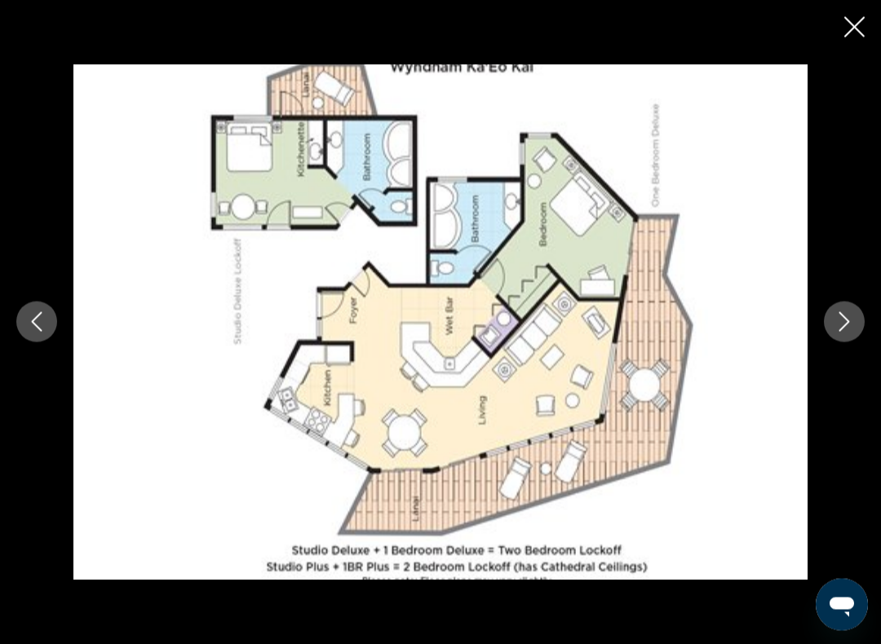
scroll to position [825, 0]
click at [7, 317] on div "prev next" at bounding box center [440, 322] width 881 height 516
click at [22, 323] on button "Previous image" at bounding box center [36, 322] width 41 height 41
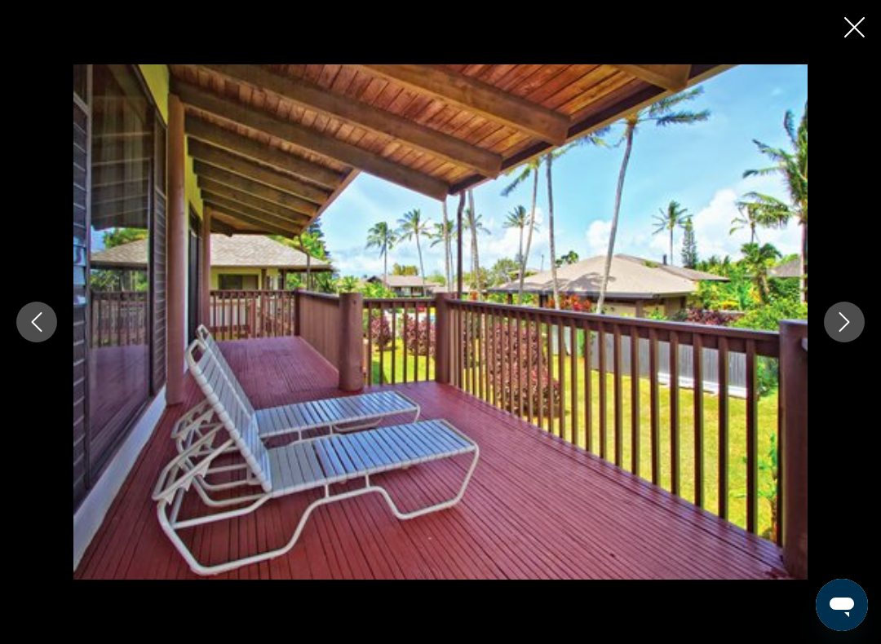
scroll to position [3129, 0]
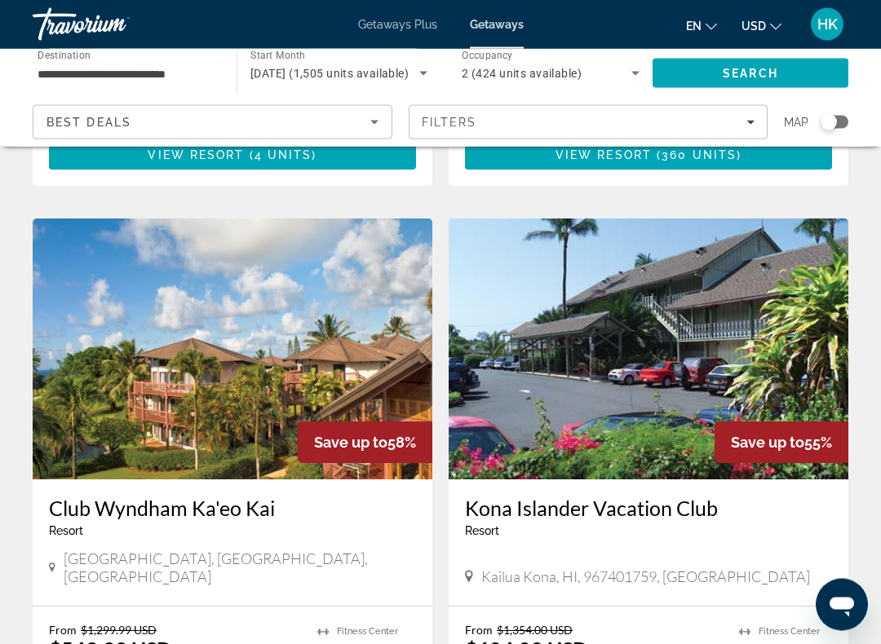
scroll to position [607, 0]
click at [295, 352] on img "Main content" at bounding box center [233, 349] width 400 height 261
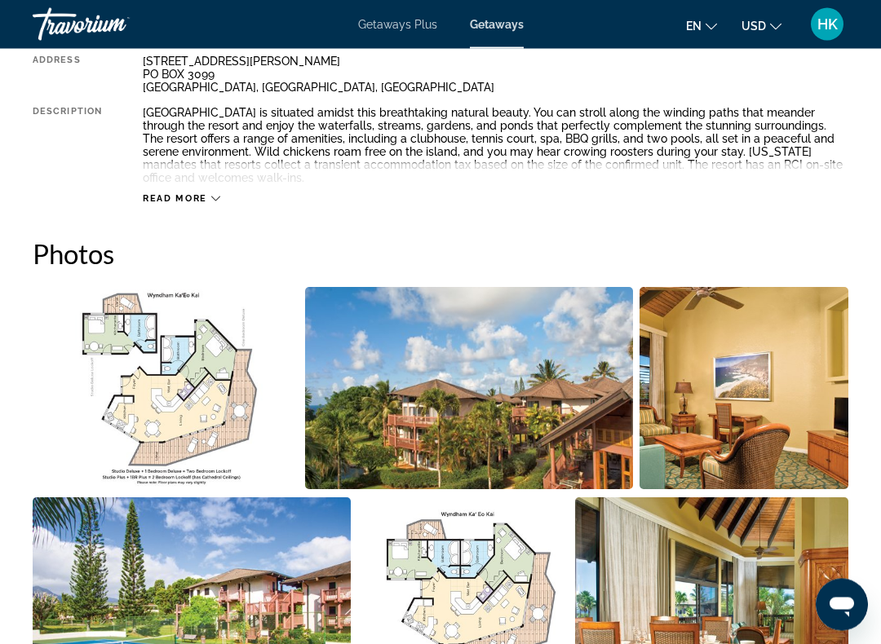
scroll to position [925, 0]
click at [182, 195] on span "Read more" at bounding box center [175, 198] width 64 height 11
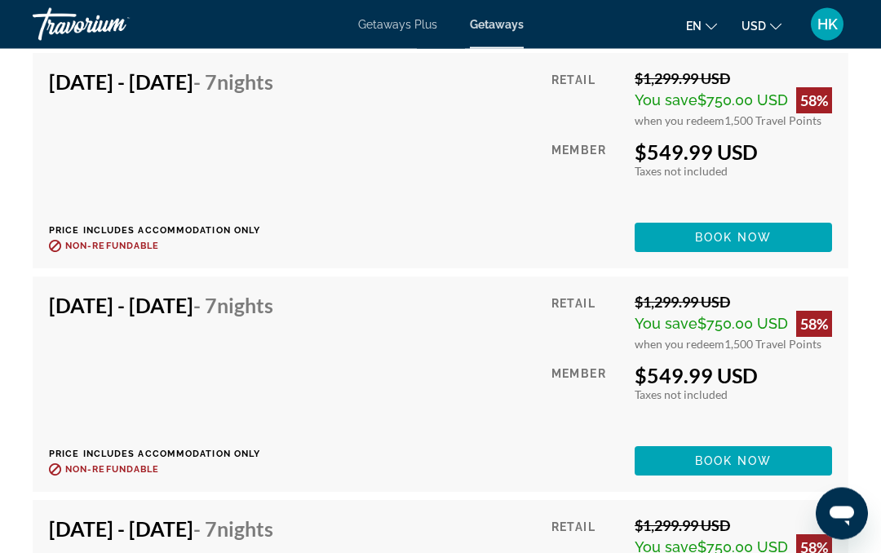
scroll to position [4250, 0]
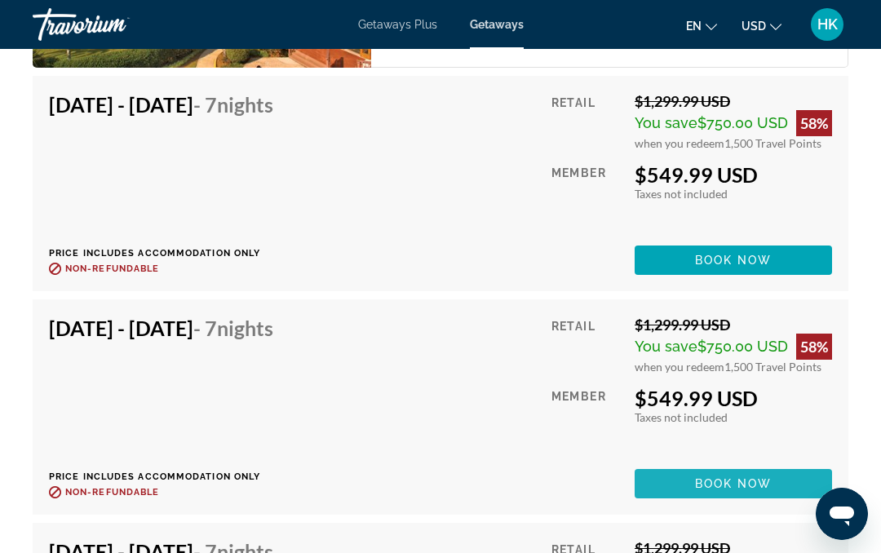
click at [765, 481] on span "Book now" at bounding box center [734, 483] width 78 height 13
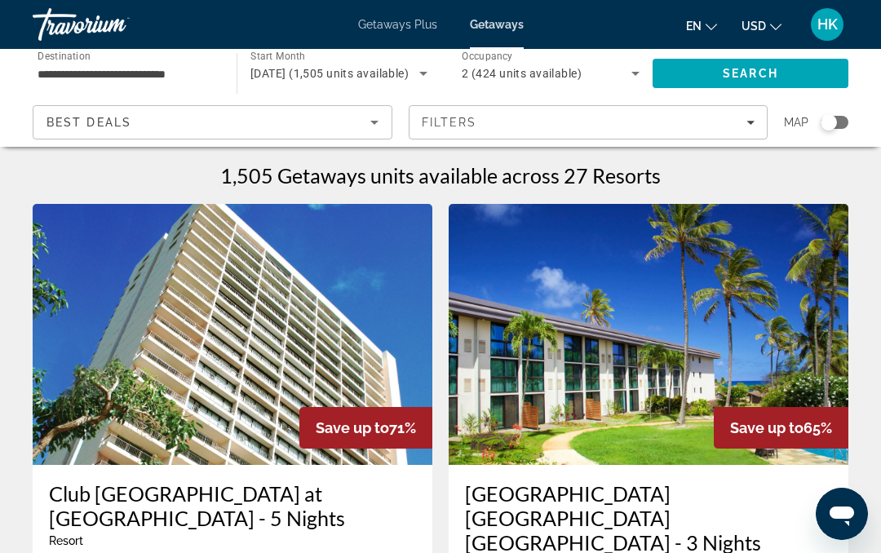
click at [843, 10] on button "HK" at bounding box center [827, 24] width 42 height 34
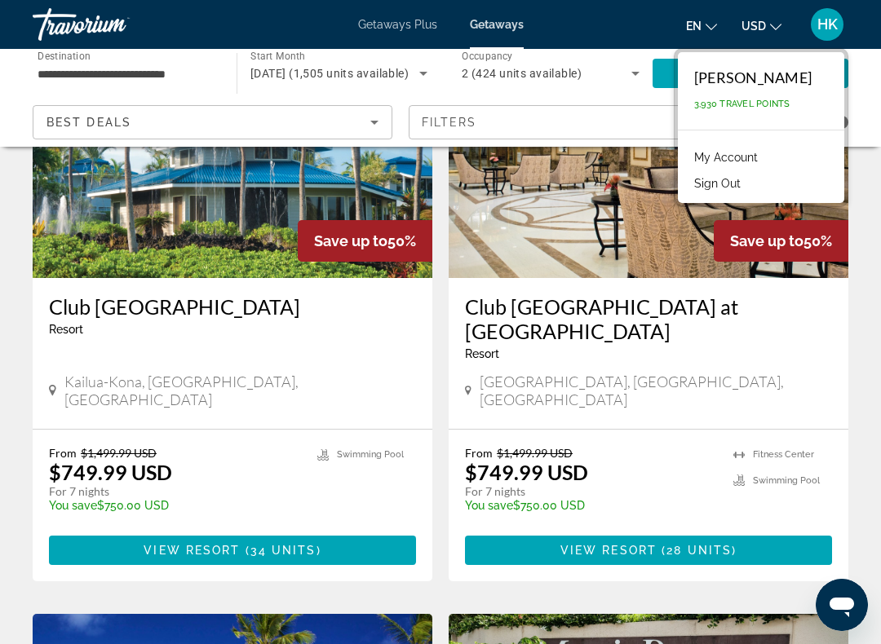
scroll to position [2524, 0]
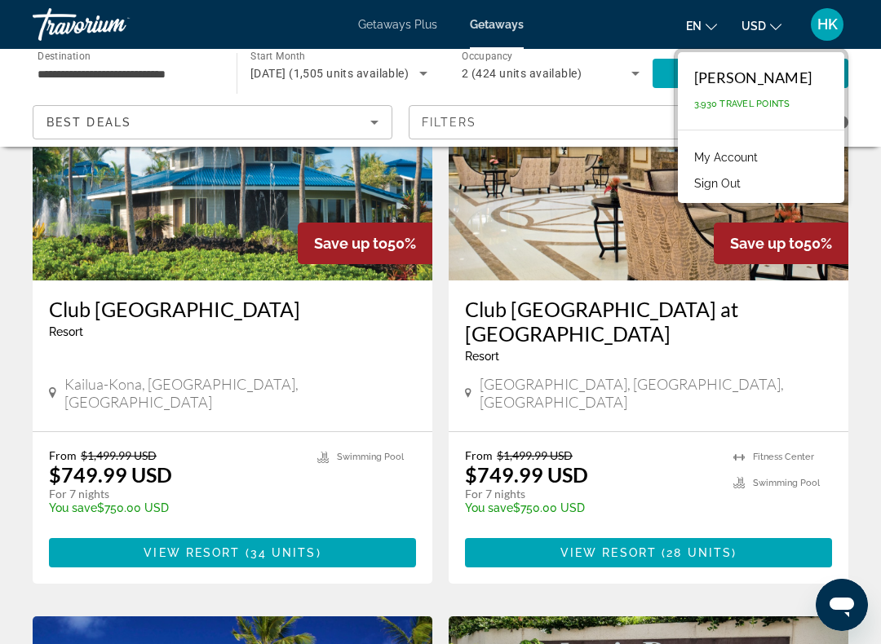
click at [826, 28] on span "HK" at bounding box center [827, 24] width 20 height 16
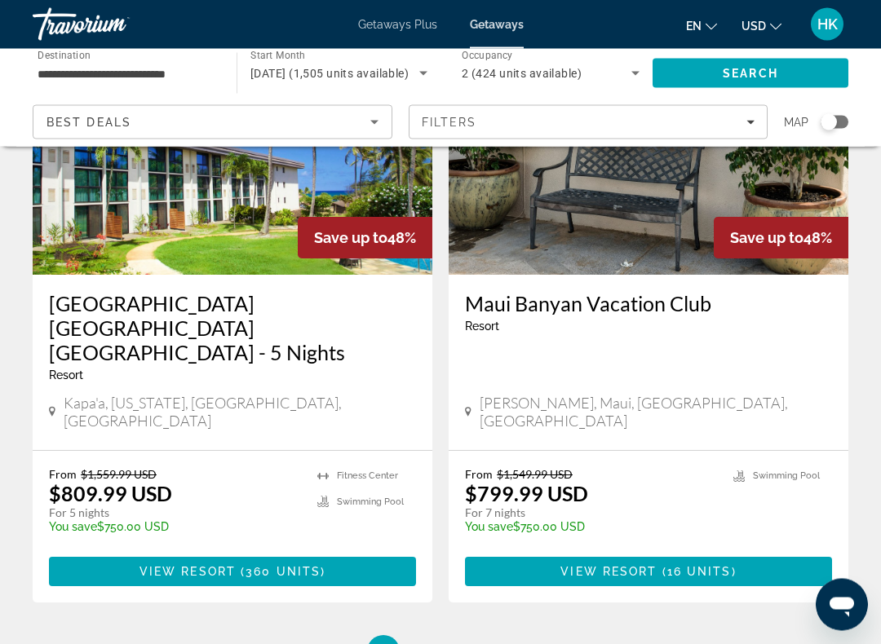
scroll to position [3127, 0]
click at [436, 552] on span "2" at bounding box center [440, 652] width 8 height 18
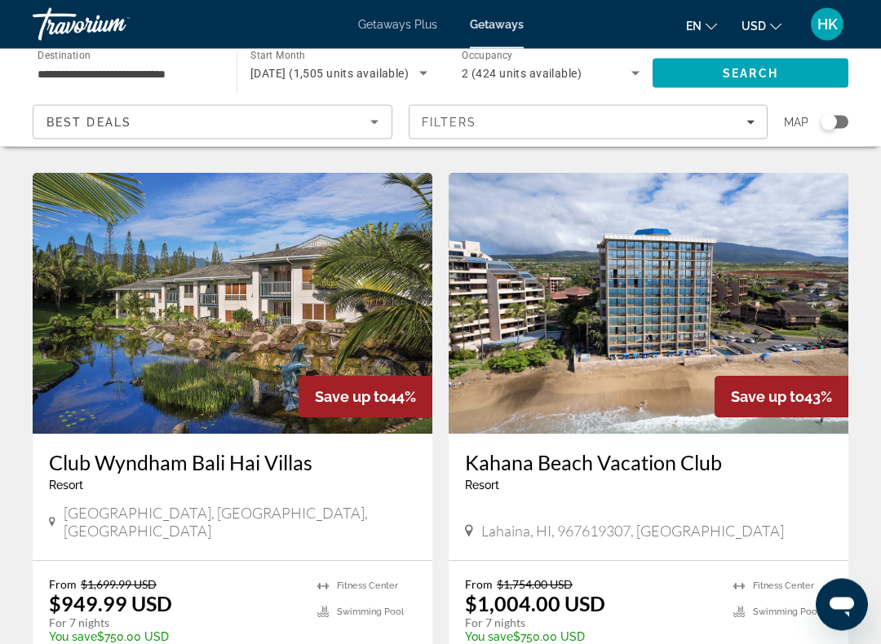
scroll to position [606, 0]
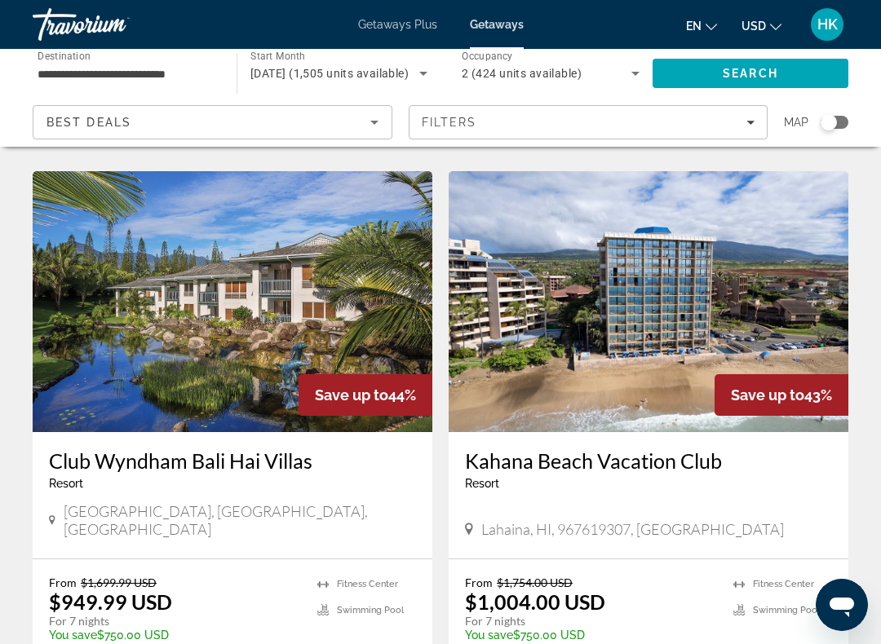
click at [676, 325] on img "Main content" at bounding box center [649, 301] width 400 height 261
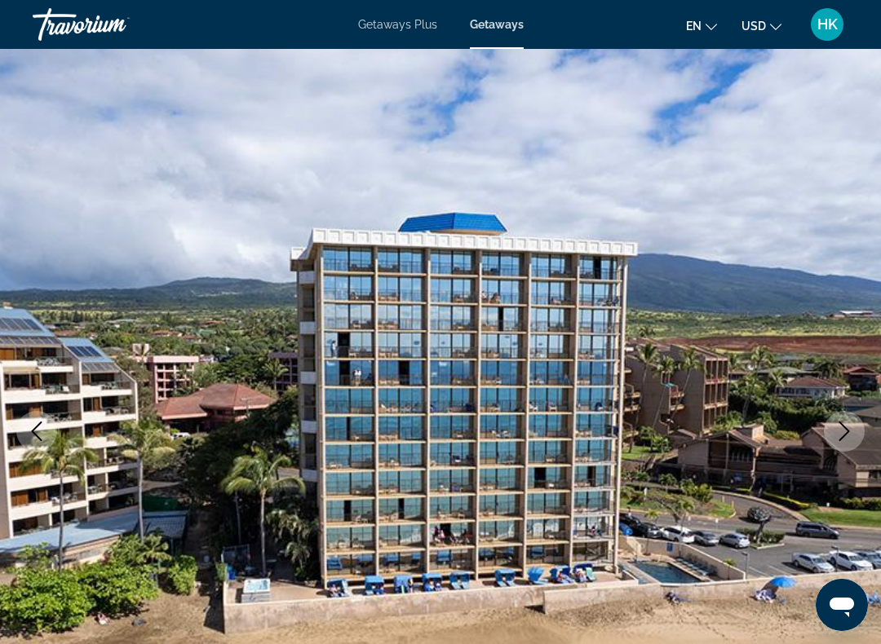
scroll to position [10, 0]
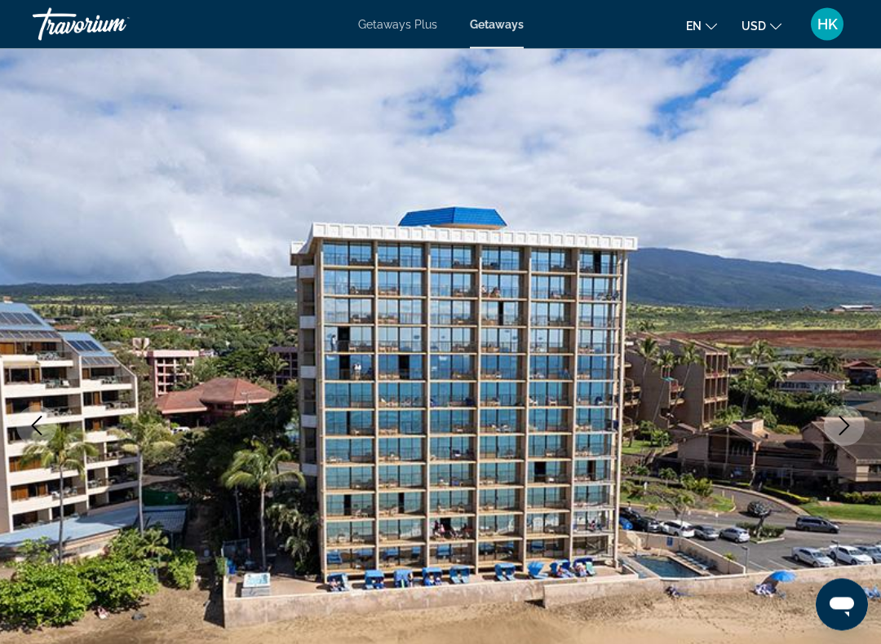
click at [832, 427] on button "Next image" at bounding box center [844, 426] width 41 height 41
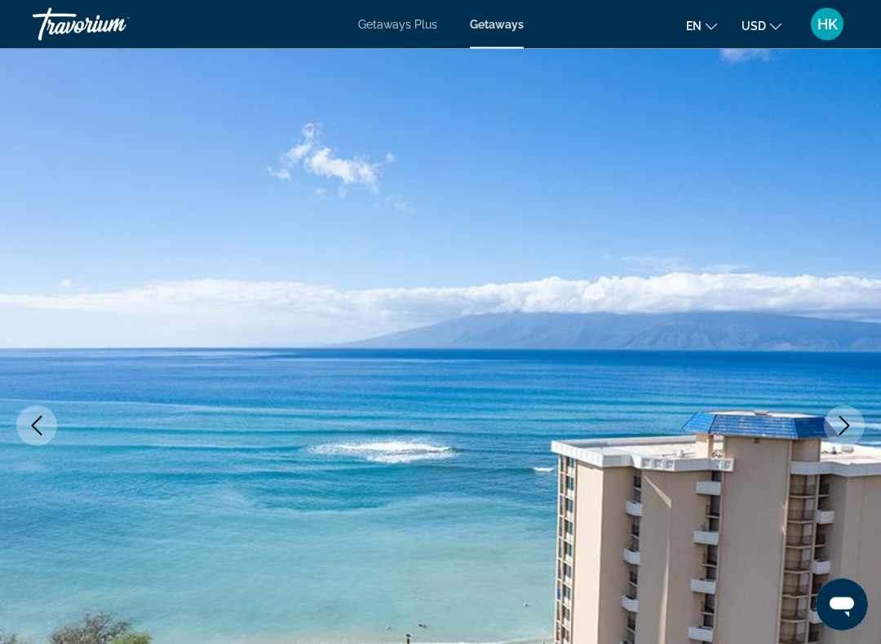
click at [854, 410] on button "Next image" at bounding box center [844, 426] width 41 height 41
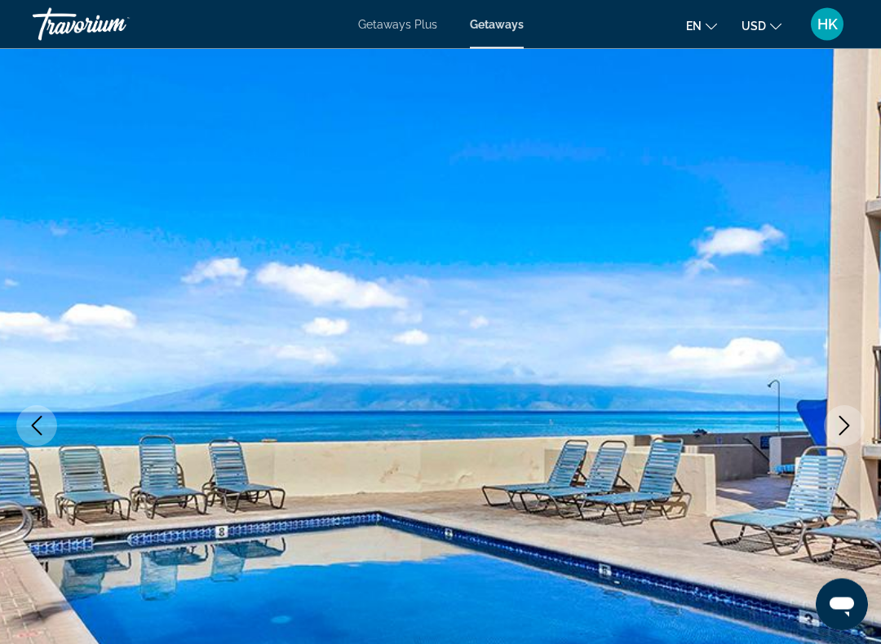
click at [839, 417] on icon "Next image" at bounding box center [844, 427] width 11 height 20
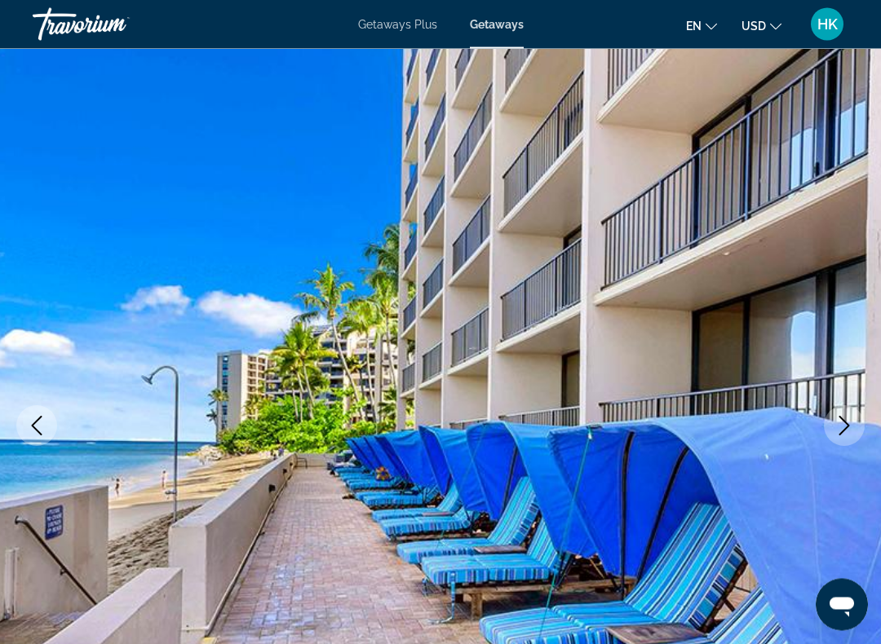
click at [844, 417] on icon "Next image" at bounding box center [845, 427] width 20 height 20
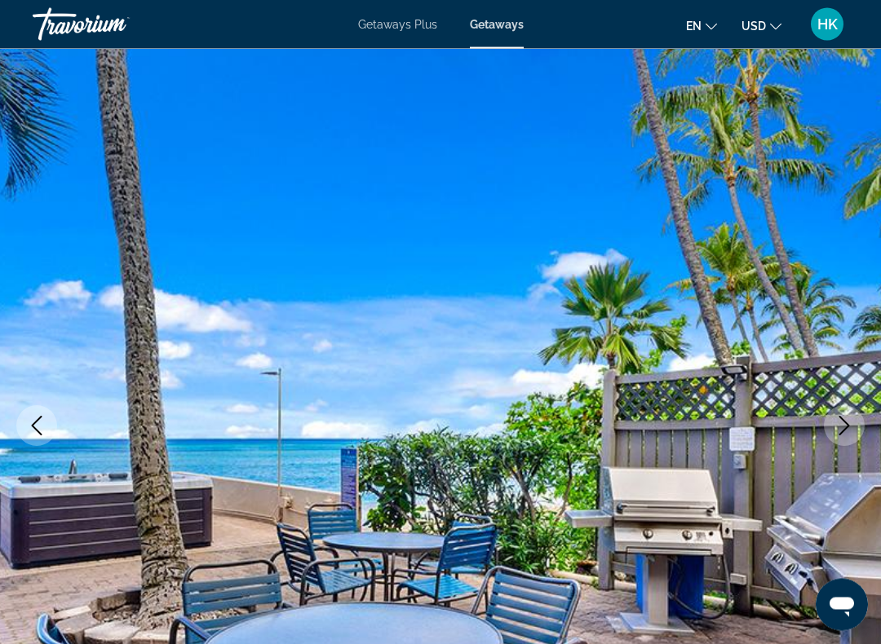
click at [844, 422] on icon "Next image" at bounding box center [844, 427] width 11 height 20
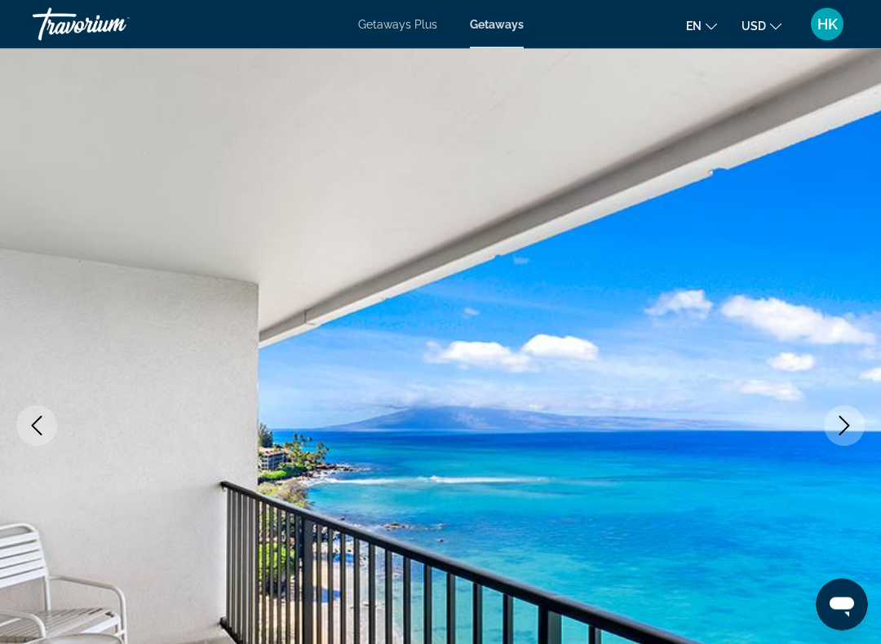
click at [853, 429] on icon "Next image" at bounding box center [845, 427] width 20 height 20
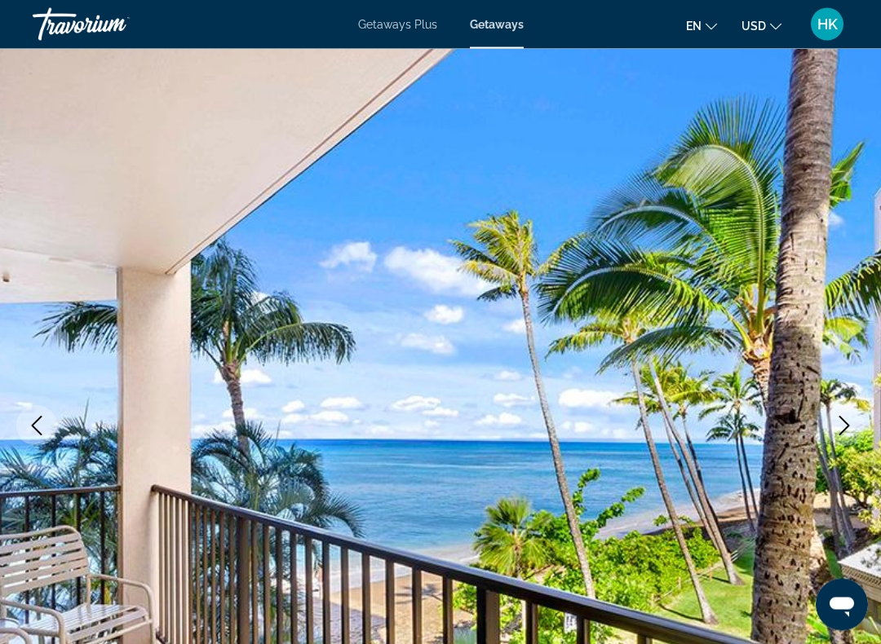
click at [843, 432] on icon "Next image" at bounding box center [844, 427] width 11 height 20
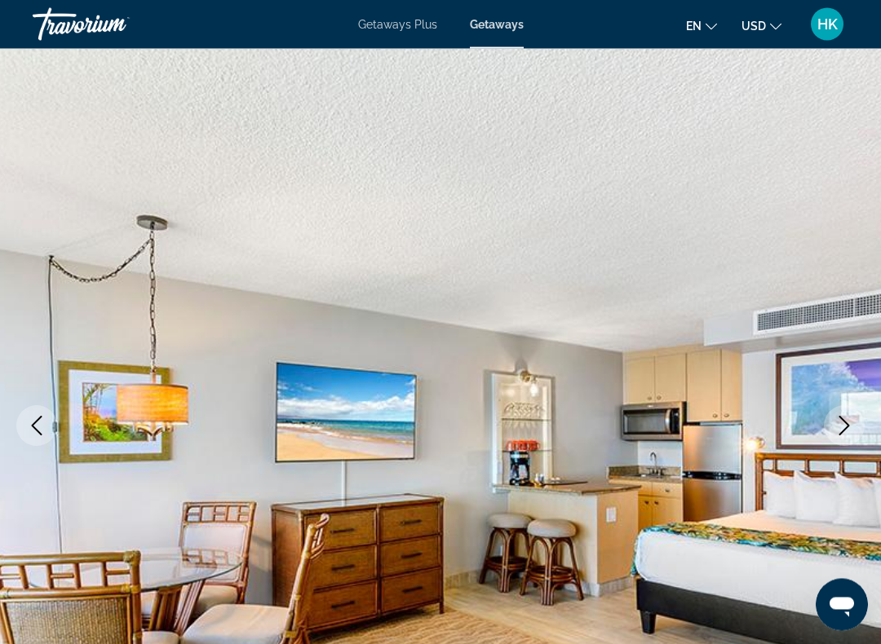
click at [843, 423] on icon "Next image" at bounding box center [845, 427] width 20 height 20
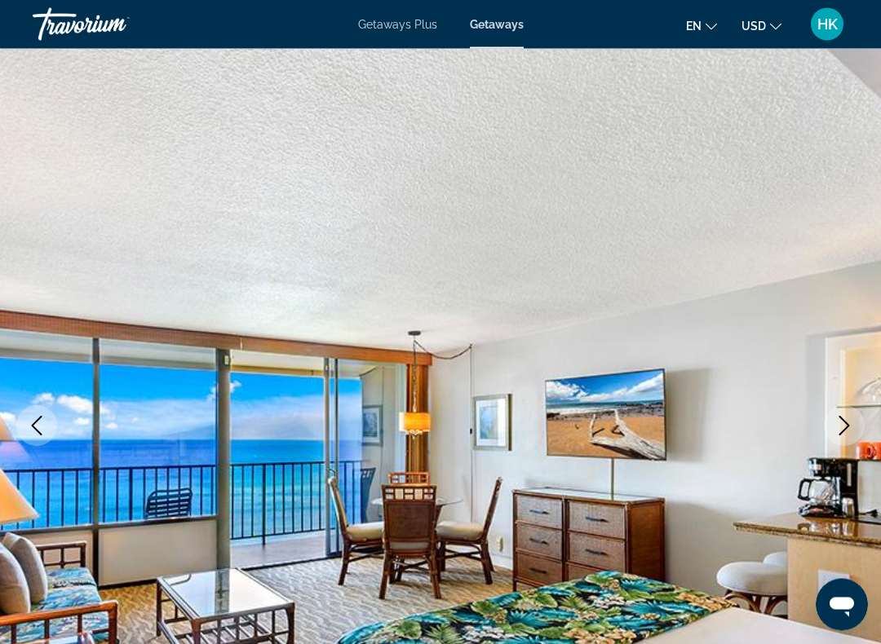
click at [842, 430] on icon "Next image" at bounding box center [845, 427] width 20 height 20
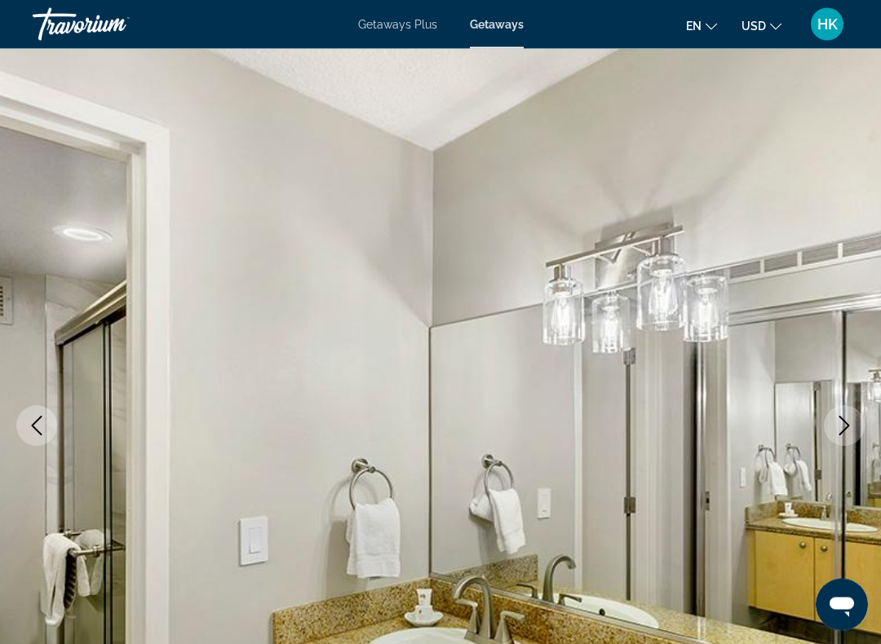
click at [836, 427] on icon "Next image" at bounding box center [845, 427] width 20 height 20
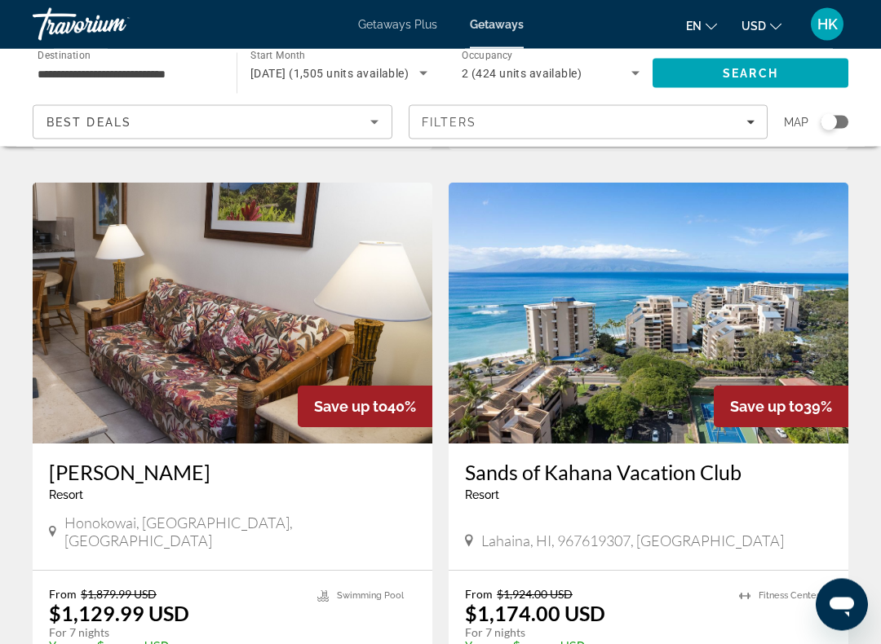
scroll to position [1742, 0]
